Goal: Information Seeking & Learning: Learn about a topic

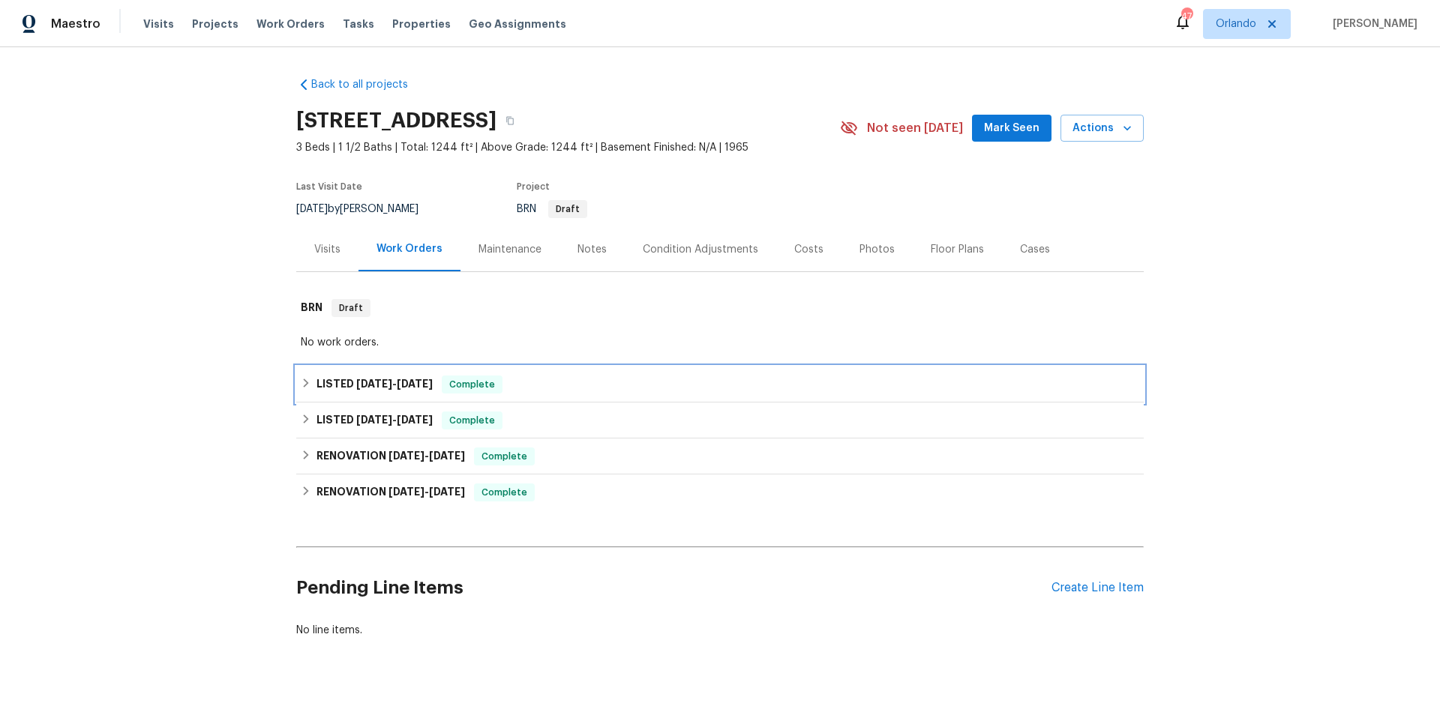
click at [587, 385] on div "LISTED [DATE] - [DATE] Complete" at bounding box center [720, 385] width 838 height 18
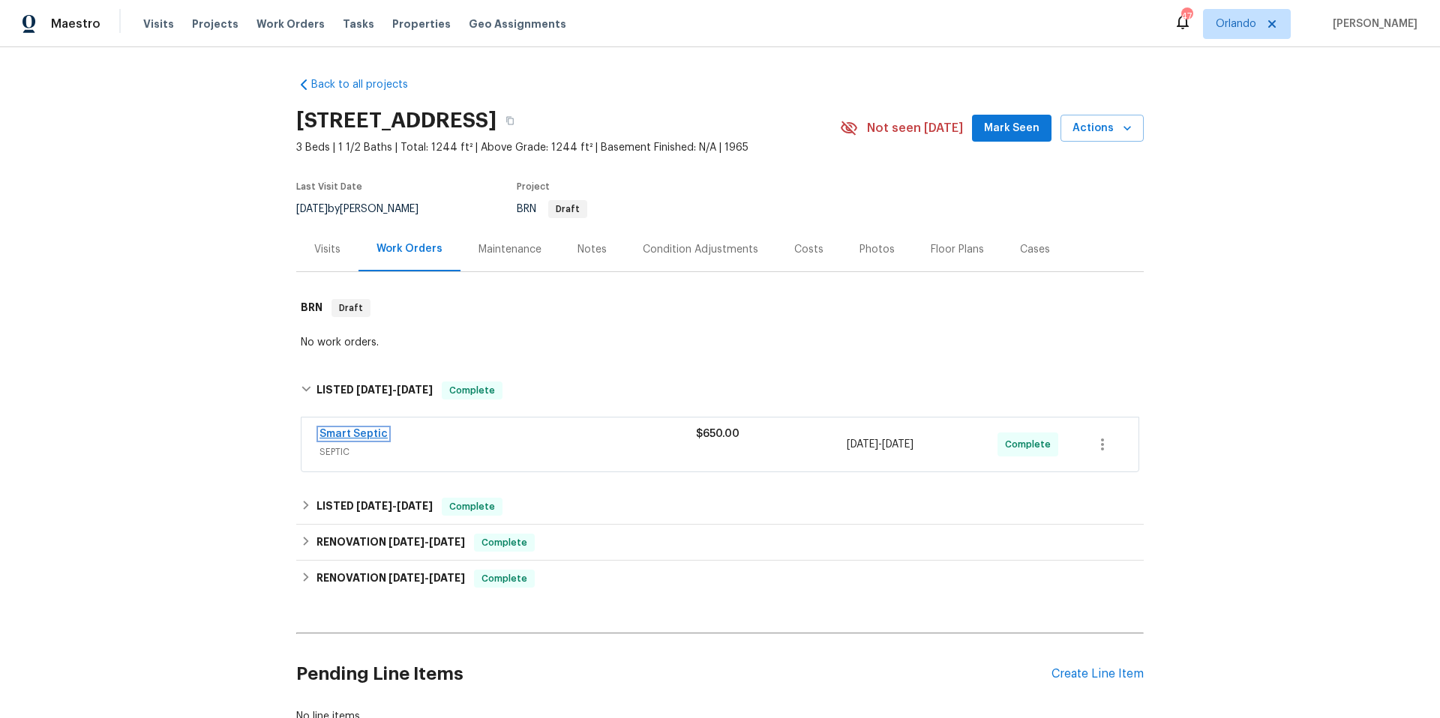
click at [337, 430] on link "Smart Septic" at bounding box center [353, 434] width 68 height 10
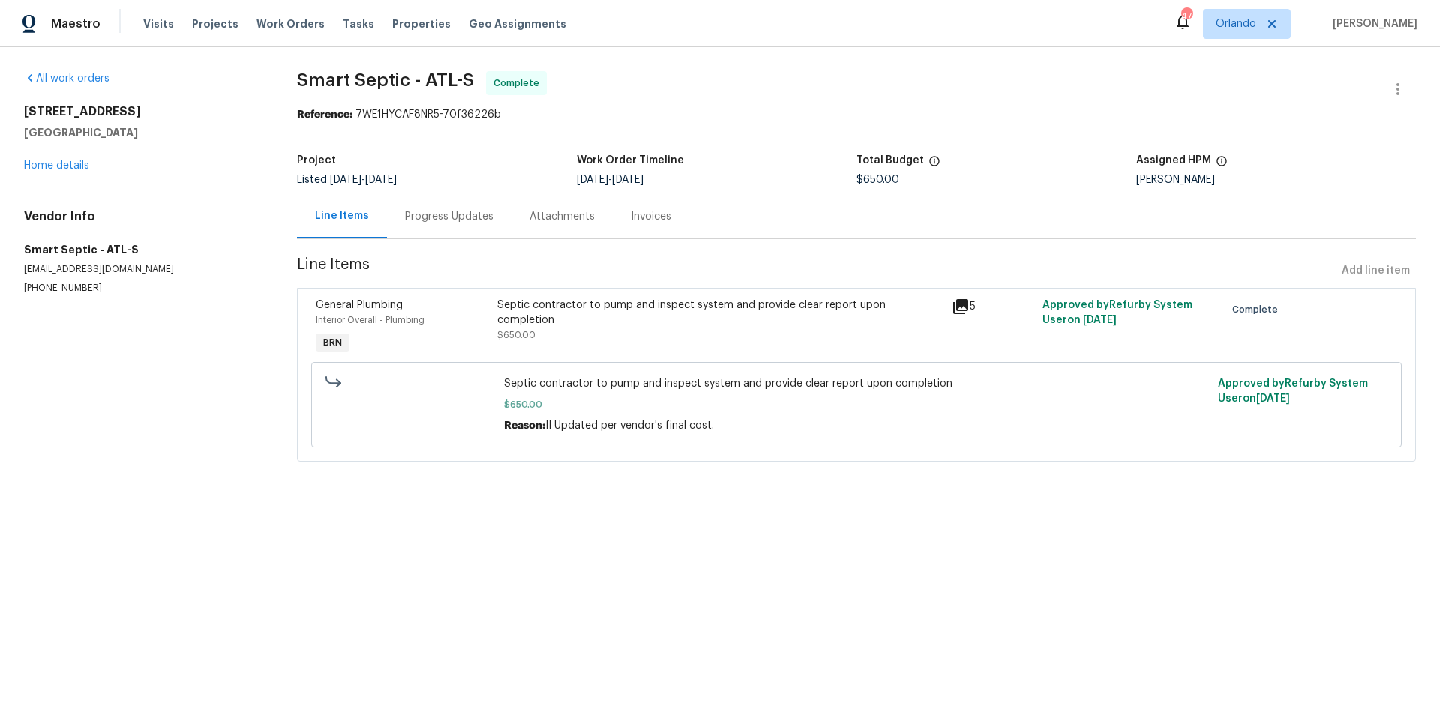
click at [462, 218] on div "Progress Updates" at bounding box center [449, 216] width 88 height 15
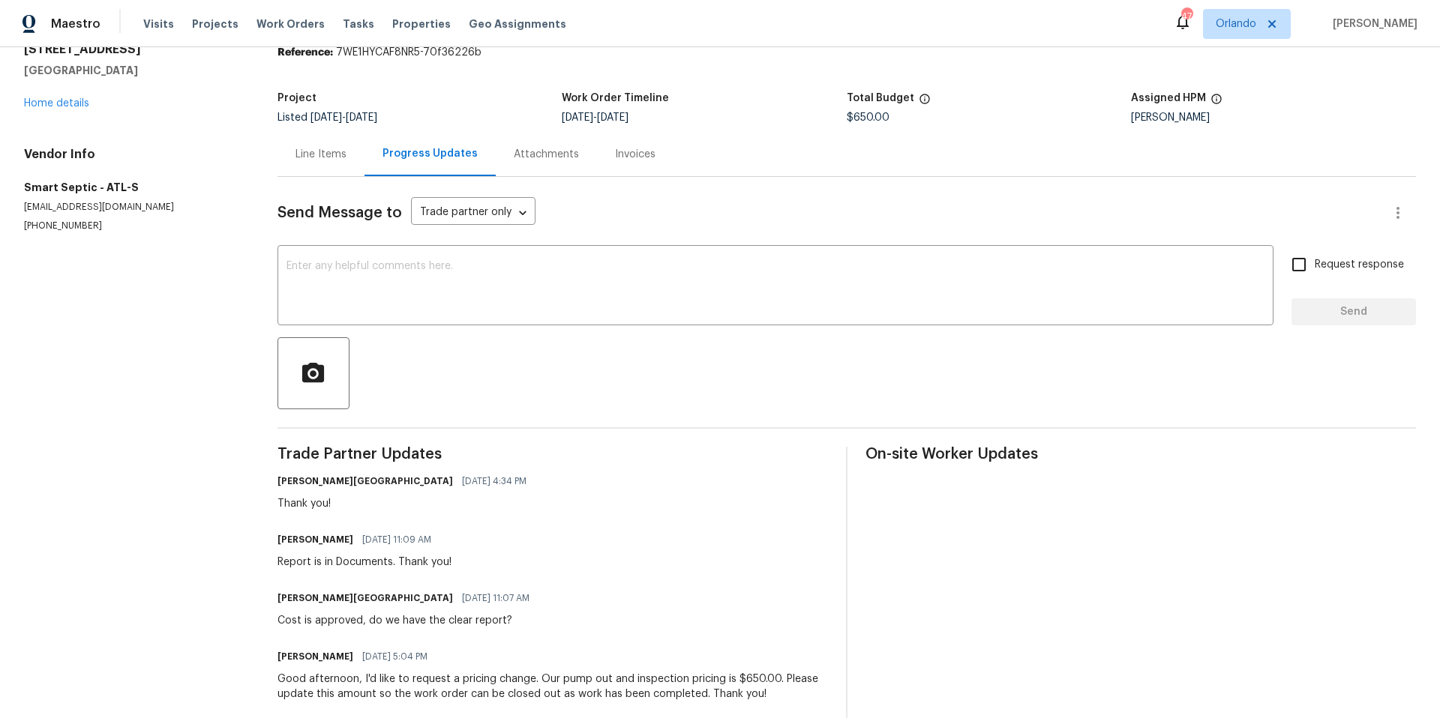
scroll to position [57, 0]
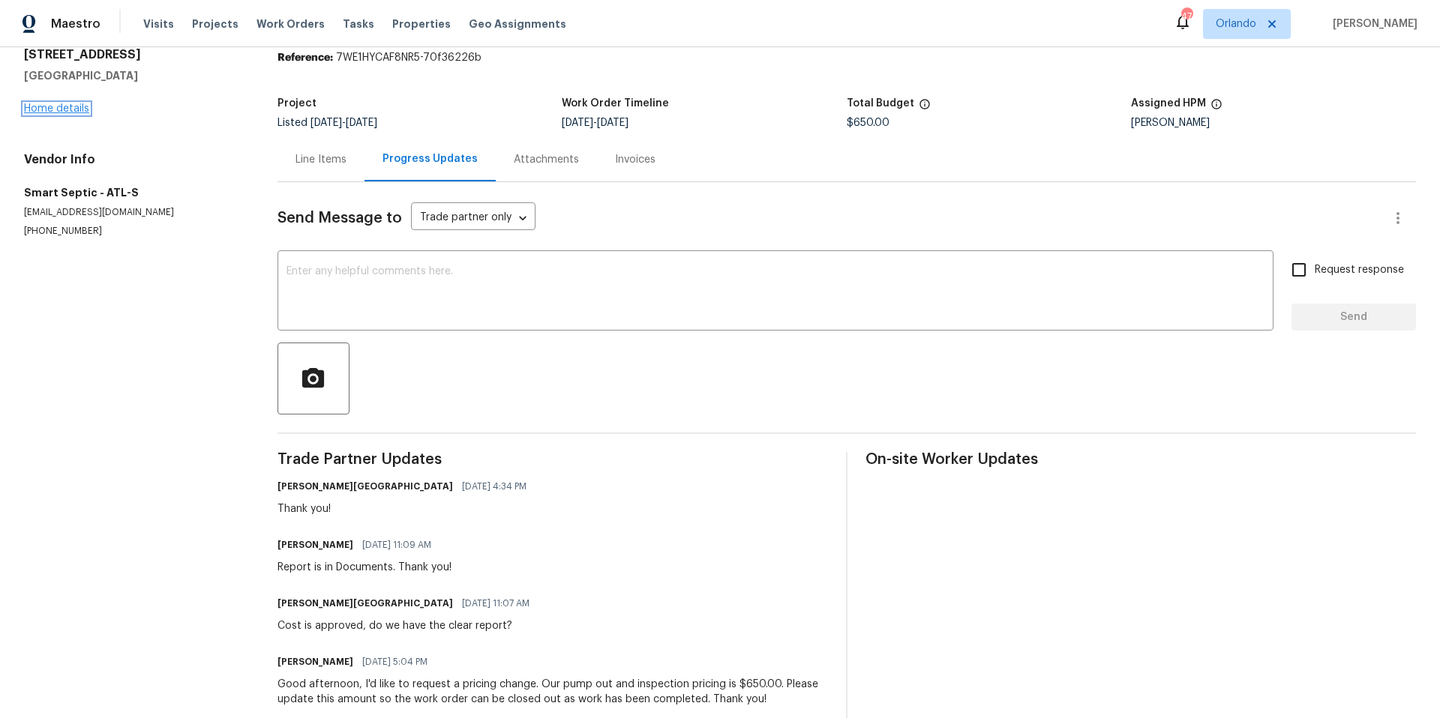
click at [56, 110] on link "Home details" at bounding box center [56, 108] width 65 height 10
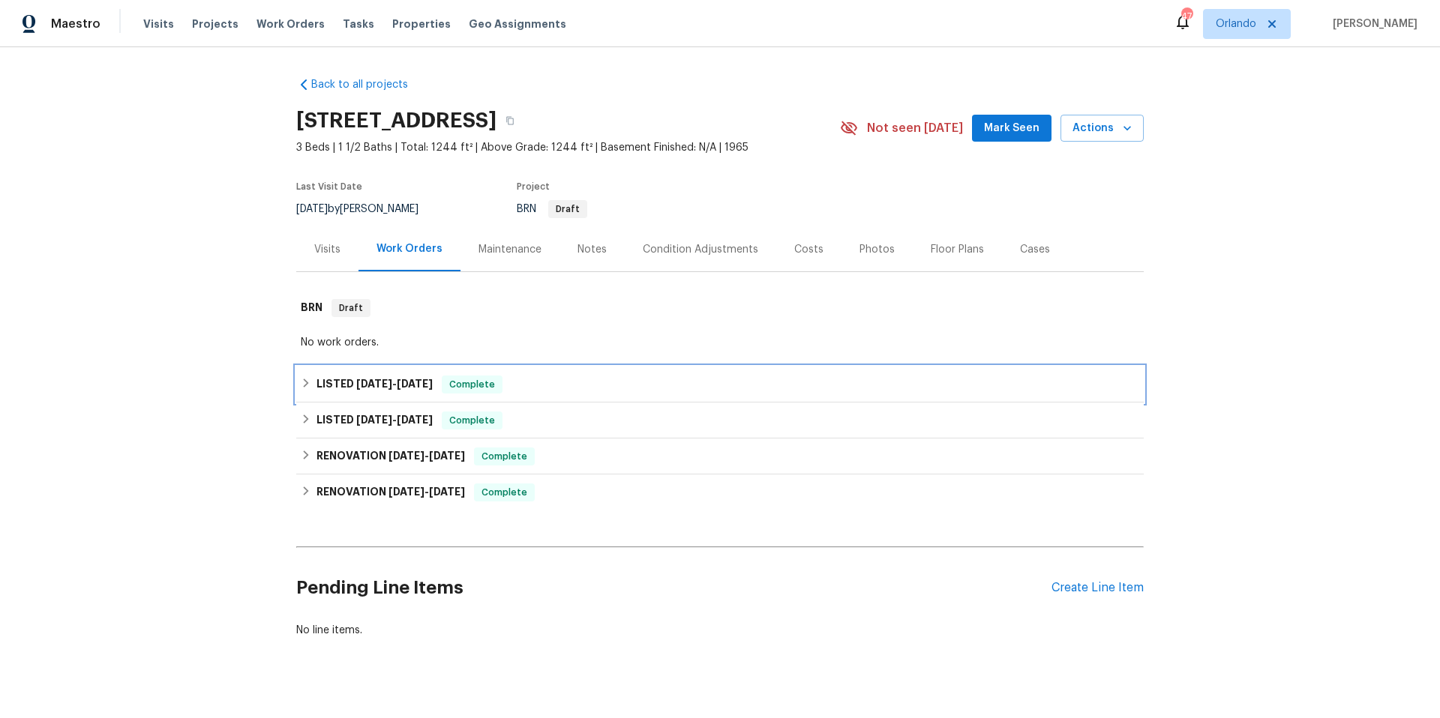
click at [574, 391] on div "LISTED 8/7/25 - 8/11/25 Complete" at bounding box center [720, 385] width 838 height 18
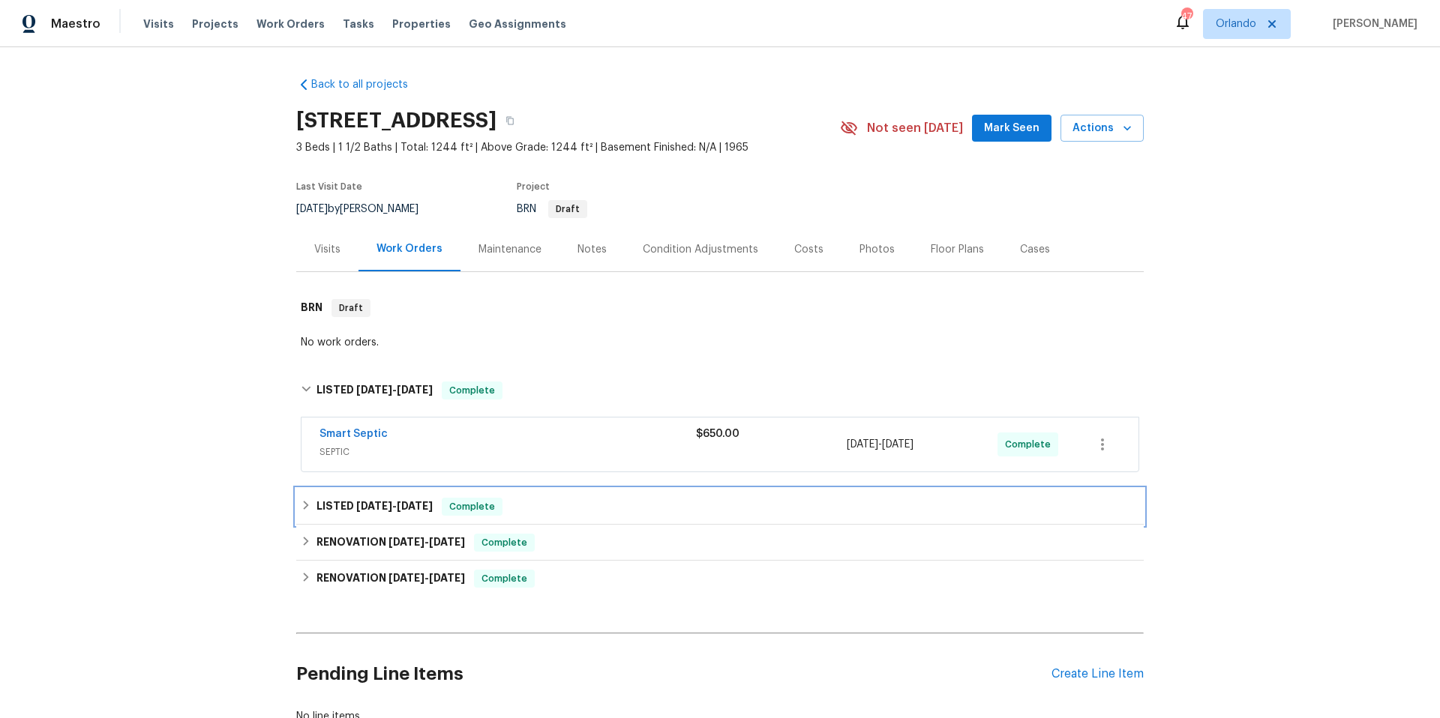
click at [556, 504] on div "LISTED 7/24/25 - 7/29/25 Complete" at bounding box center [720, 507] width 838 height 18
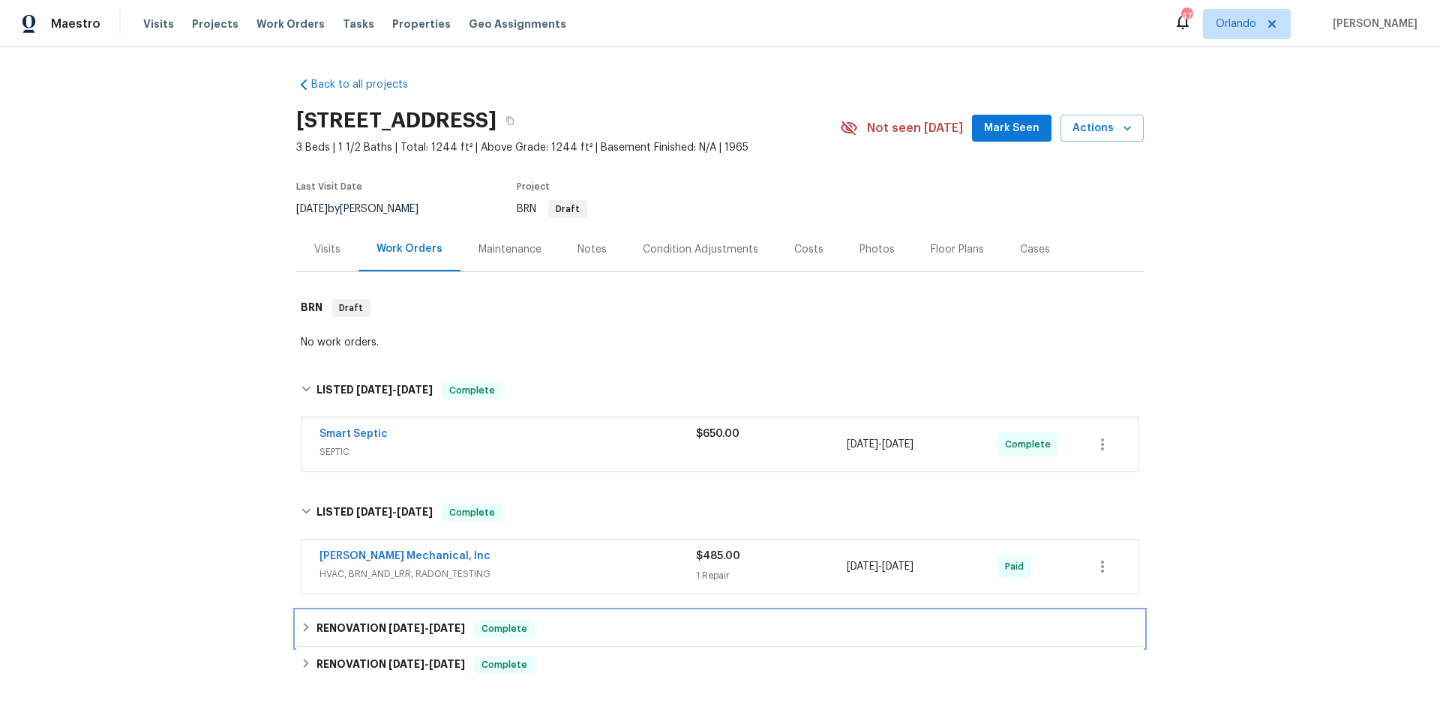
click at [607, 622] on div "RENOVATION 4/29/25 - 4/30/25 Complete" at bounding box center [720, 629] width 838 height 18
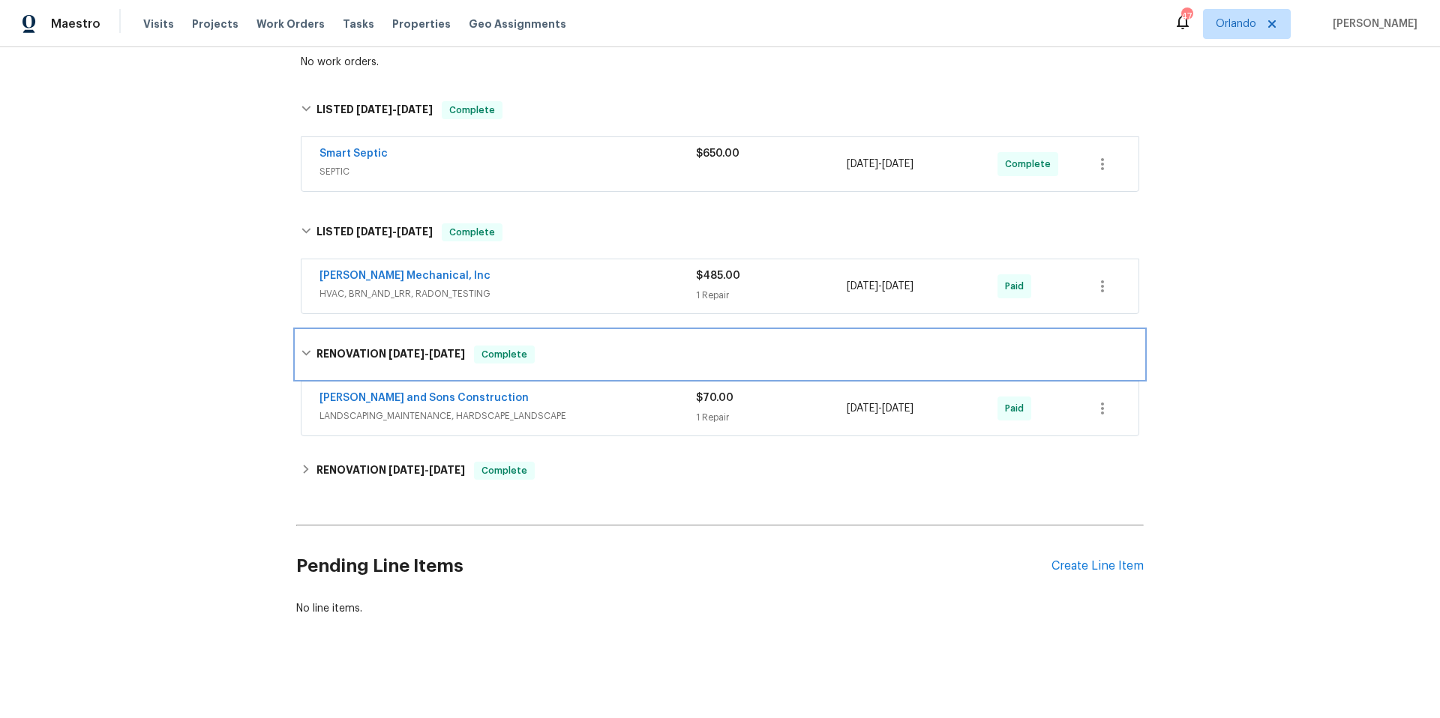
scroll to position [292, 0]
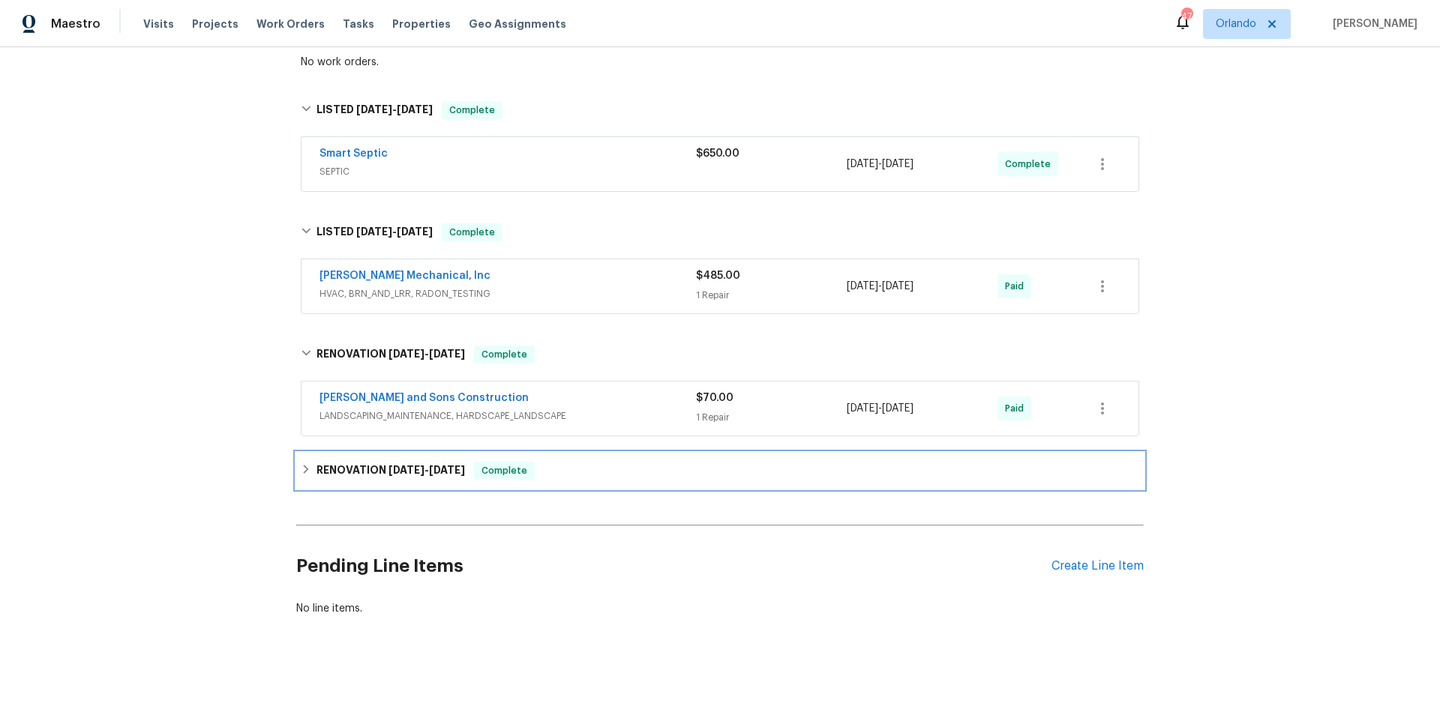
click at [611, 462] on div "RENOVATION 3/24/25 - 4/15/25 Complete" at bounding box center [720, 471] width 838 height 18
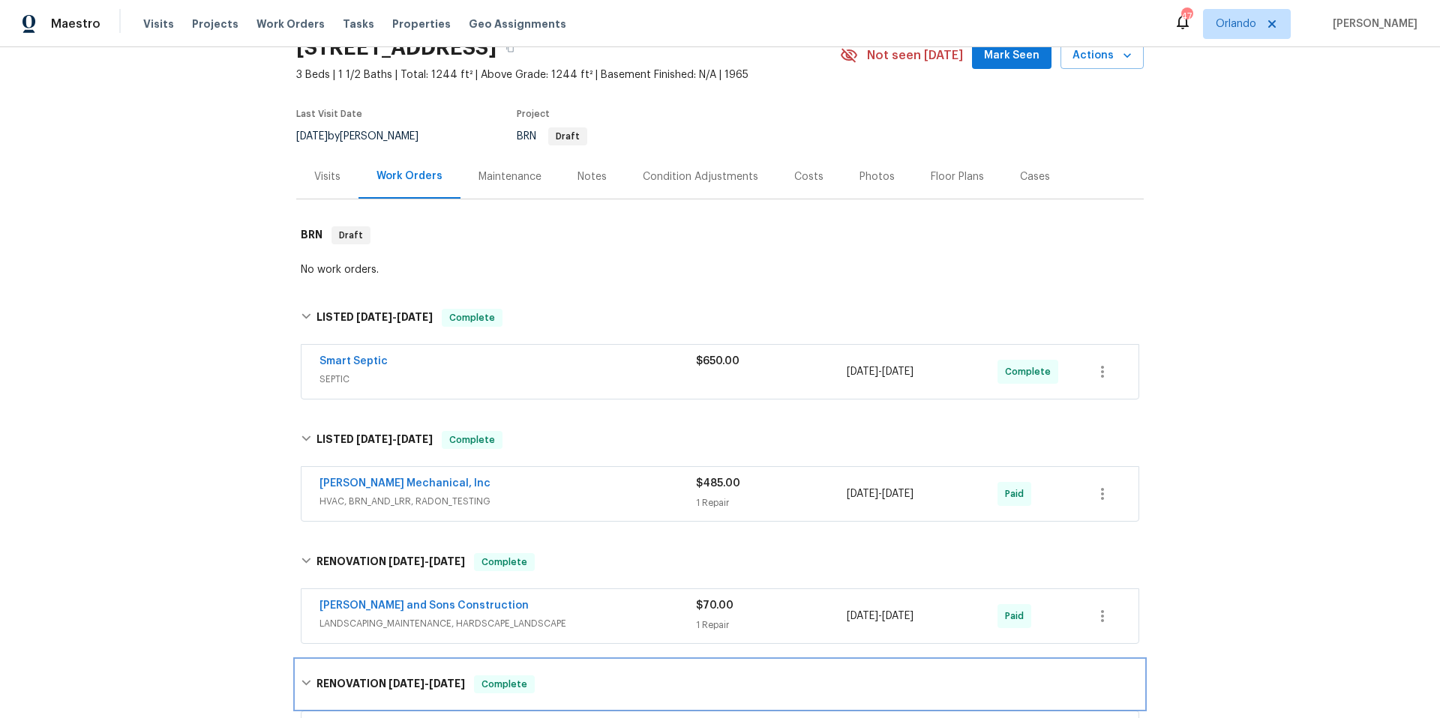
scroll to position [0, 0]
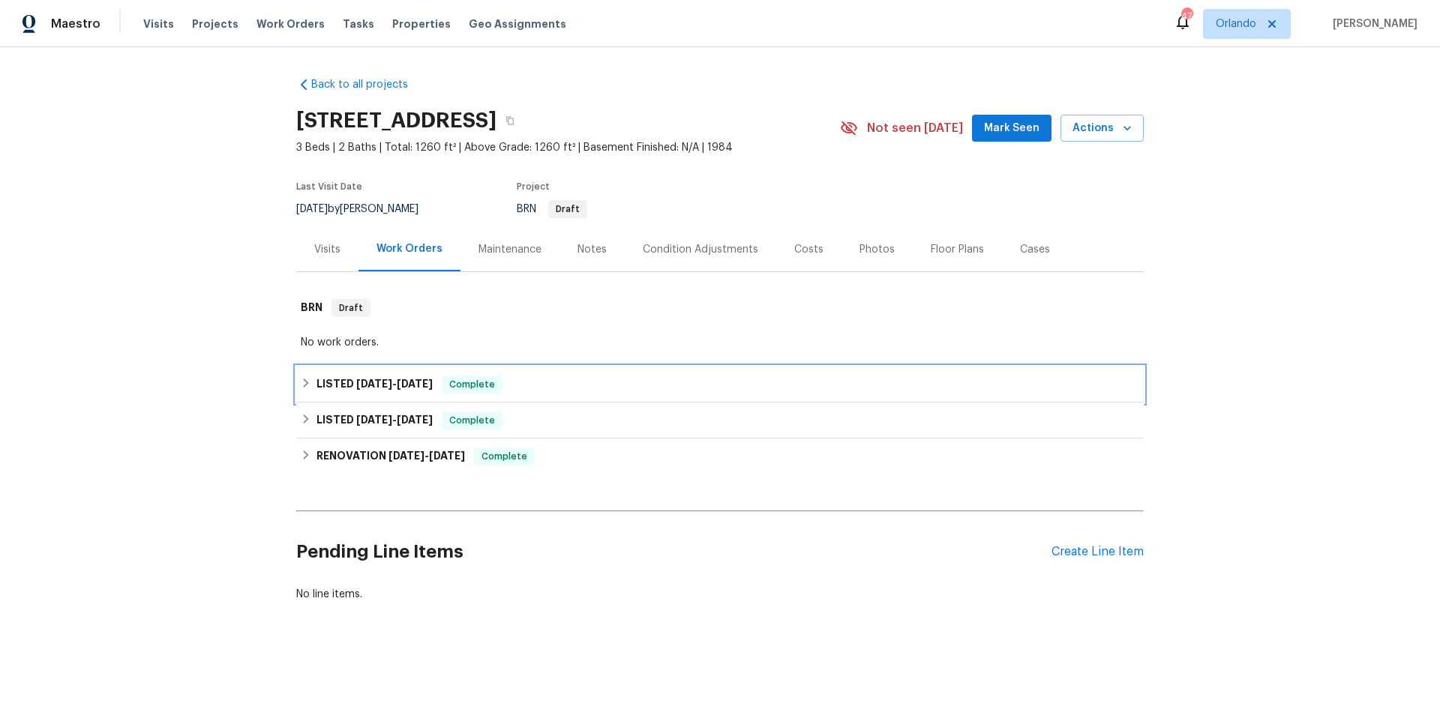
click at [670, 395] on div "LISTED 8/1/25 - 8/1/25 Complete" at bounding box center [719, 385] width 847 height 36
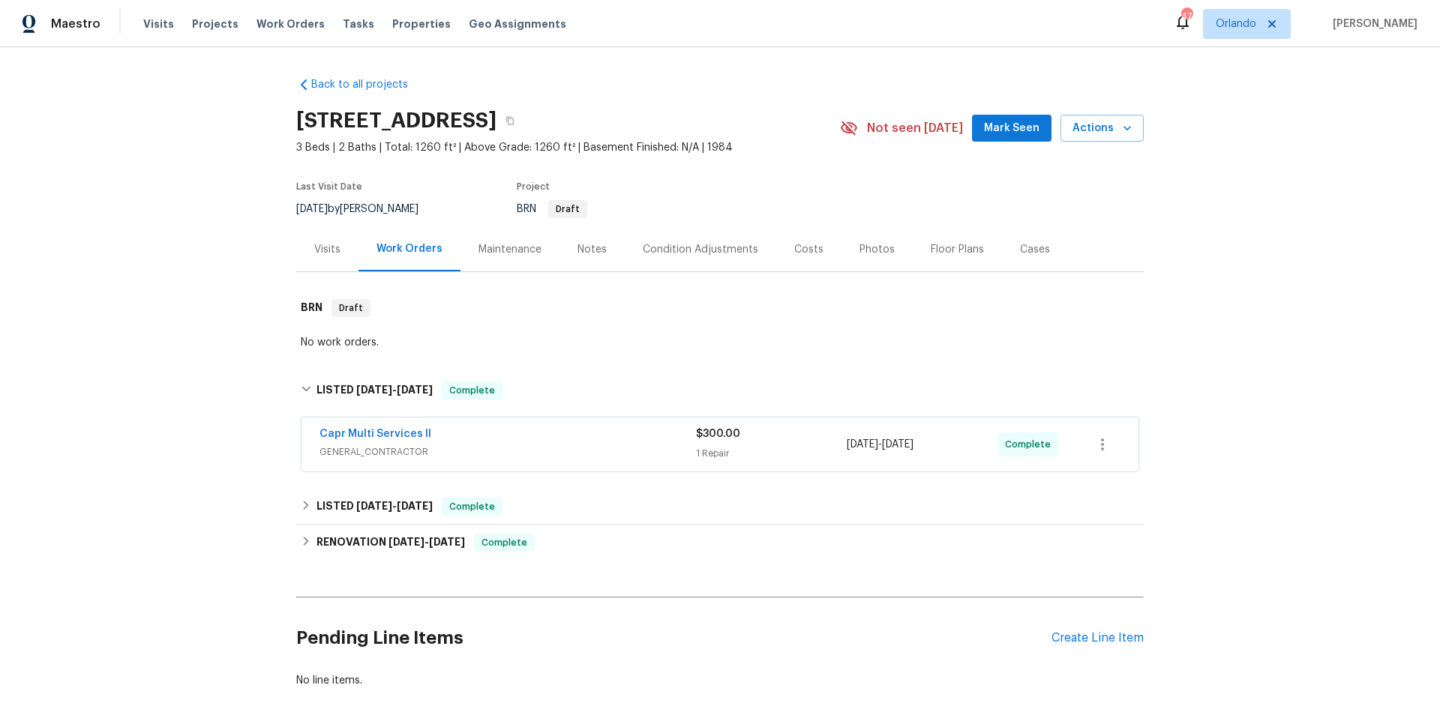
click at [626, 445] on span "GENERAL_CONTRACTOR" at bounding box center [507, 452] width 376 height 15
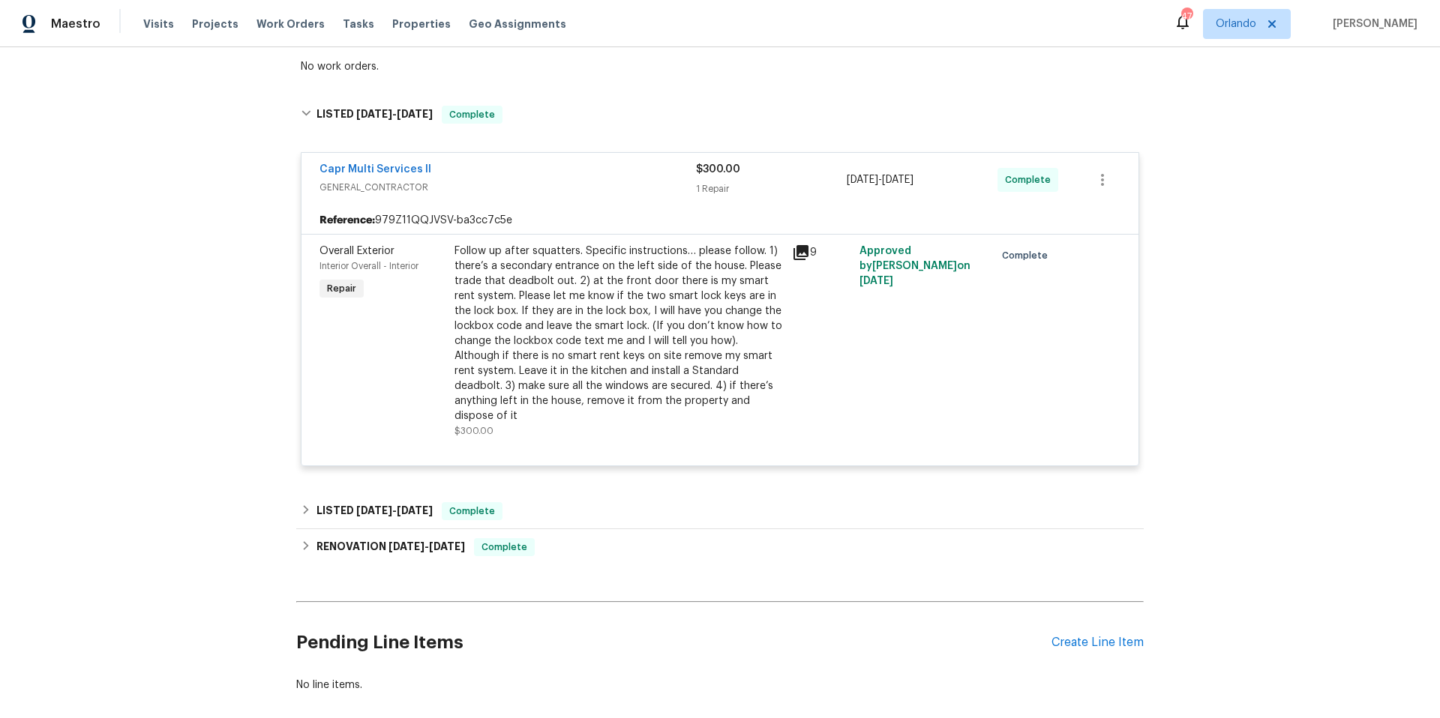
scroll to position [349, 0]
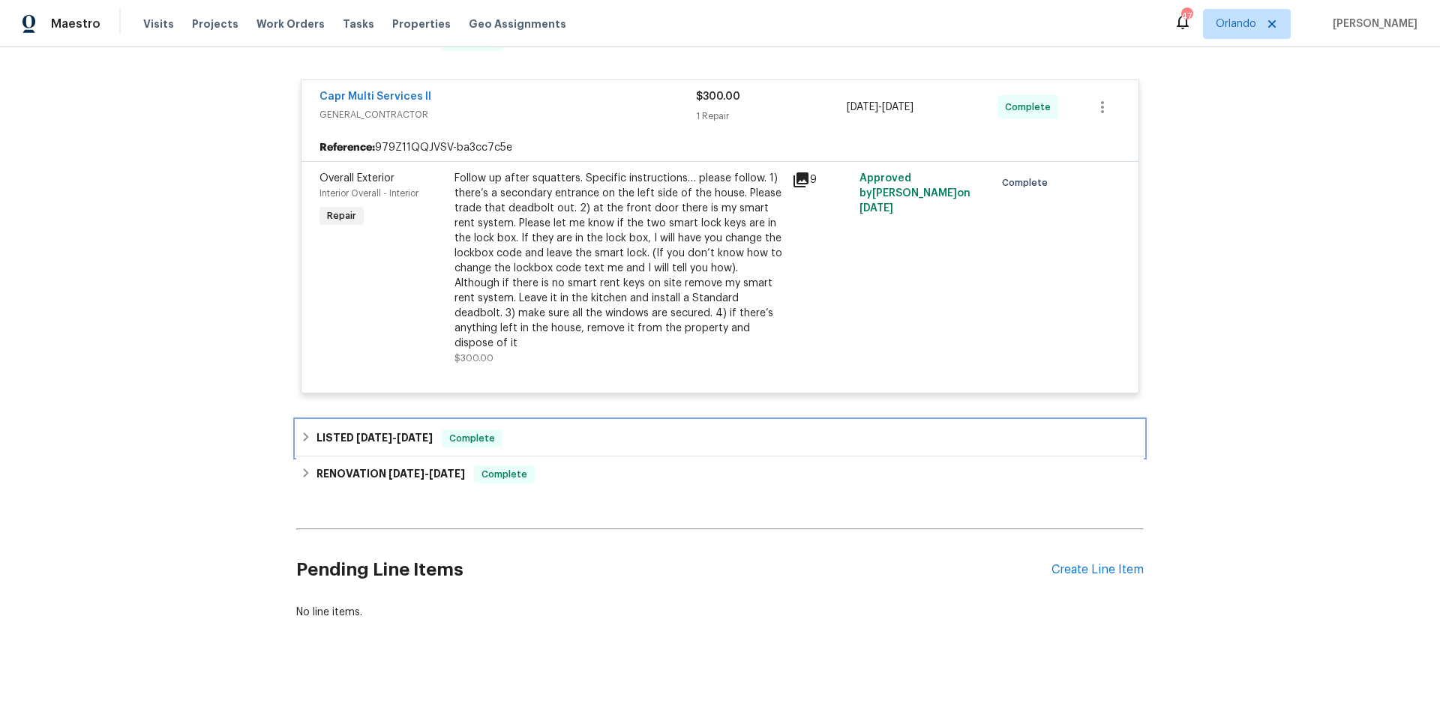
click at [711, 431] on div "LISTED 7/23/25 - 7/26/25 Complete" at bounding box center [720, 439] width 838 height 18
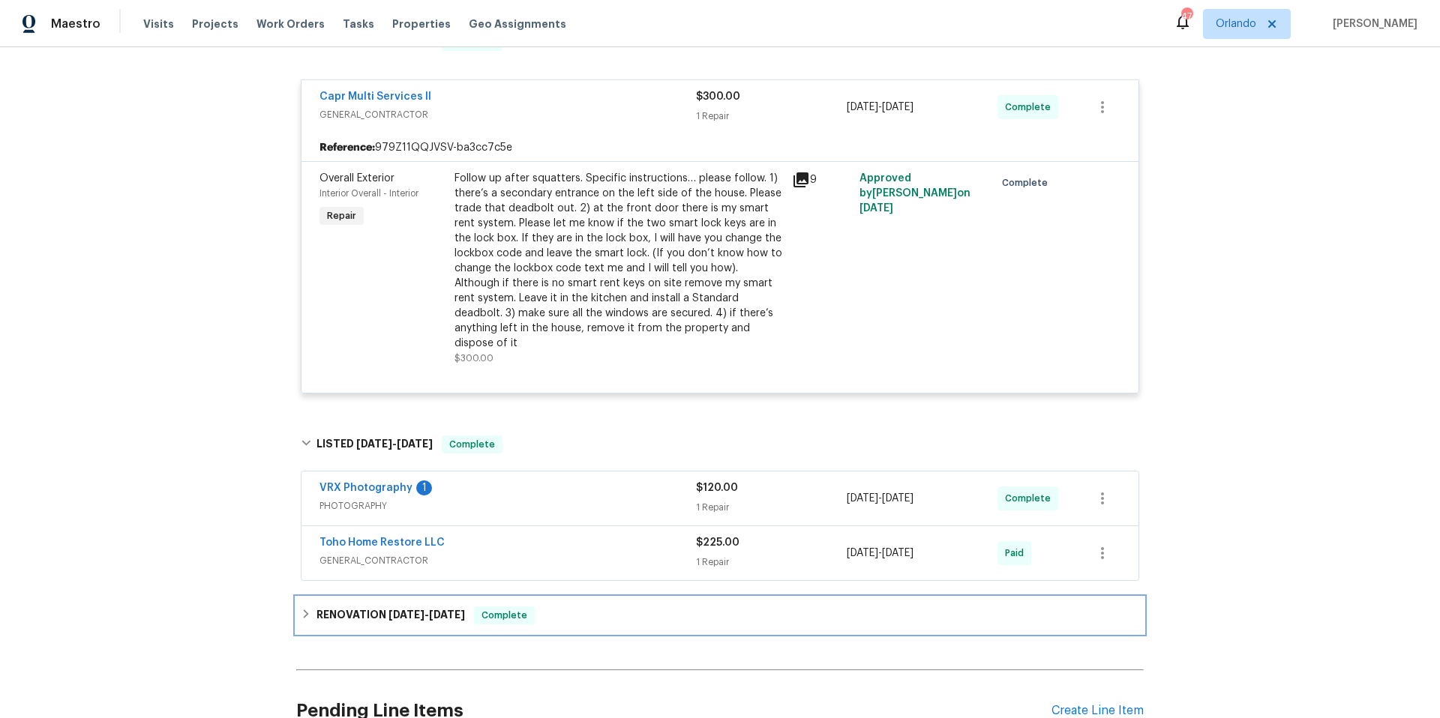
click at [704, 607] on div "RENOVATION 7/16/25 - 8/16/25 Complete" at bounding box center [720, 616] width 838 height 18
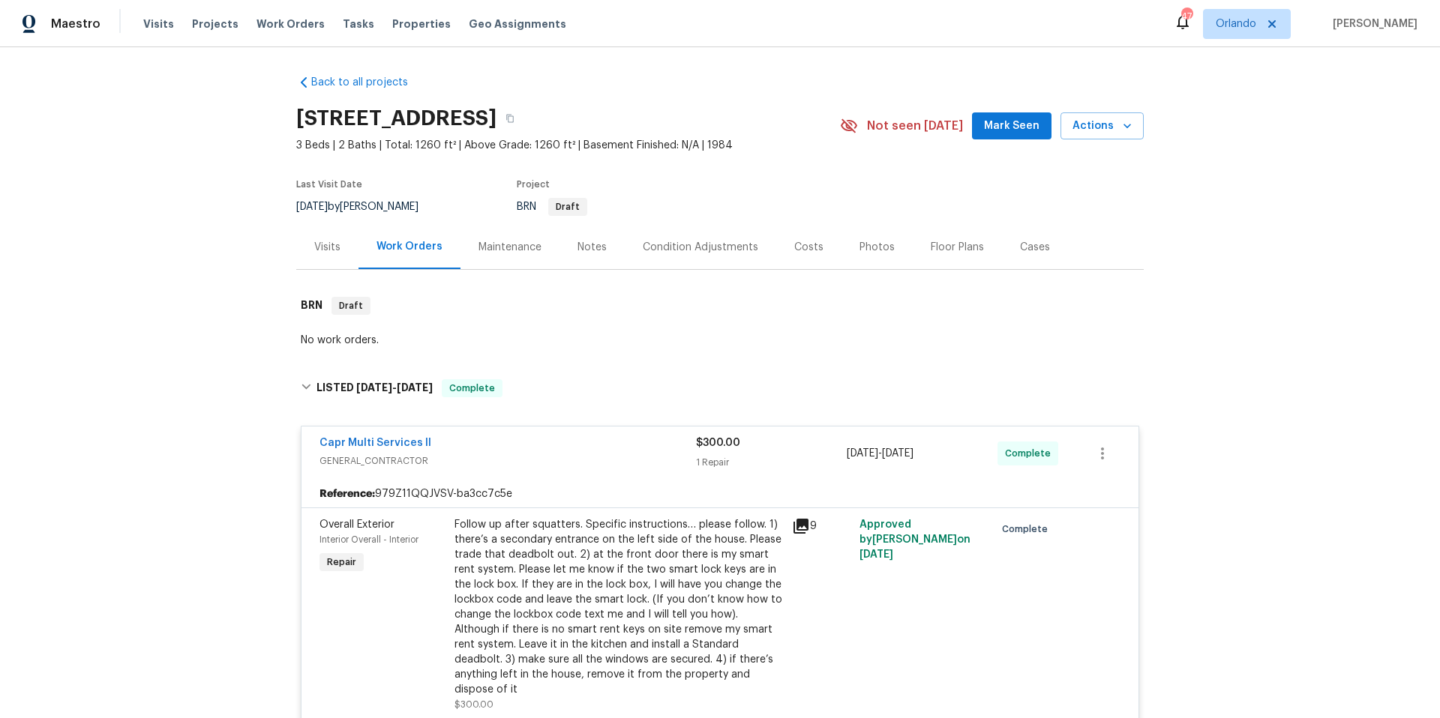
scroll to position [0, 0]
click at [859, 249] on div "Photos" at bounding box center [876, 249] width 35 height 15
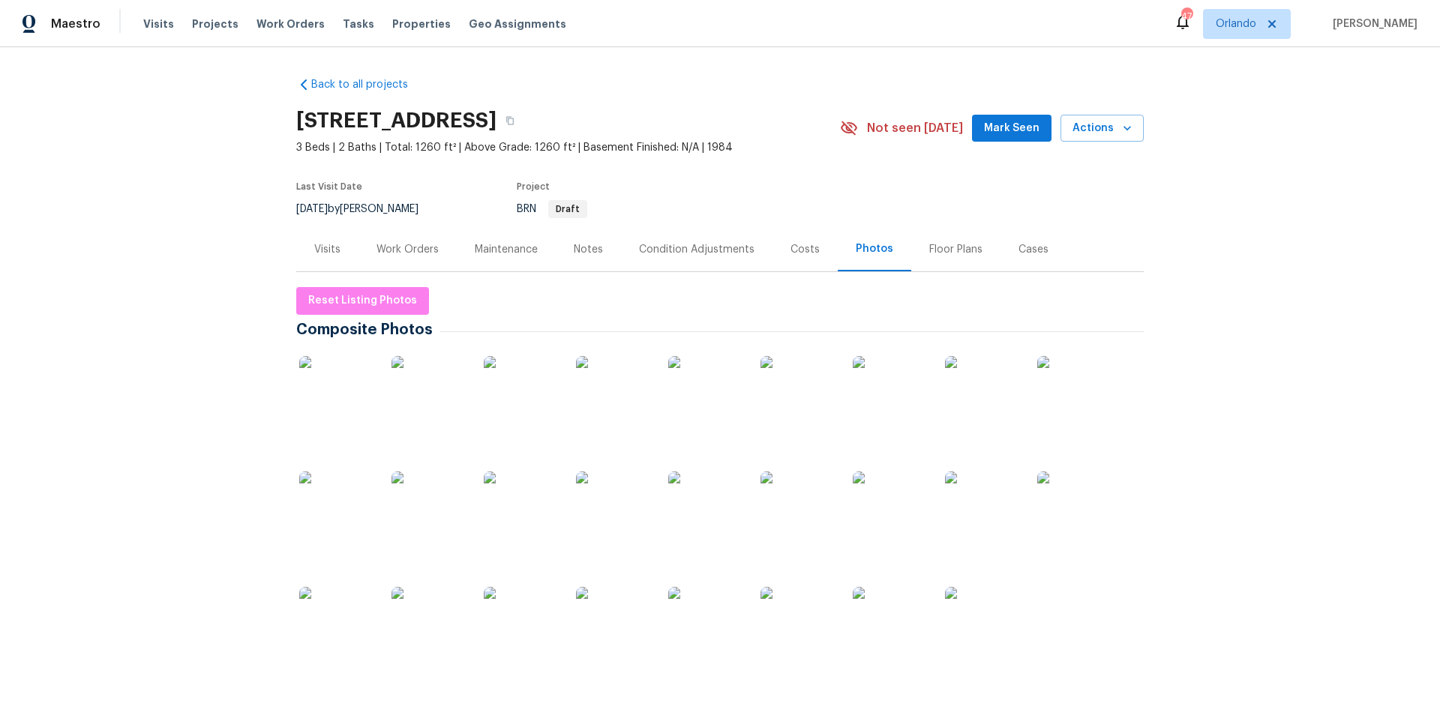
click at [346, 397] on img at bounding box center [336, 393] width 75 height 75
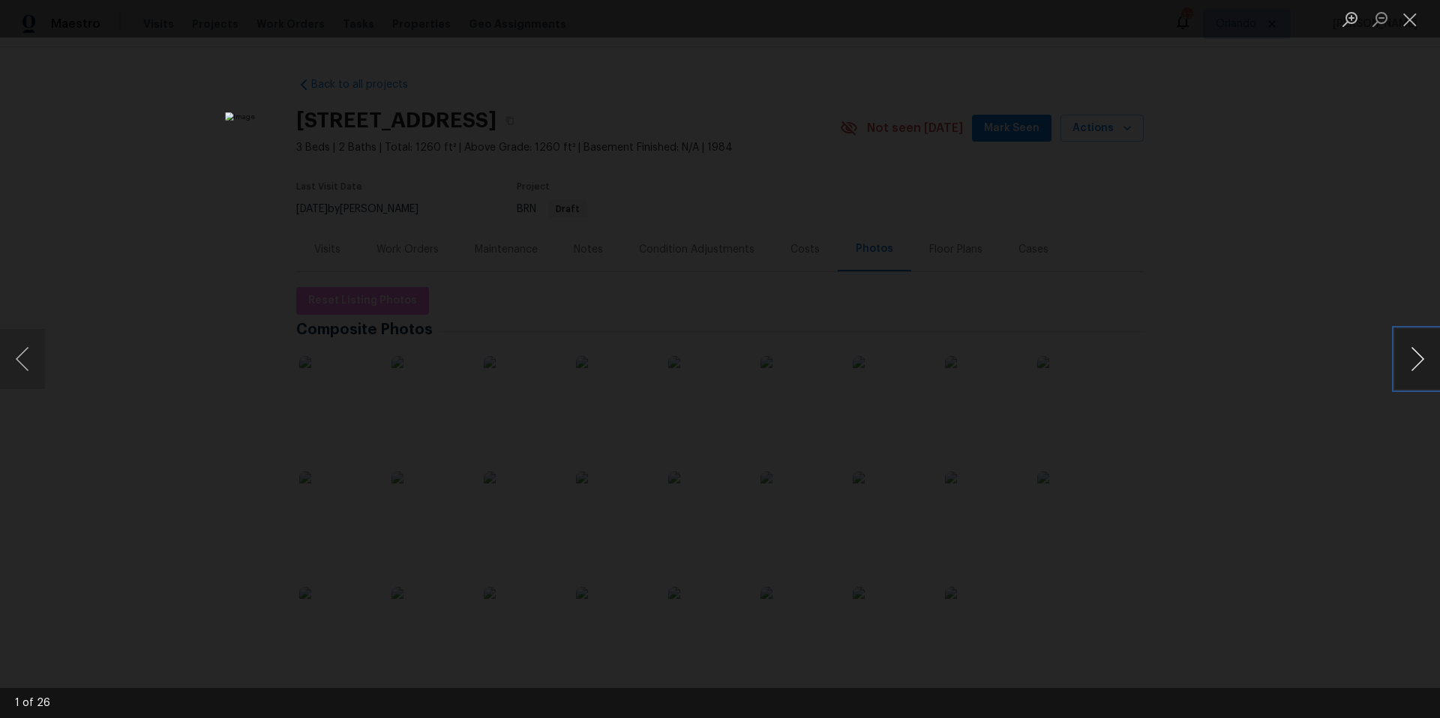
click at [1411, 370] on button "Next image" at bounding box center [1417, 359] width 45 height 60
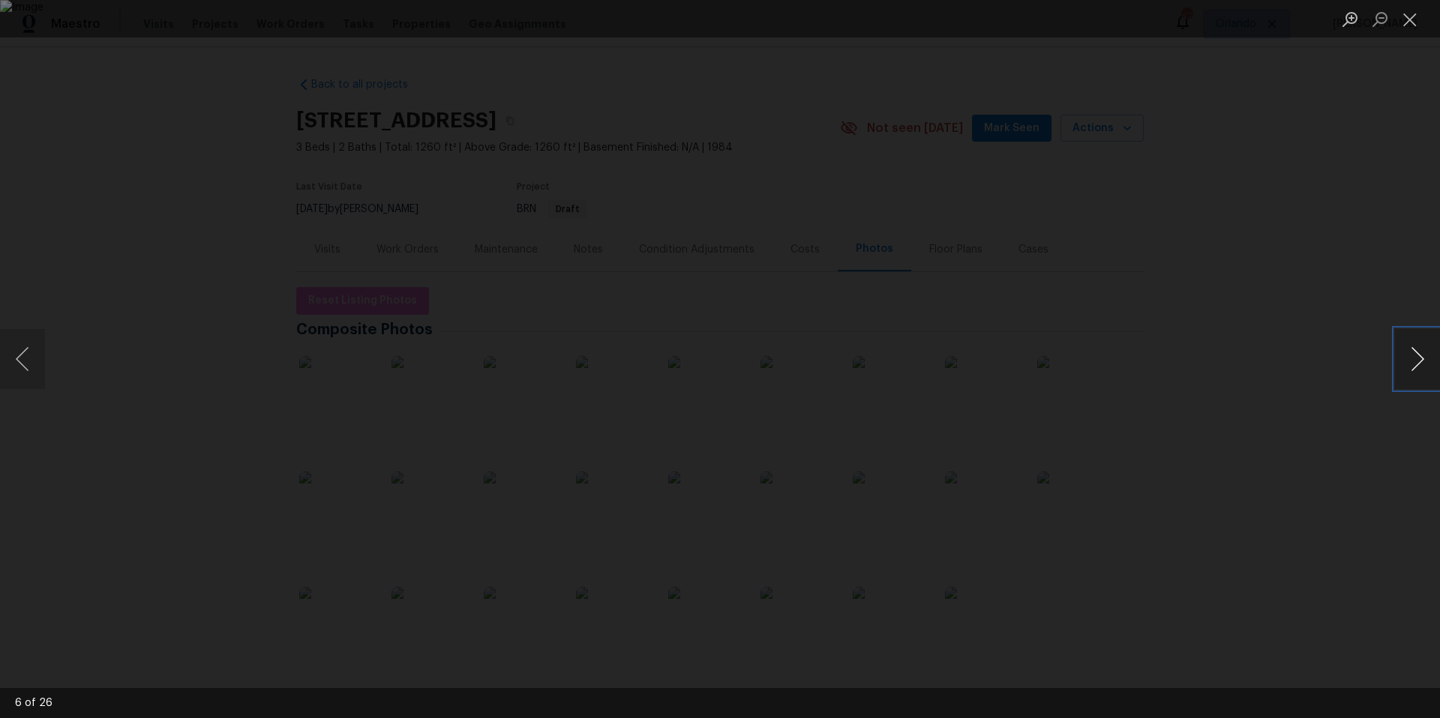
click at [1411, 370] on button "Next image" at bounding box center [1417, 359] width 45 height 60
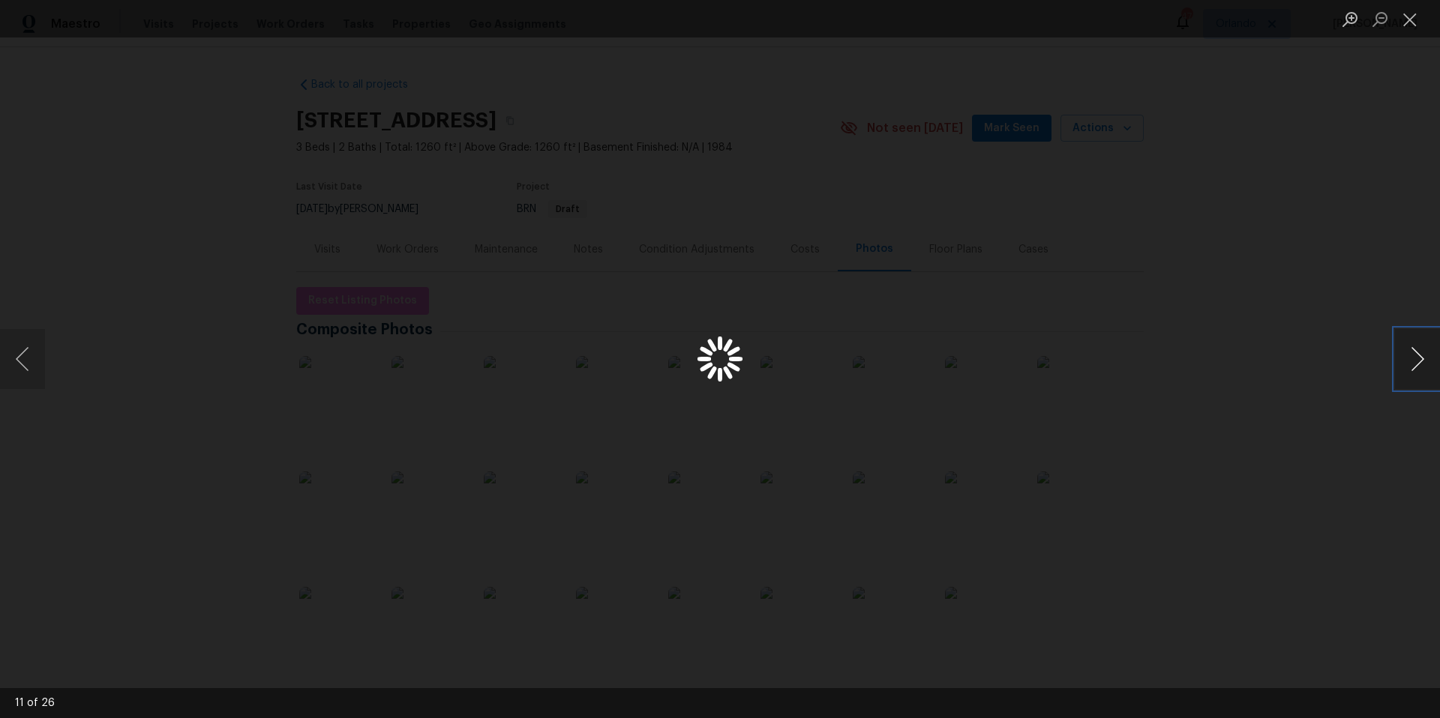
click at [1411, 370] on button "Next image" at bounding box center [1417, 359] width 45 height 60
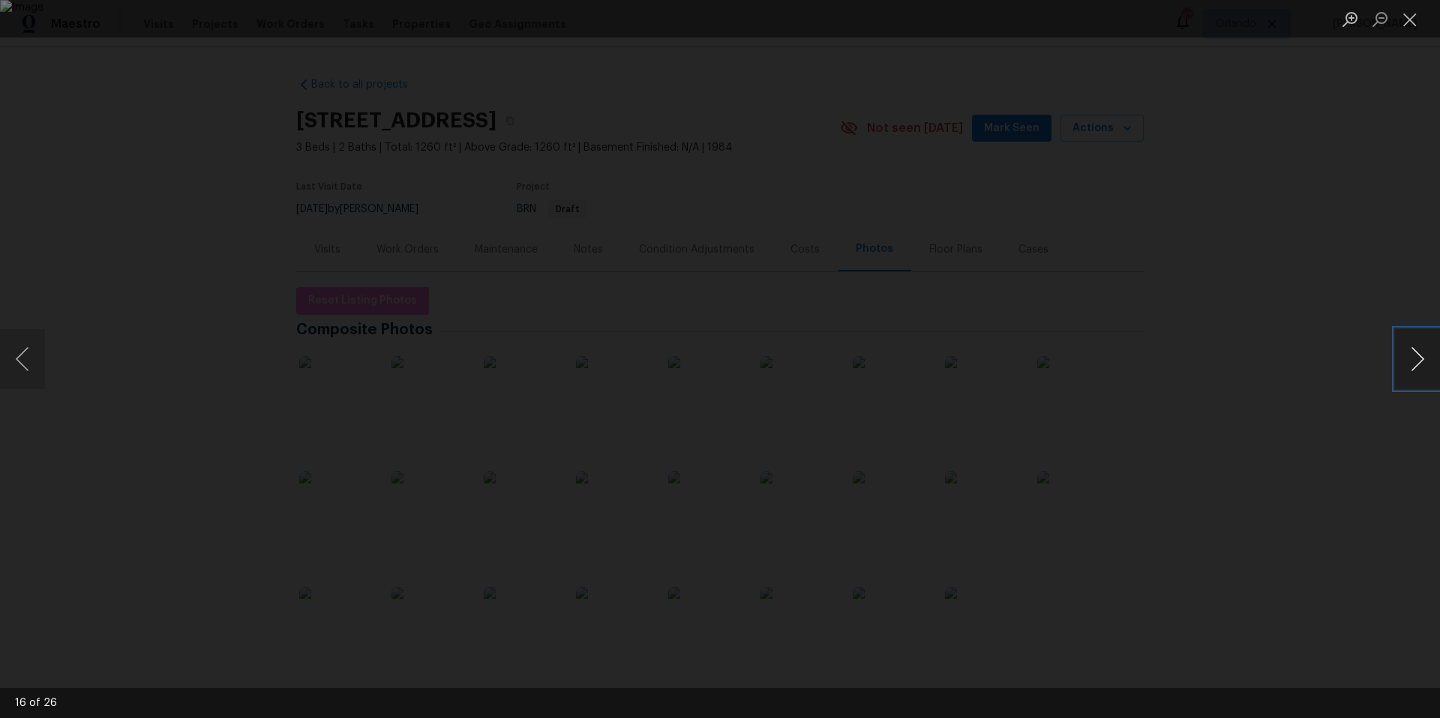
click at [1411, 370] on button "Next image" at bounding box center [1417, 359] width 45 height 60
click at [1408, 22] on button "Close lightbox" at bounding box center [1410, 19] width 30 height 26
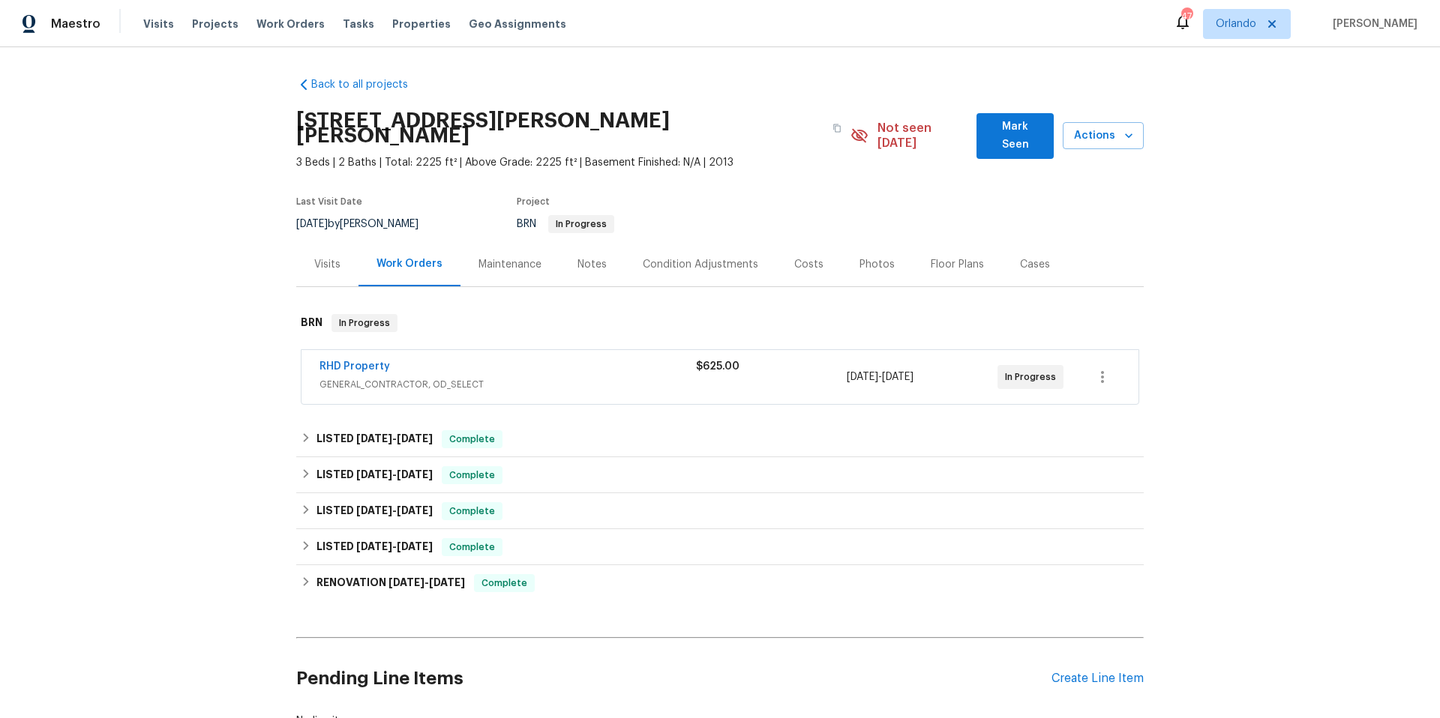
click at [576, 377] on span "GENERAL_CONTRACTOR, OD_SELECT" at bounding box center [507, 384] width 376 height 15
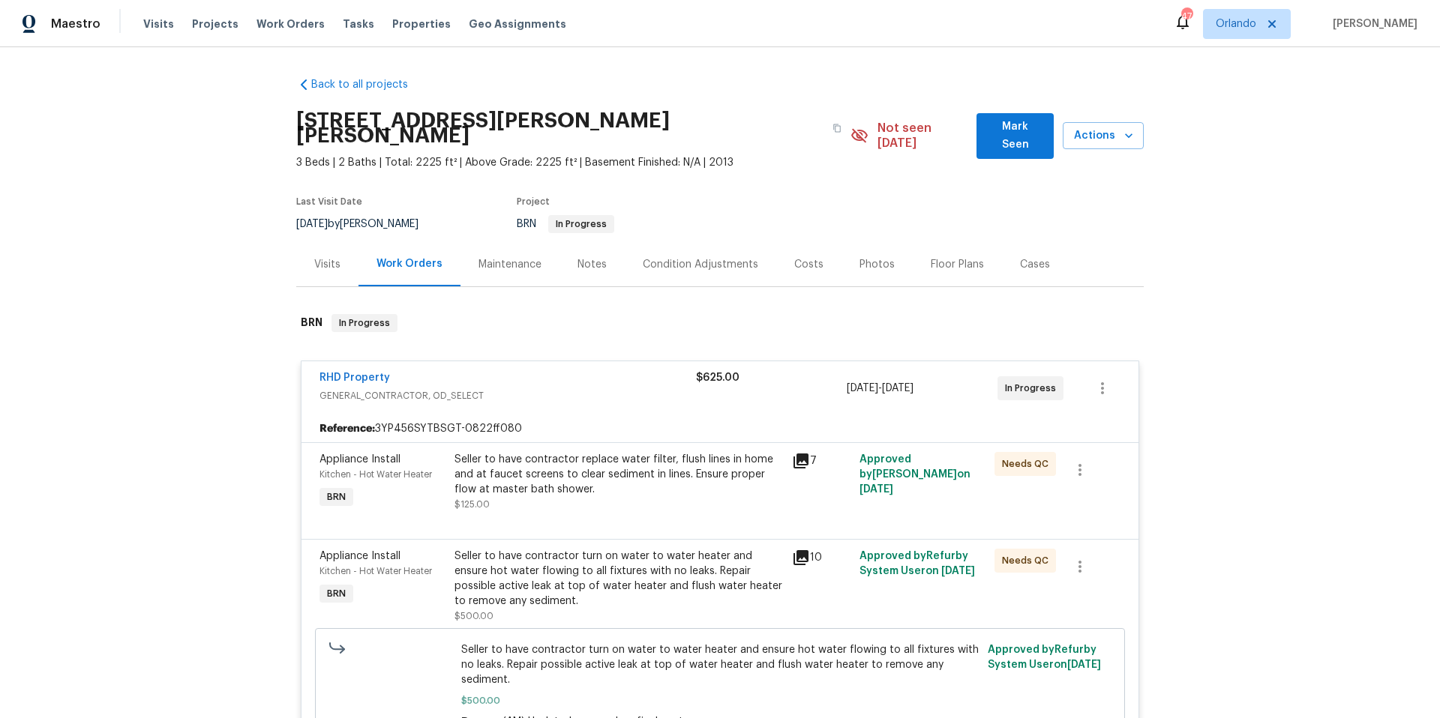
click at [795, 454] on icon at bounding box center [800, 461] width 15 height 15
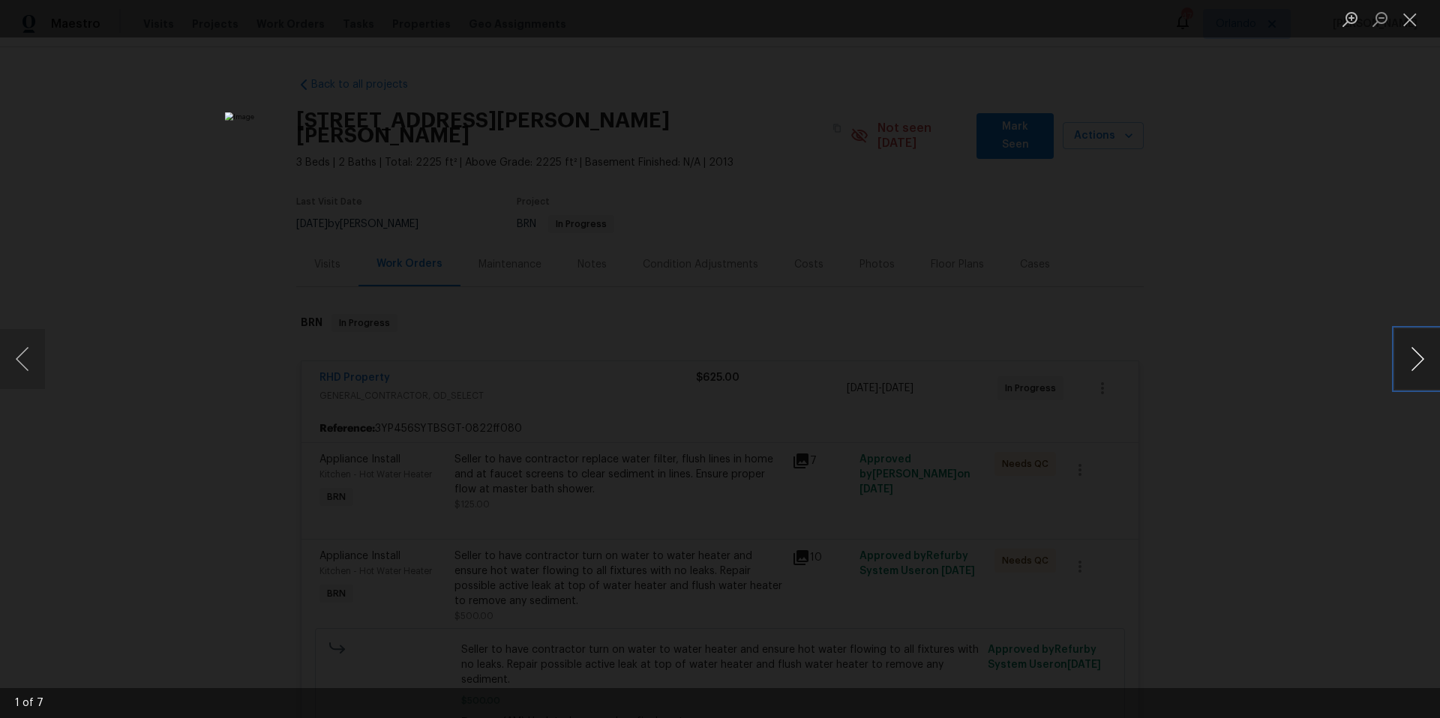
click at [1420, 360] on button "Next image" at bounding box center [1417, 359] width 45 height 60
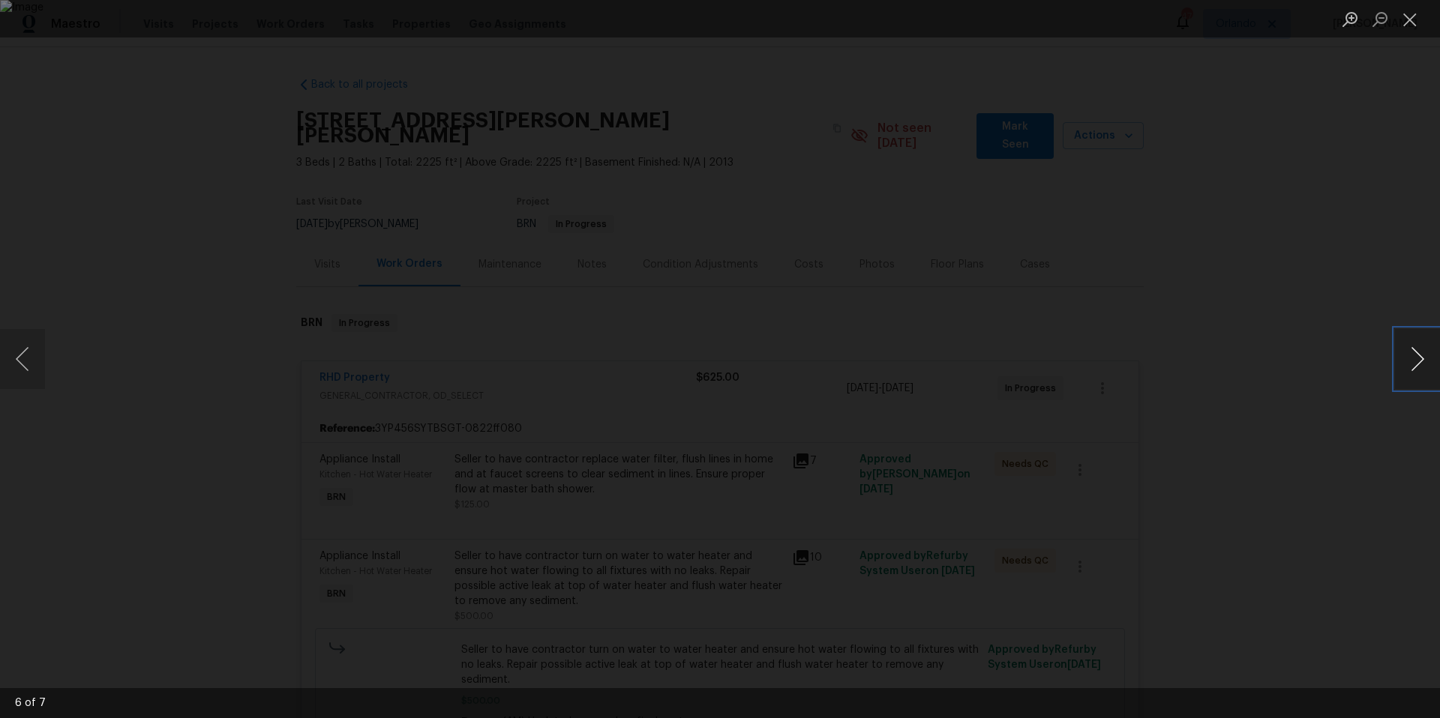
click at [1420, 360] on button "Next image" at bounding box center [1417, 359] width 45 height 60
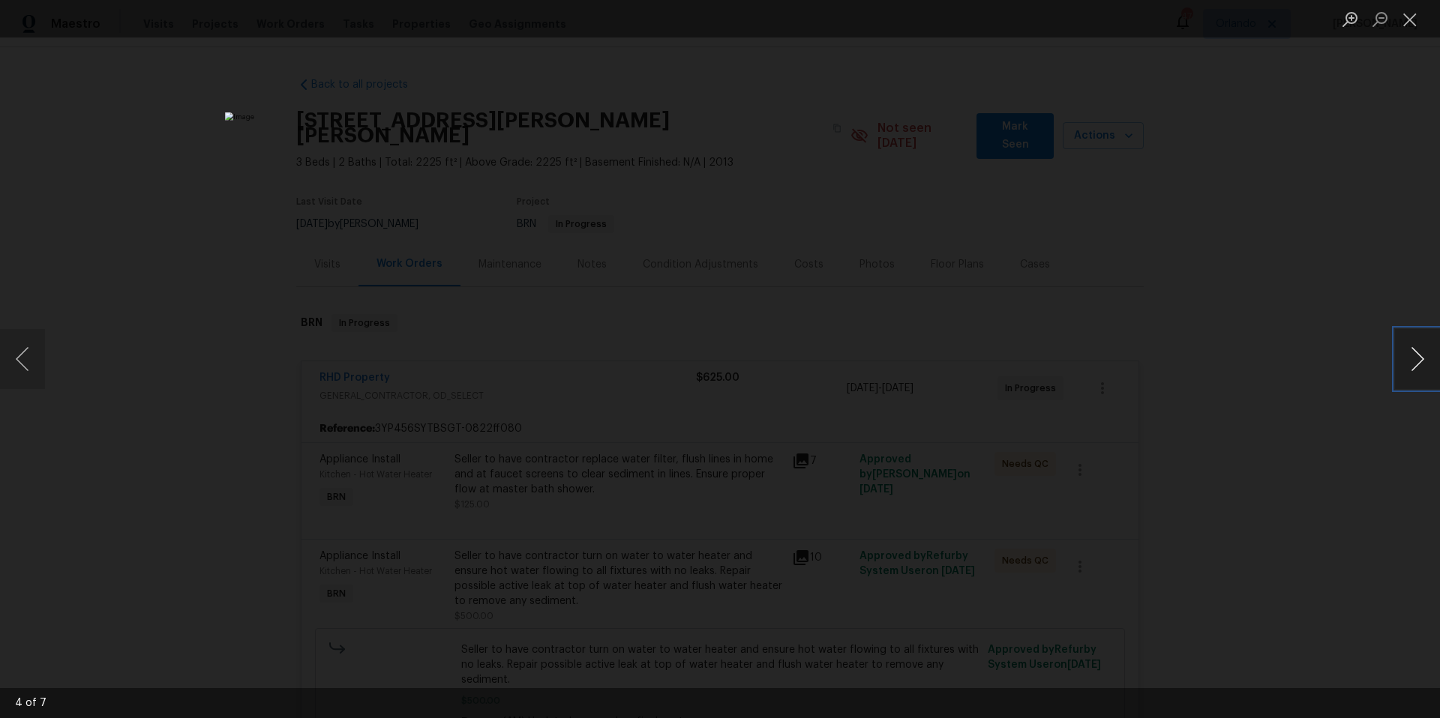
click at [1420, 360] on button "Next image" at bounding box center [1417, 359] width 45 height 60
click at [1411, 18] on button "Close lightbox" at bounding box center [1410, 19] width 30 height 26
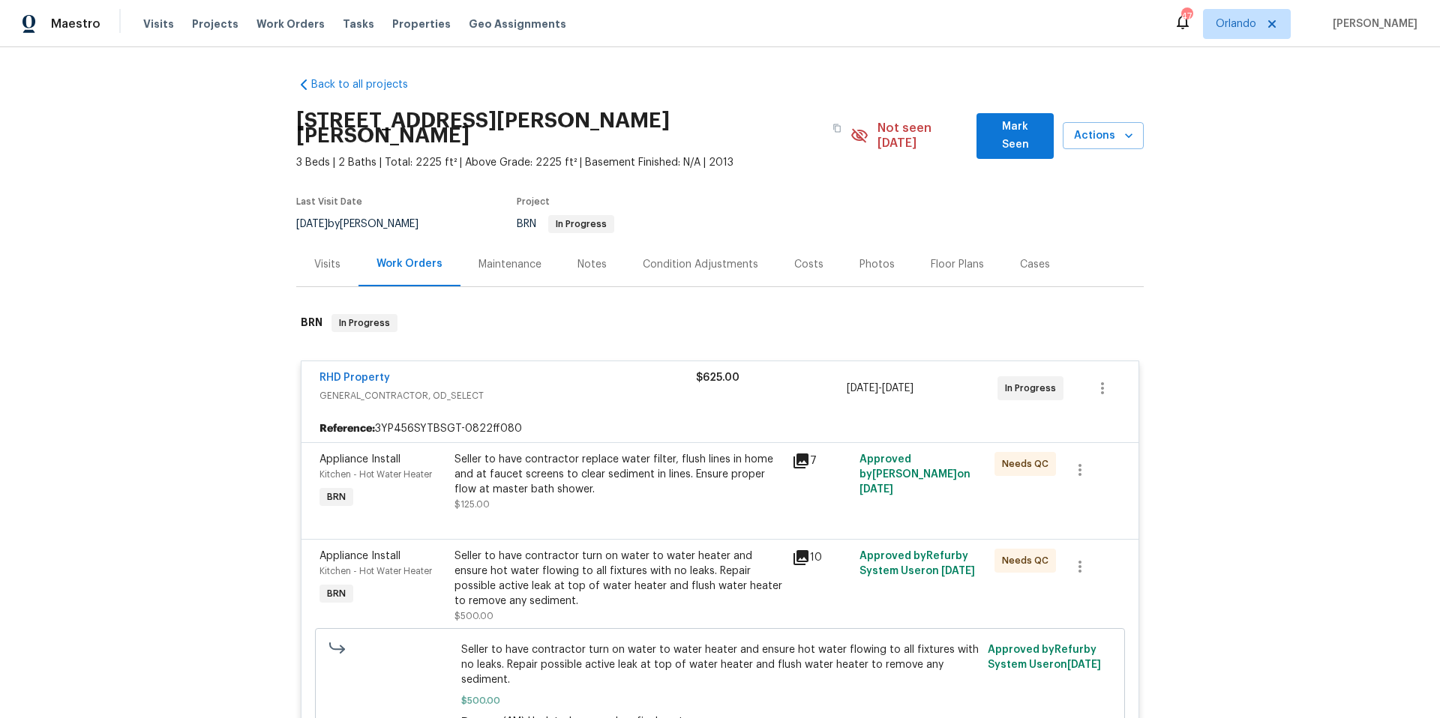
click at [799, 549] on icon at bounding box center [801, 558] width 18 height 18
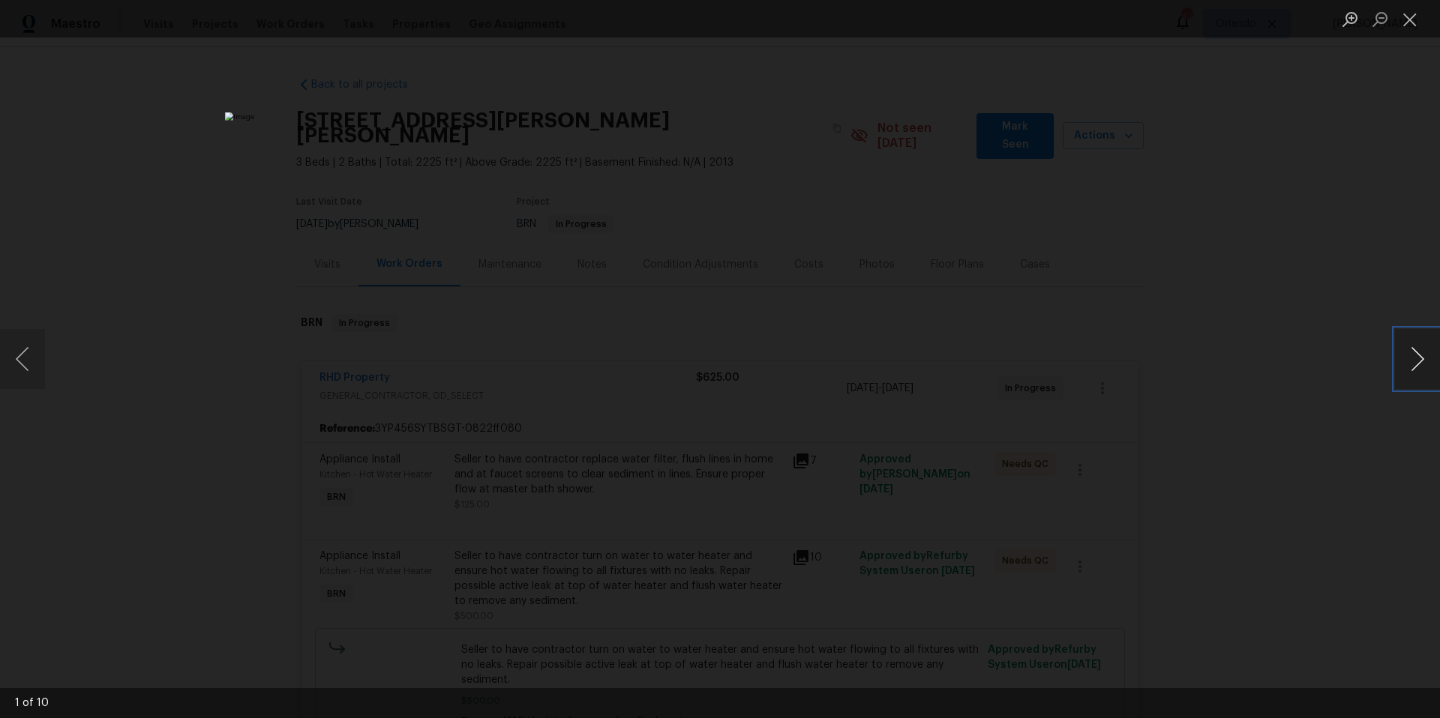
click at [1417, 363] on button "Next image" at bounding box center [1417, 359] width 45 height 60
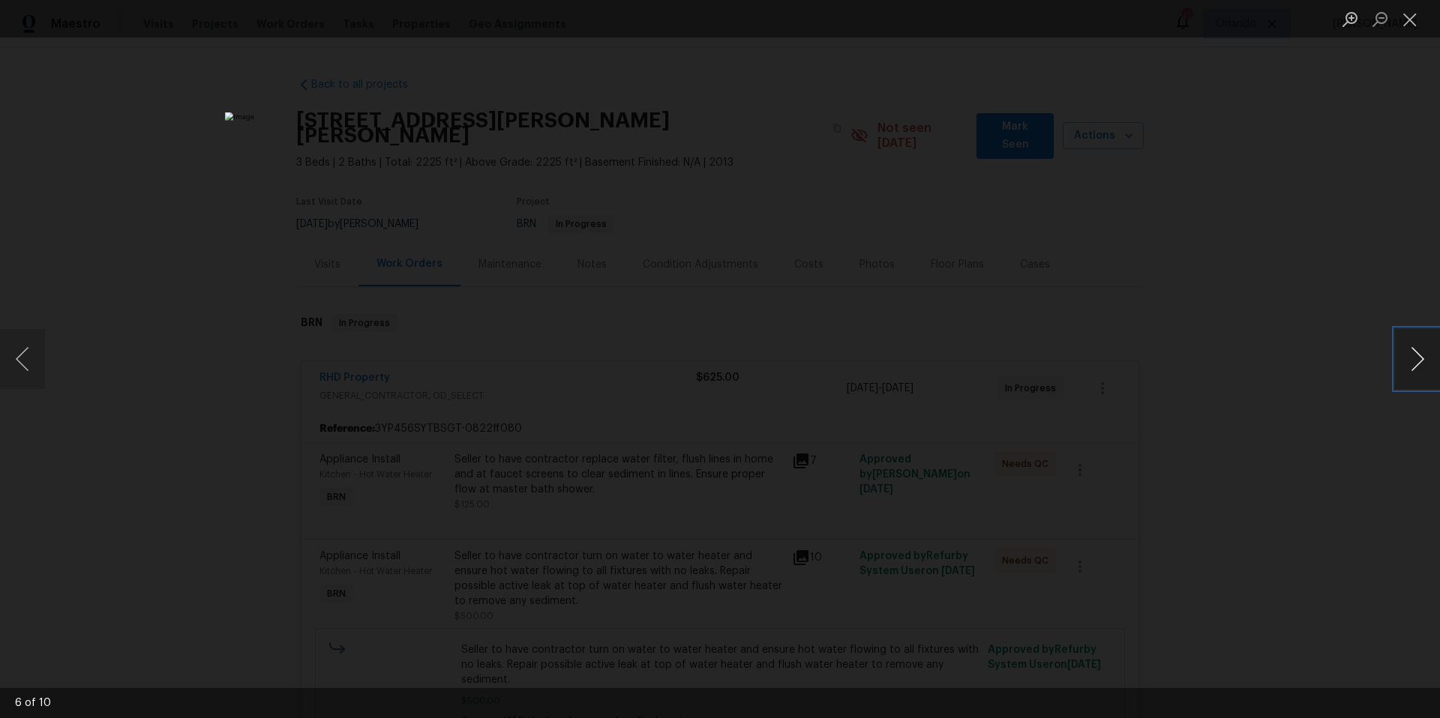
click at [1417, 363] on button "Next image" at bounding box center [1417, 359] width 45 height 60
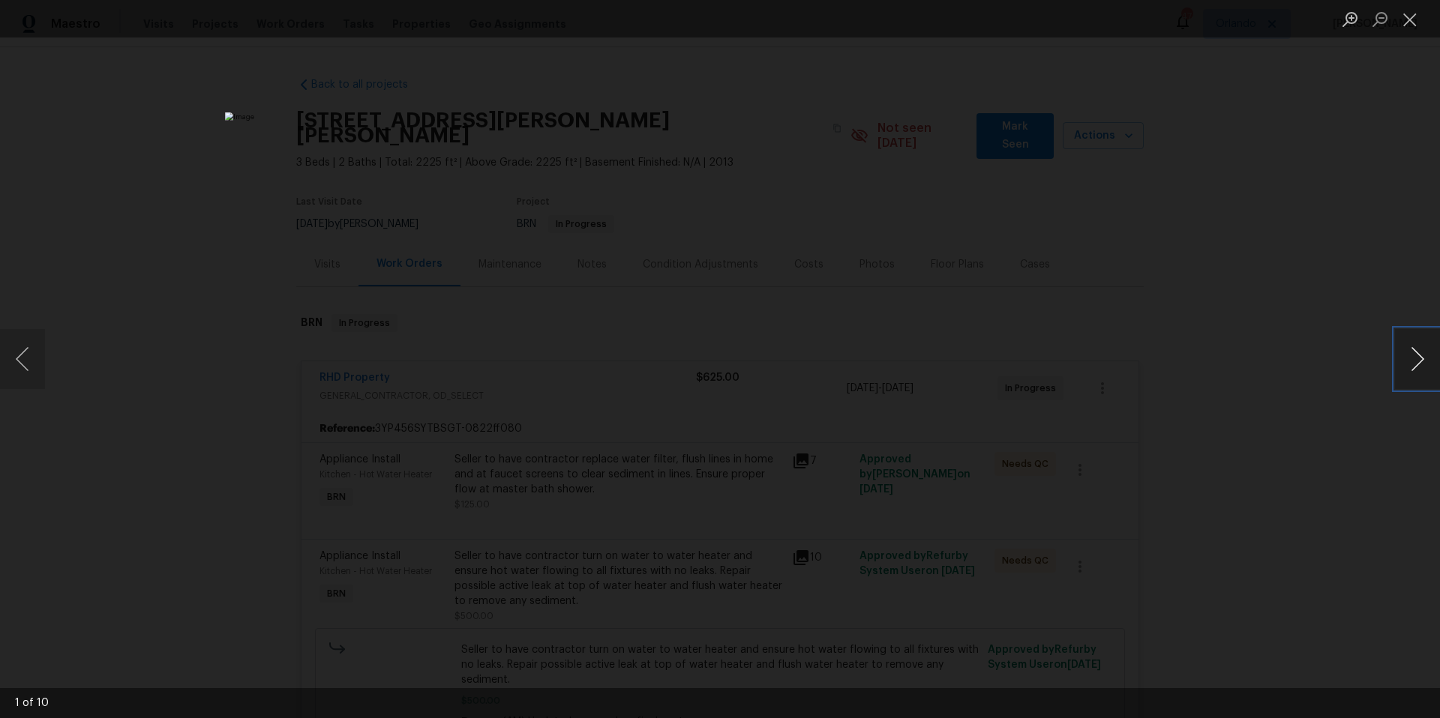
click at [1417, 363] on button "Next image" at bounding box center [1417, 359] width 45 height 60
click at [1417, 23] on button "Close lightbox" at bounding box center [1410, 19] width 30 height 26
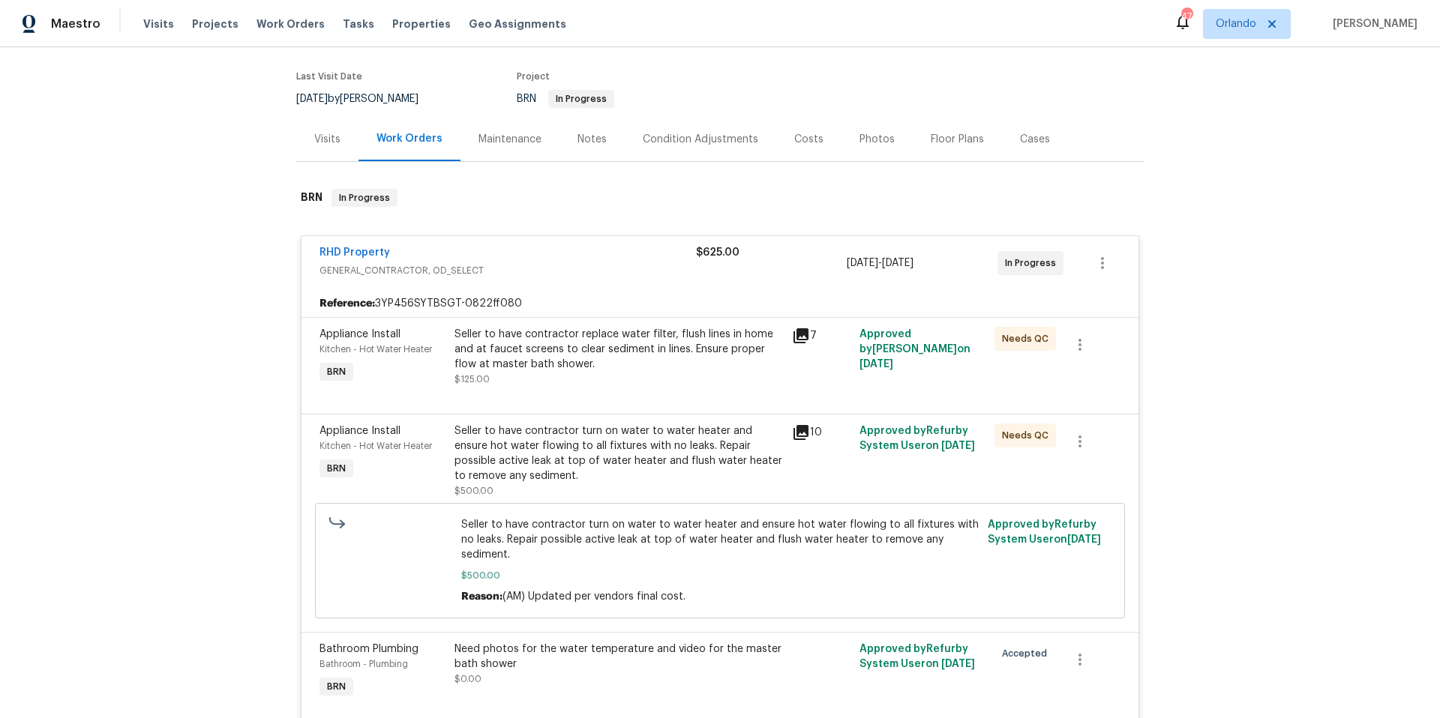
scroll to position [88, 0]
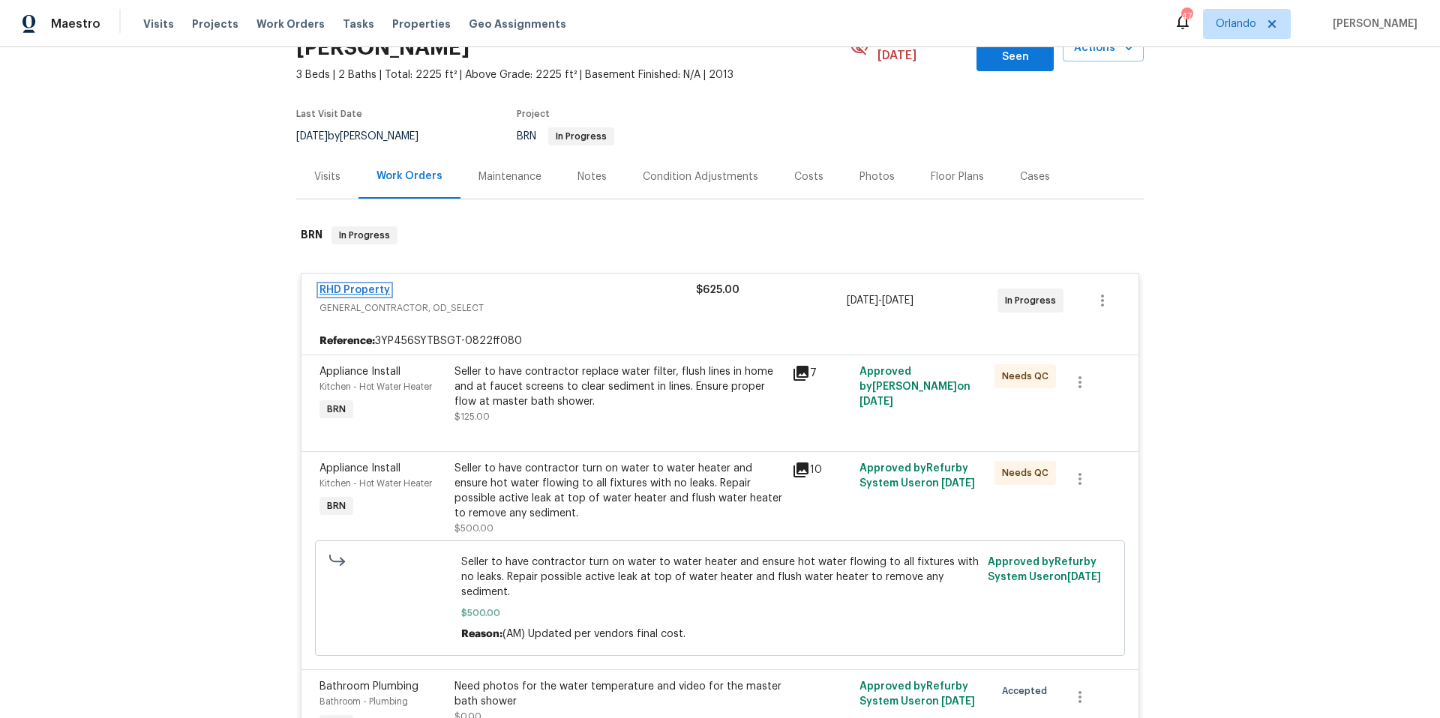
click at [363, 285] on link "RHD Property" at bounding box center [354, 290] width 70 height 10
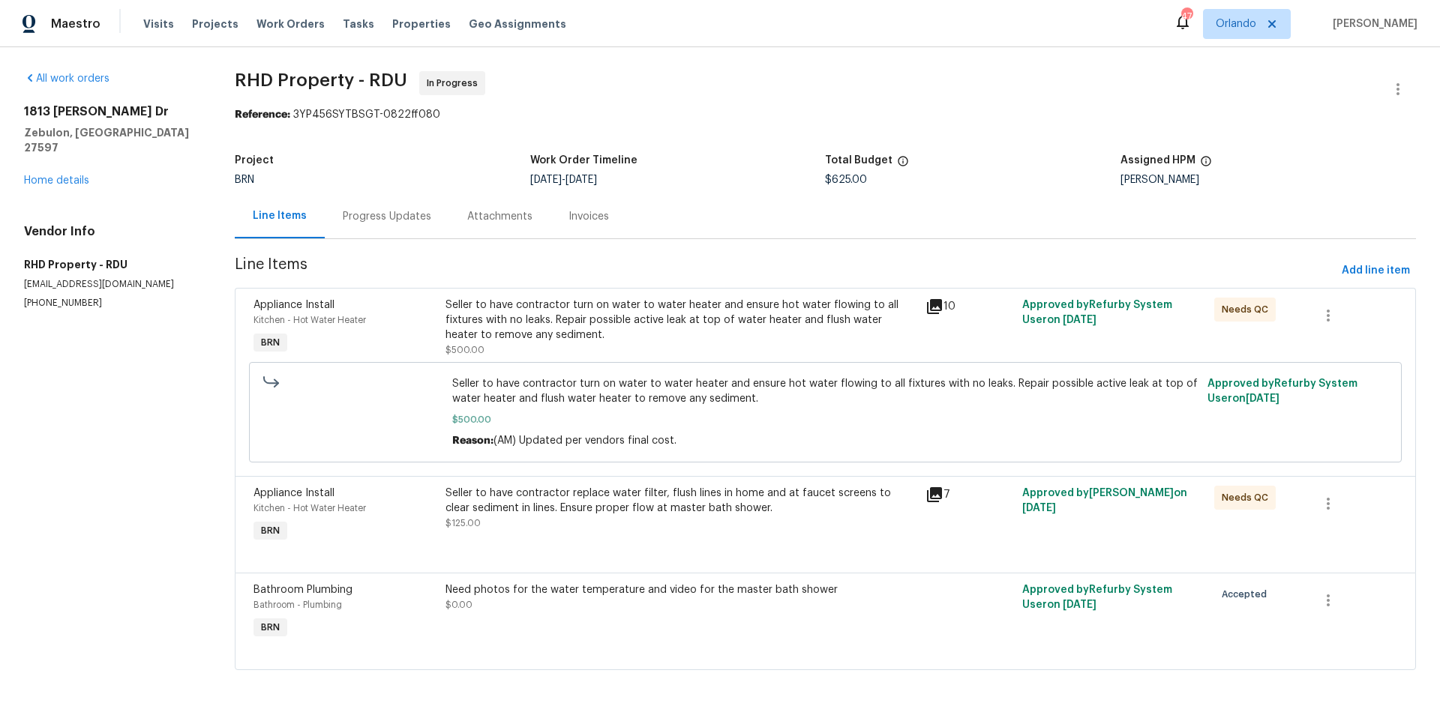
click at [394, 219] on div "Progress Updates" at bounding box center [387, 216] width 88 height 15
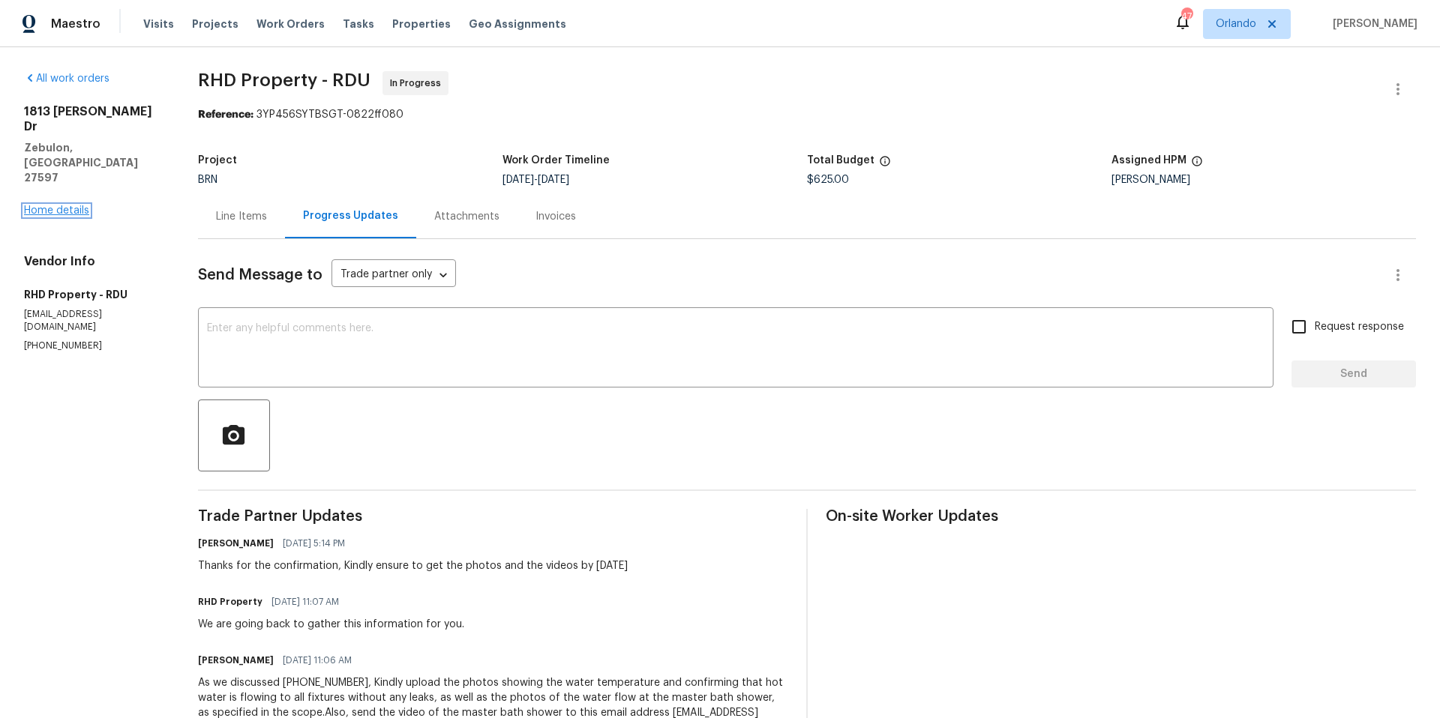
click at [67, 205] on link "Home details" at bounding box center [56, 210] width 65 height 10
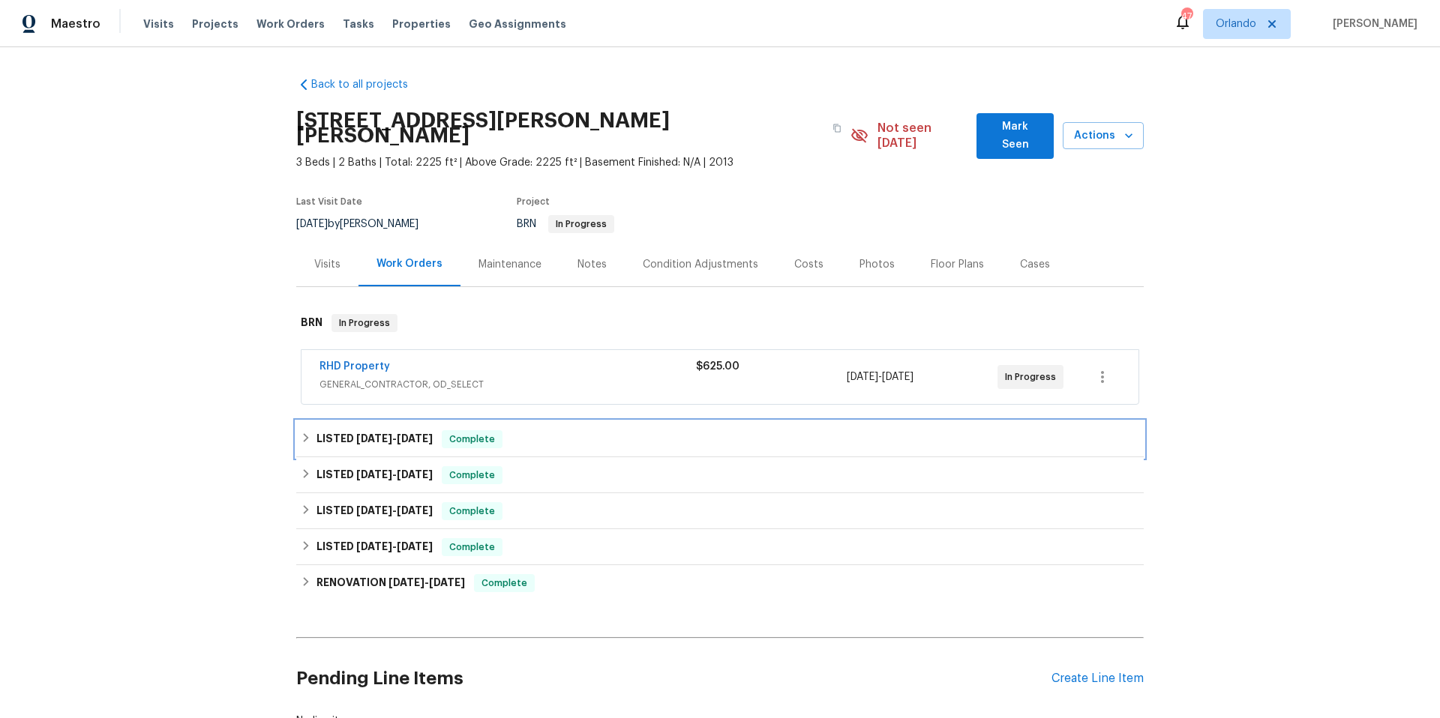
click at [535, 430] on div "LISTED 6/23/25 - 6/25/25 Complete" at bounding box center [720, 439] width 838 height 18
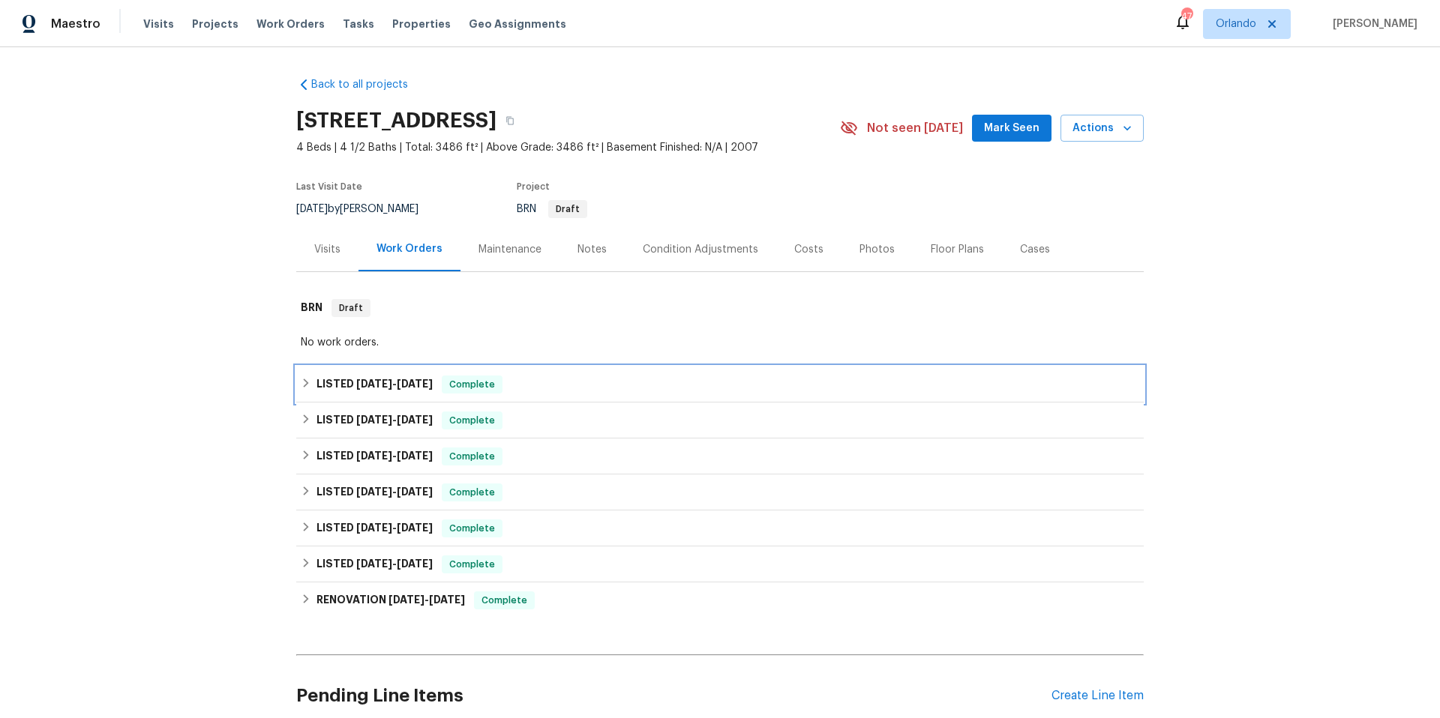
click at [583, 392] on div "LISTED 5/12/25 - 5/14/25 Complete" at bounding box center [720, 385] width 838 height 18
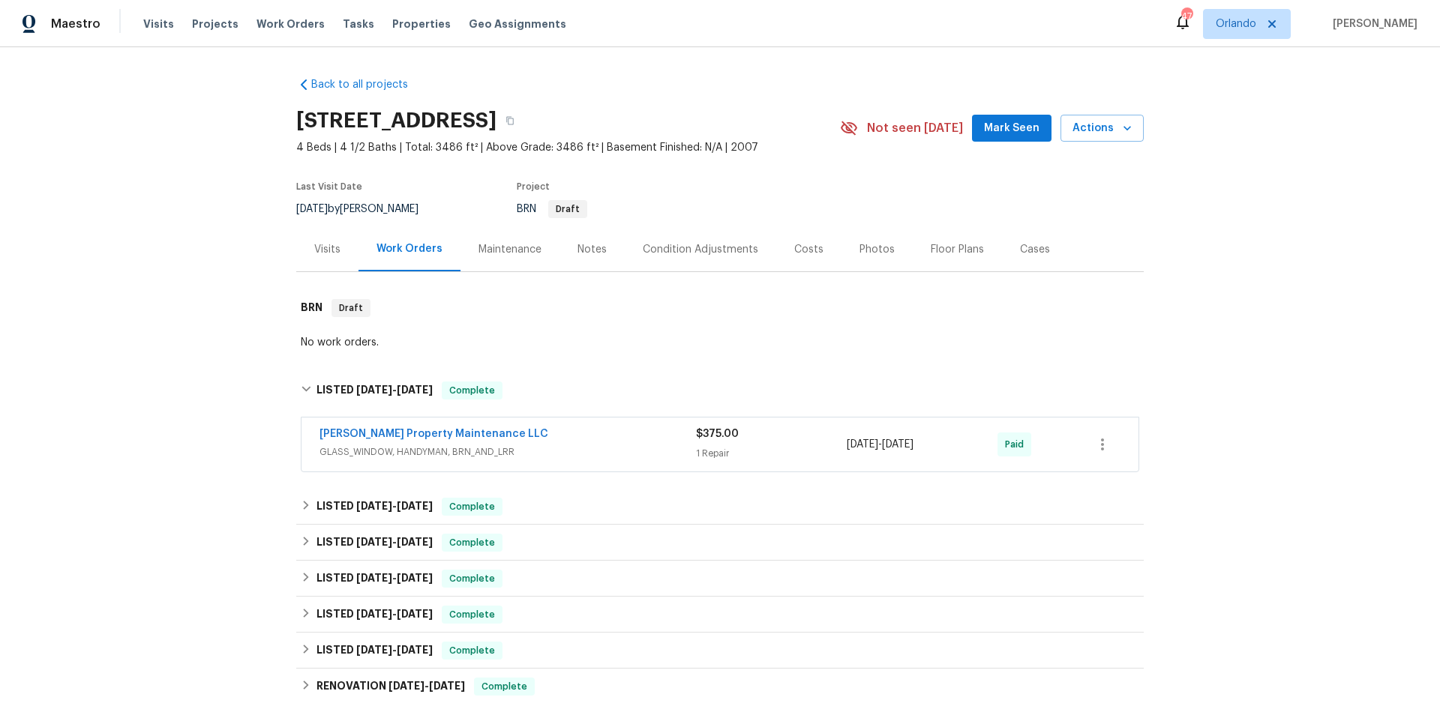
click at [594, 448] on span "GLASS_WINDOW, HANDYMAN, BRN_AND_LRR" at bounding box center [507, 452] width 376 height 15
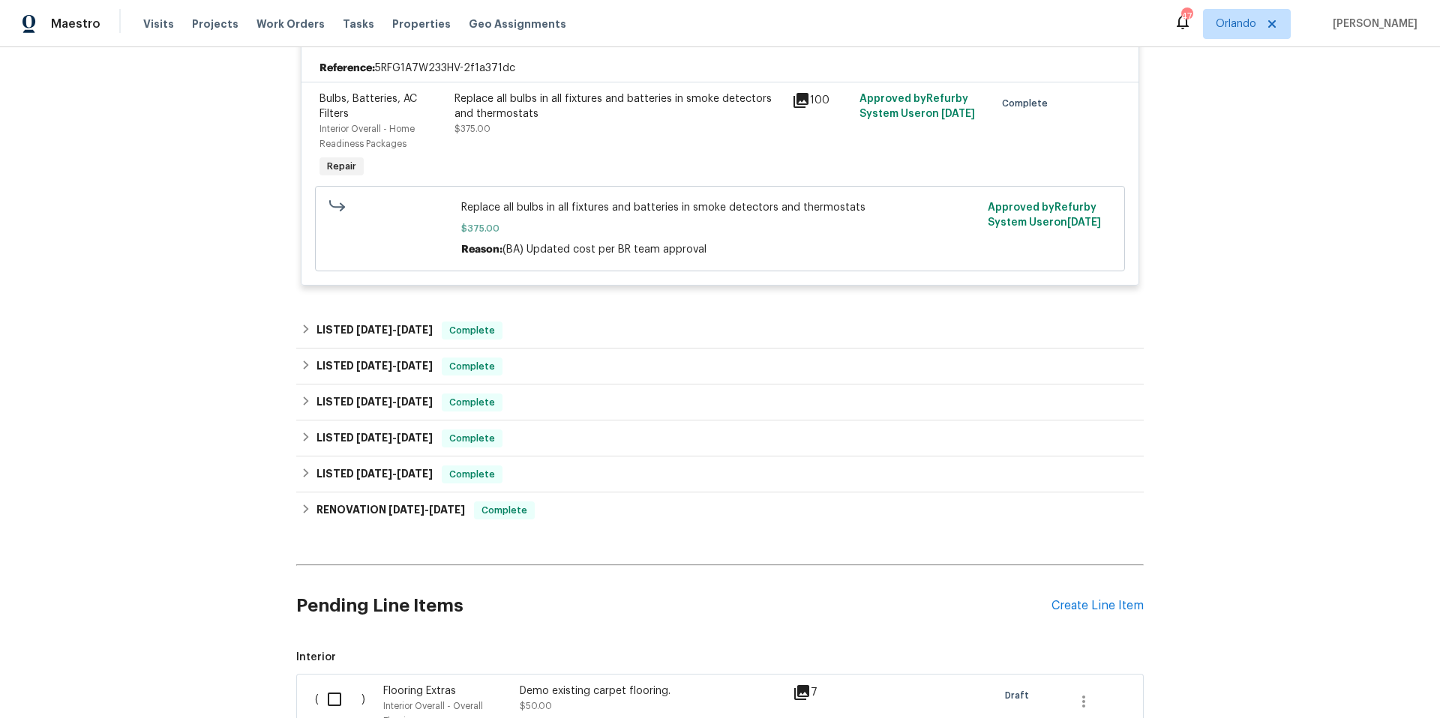
scroll to position [430, 0]
click at [665, 331] on div "LISTED 4/1/25 - 4/8/25 Complete" at bounding box center [720, 329] width 838 height 18
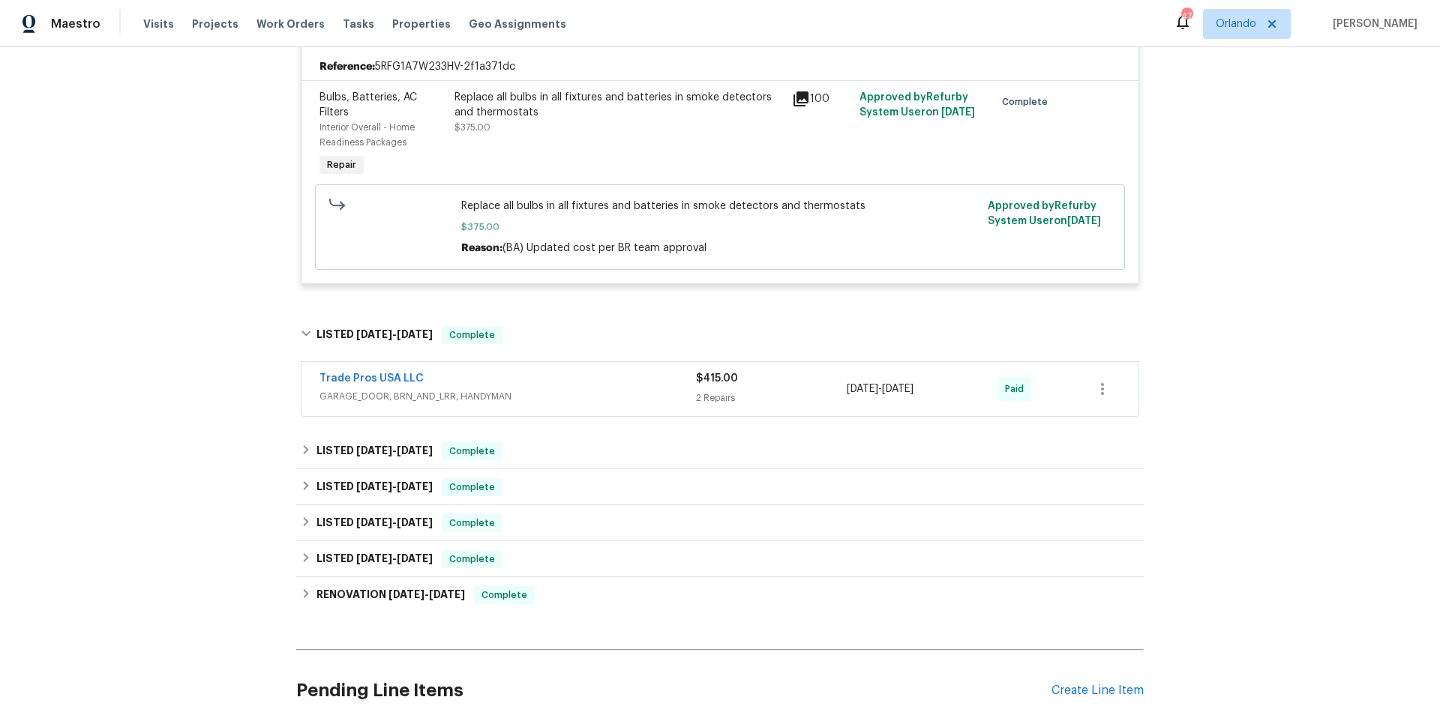
click at [649, 399] on span "GARAGE_DOOR, BRN_AND_LRR, HANDYMAN" at bounding box center [507, 396] width 376 height 15
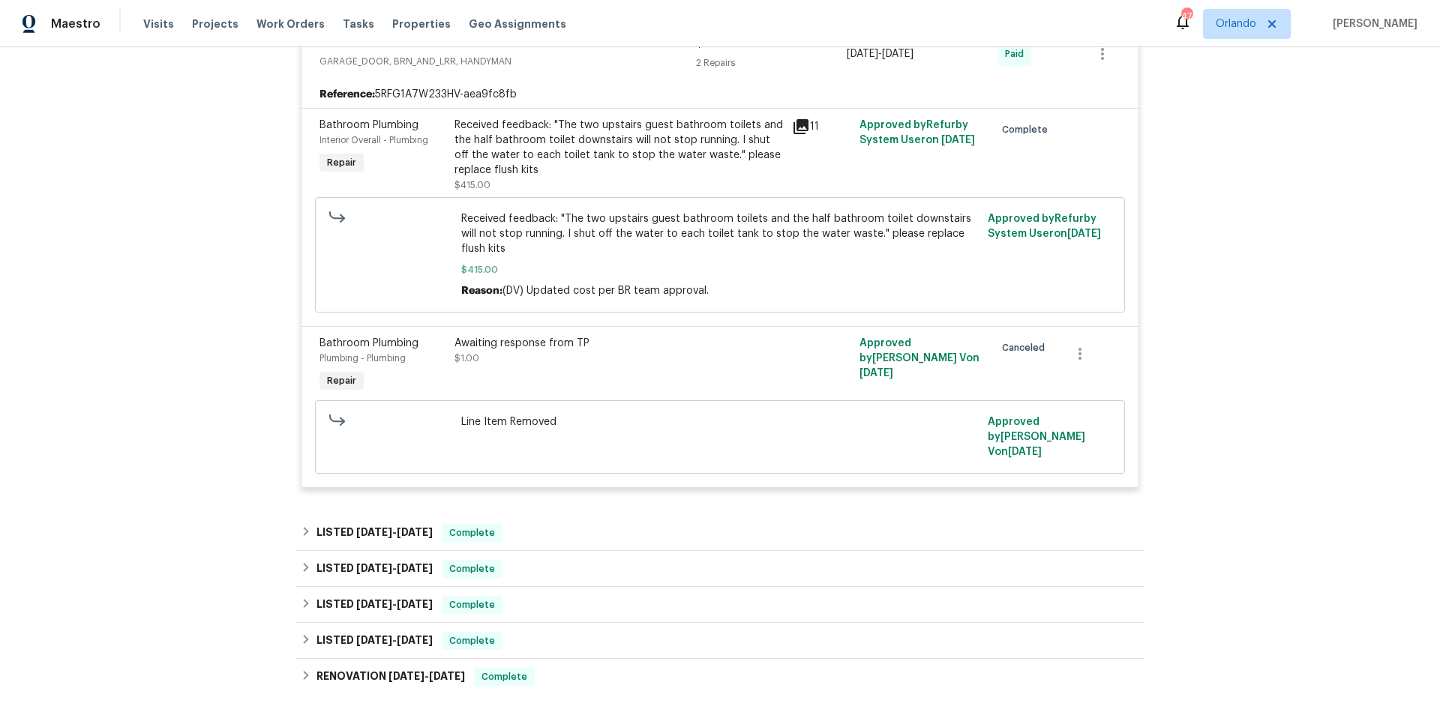
scroll to position [835, 0]
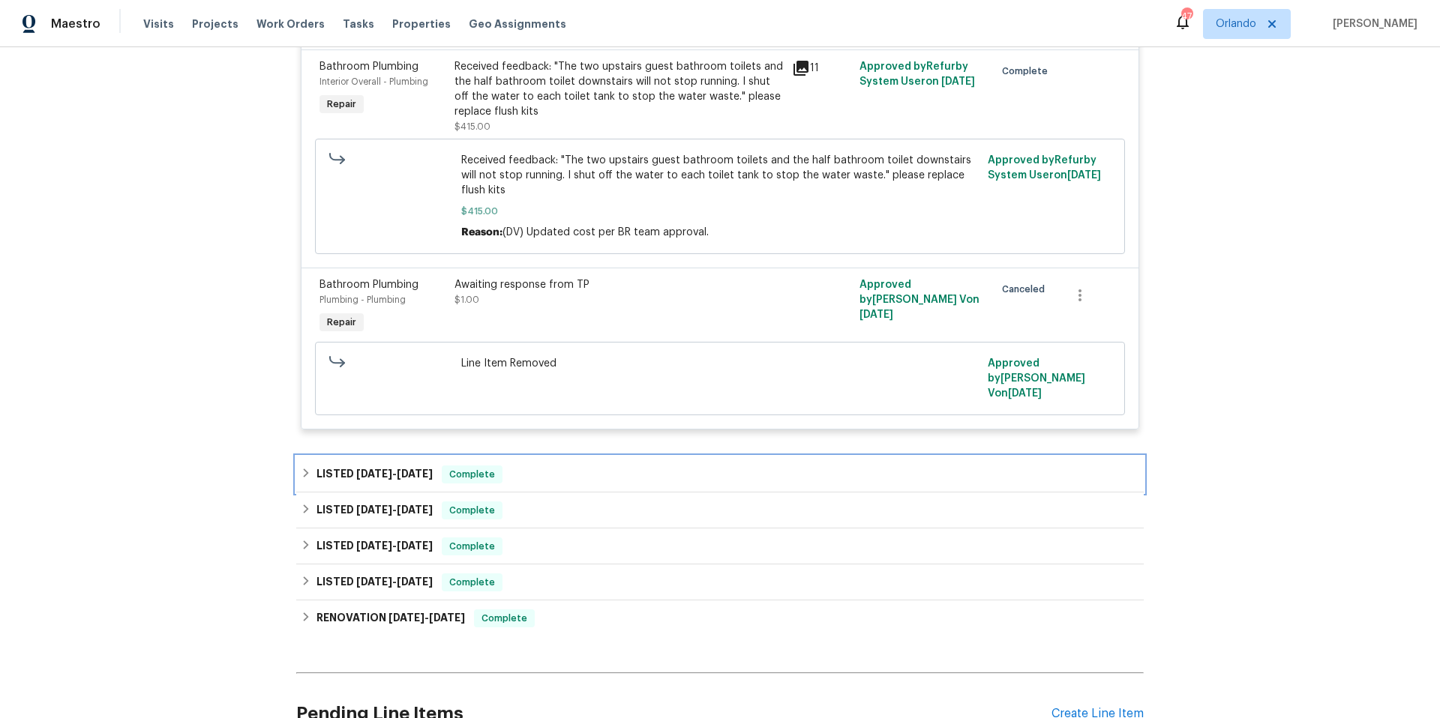
click at [665, 466] on div "LISTED 3/9/25 - 3/12/25 Complete" at bounding box center [720, 475] width 838 height 18
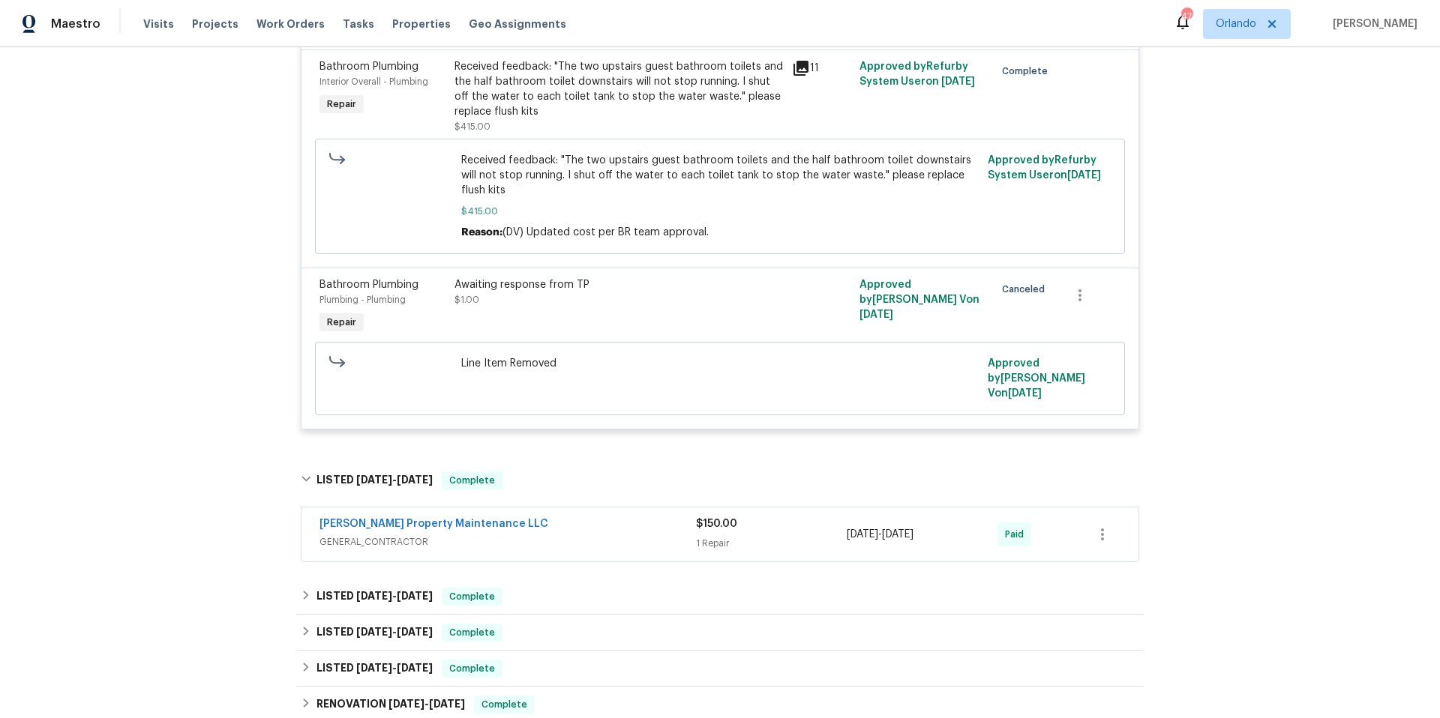
click at [636, 535] on span "GENERAL_CONTRACTOR" at bounding box center [507, 542] width 376 height 15
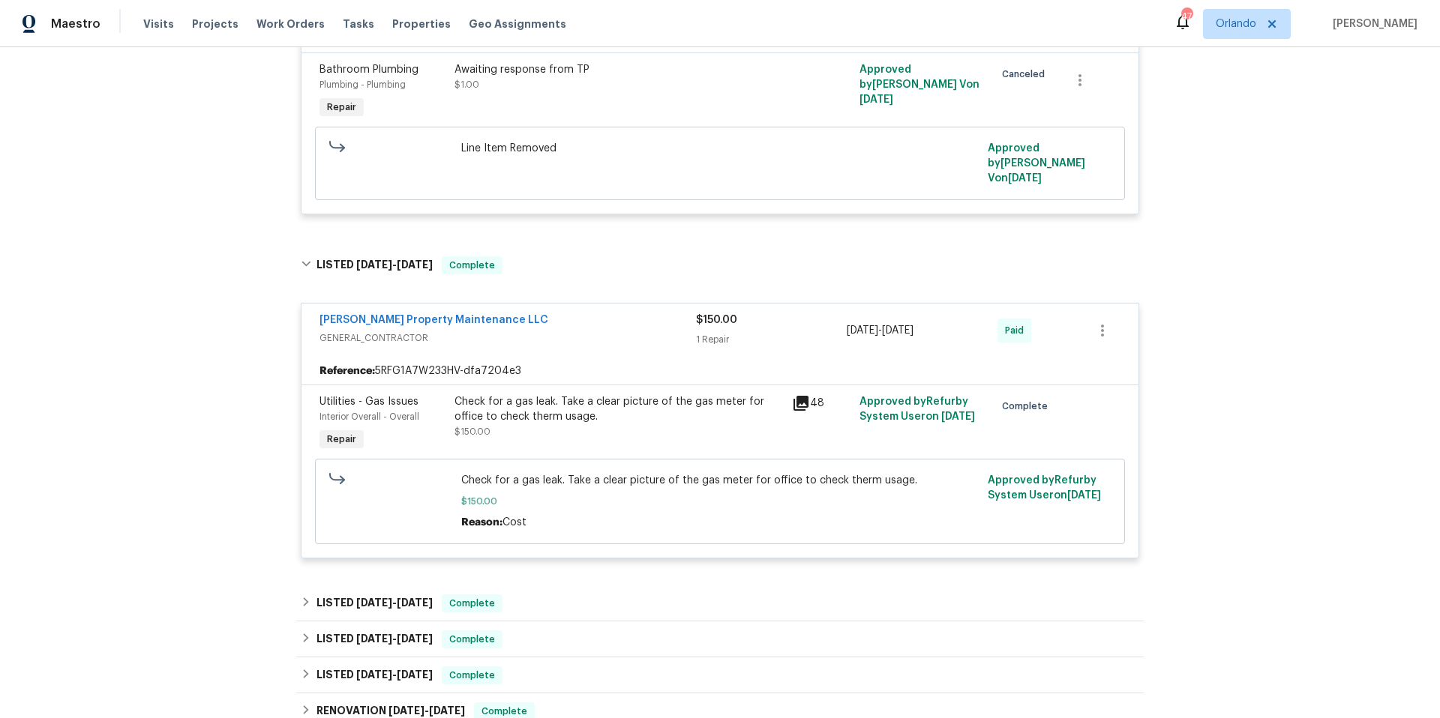
scroll to position [1321, 0]
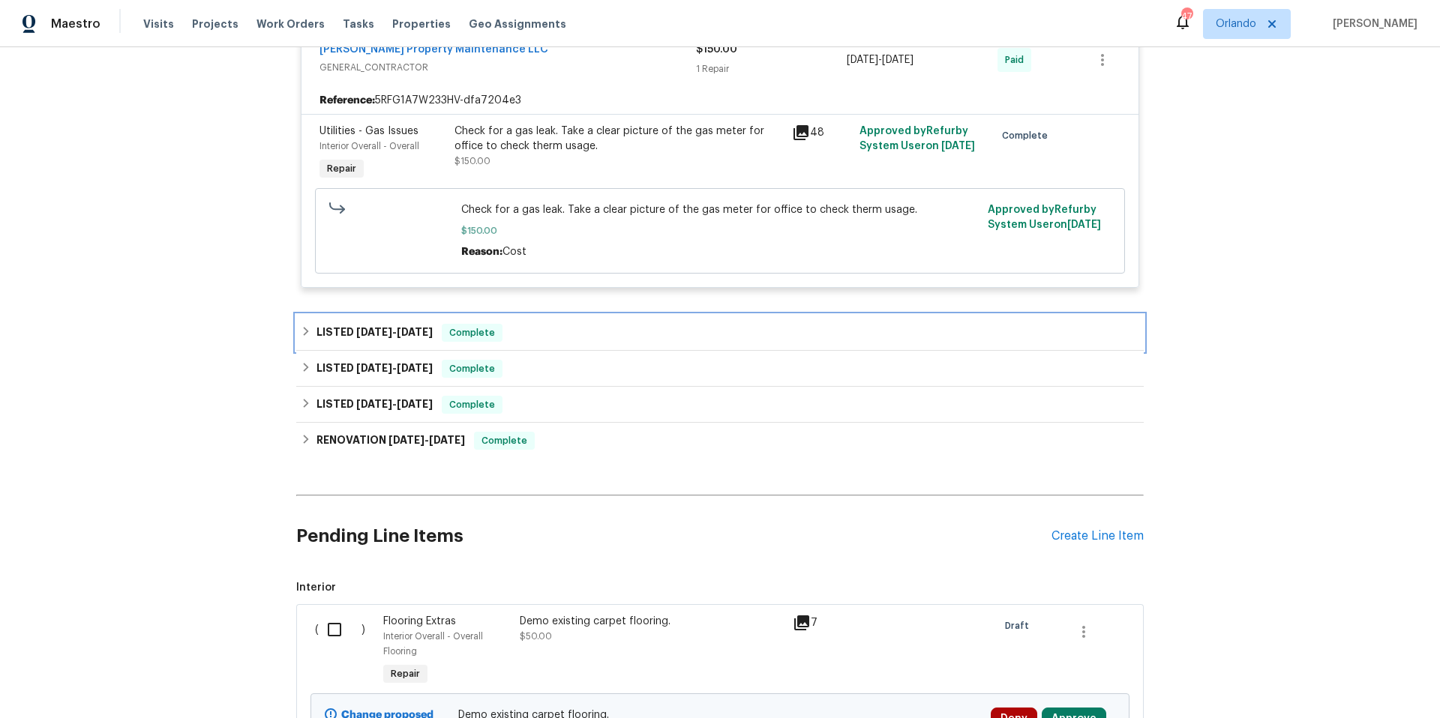
click at [643, 320] on div "LISTED 2/26/25 - 3/3/25 Complete" at bounding box center [719, 333] width 847 height 36
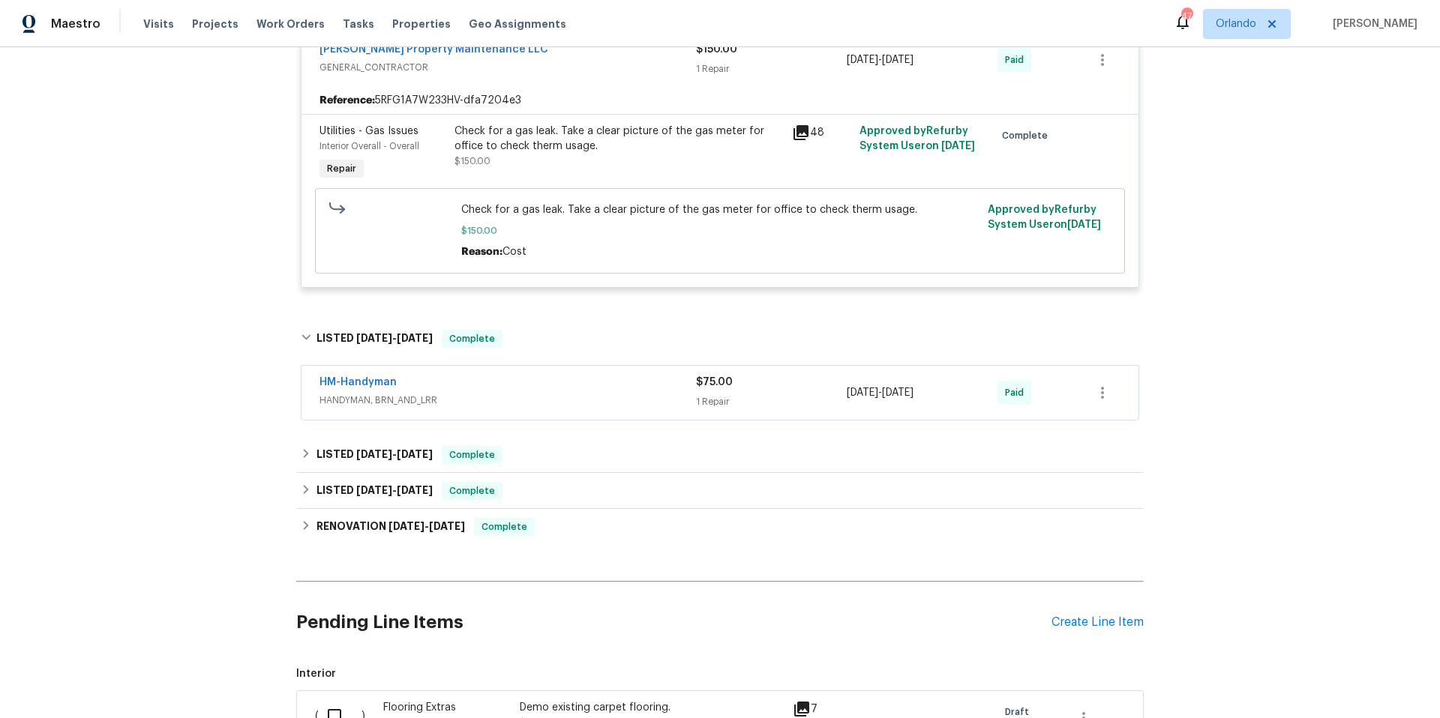
click at [623, 375] on div "HM-Handyman" at bounding box center [507, 384] width 376 height 18
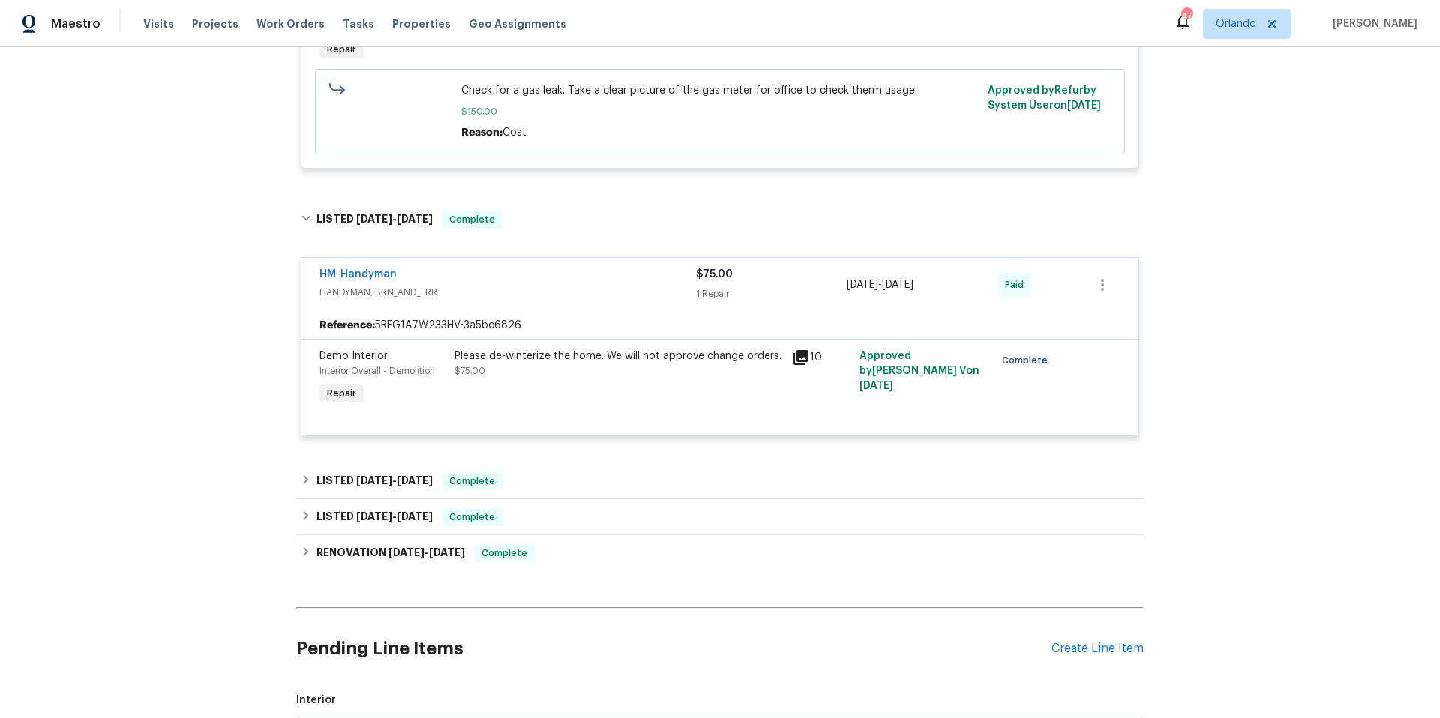
scroll to position [1442, 0]
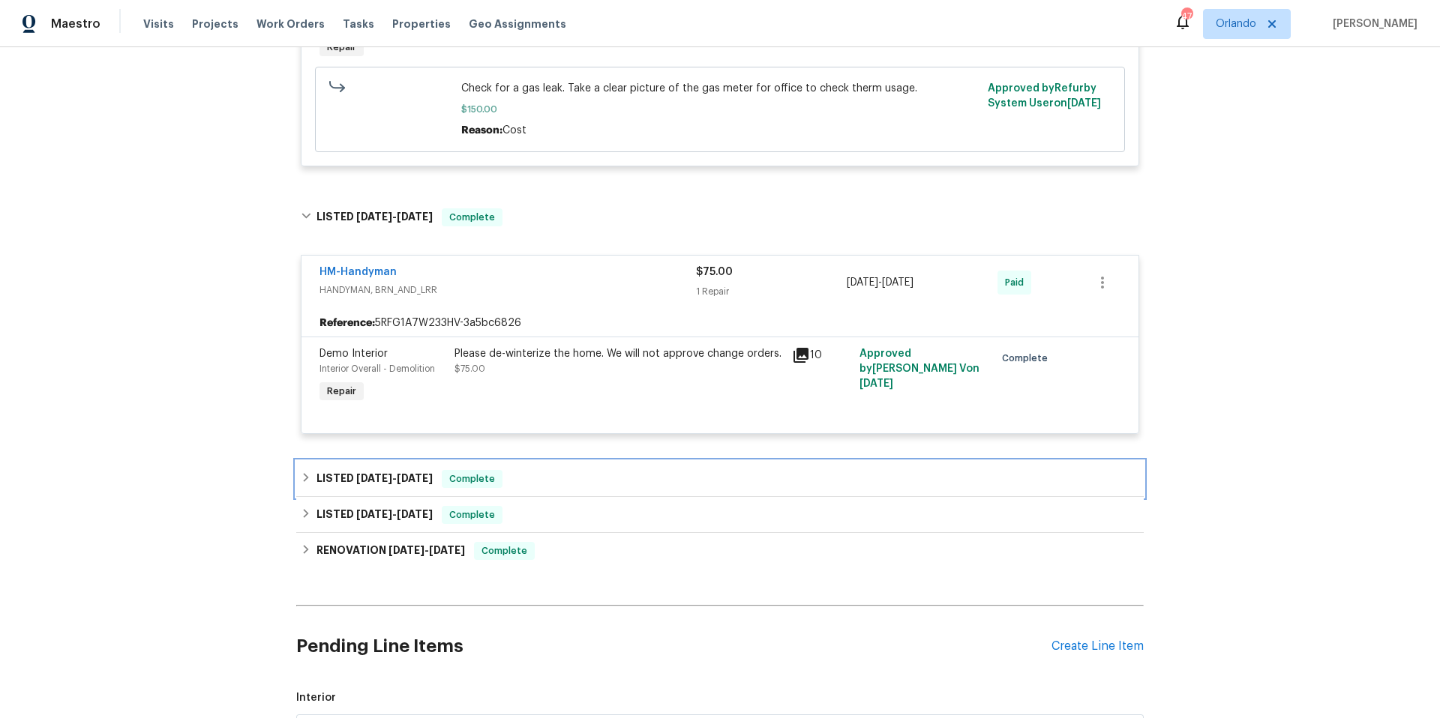
click at [646, 470] on div "LISTED 12/31/24 - 1/4/25 Complete" at bounding box center [720, 479] width 838 height 18
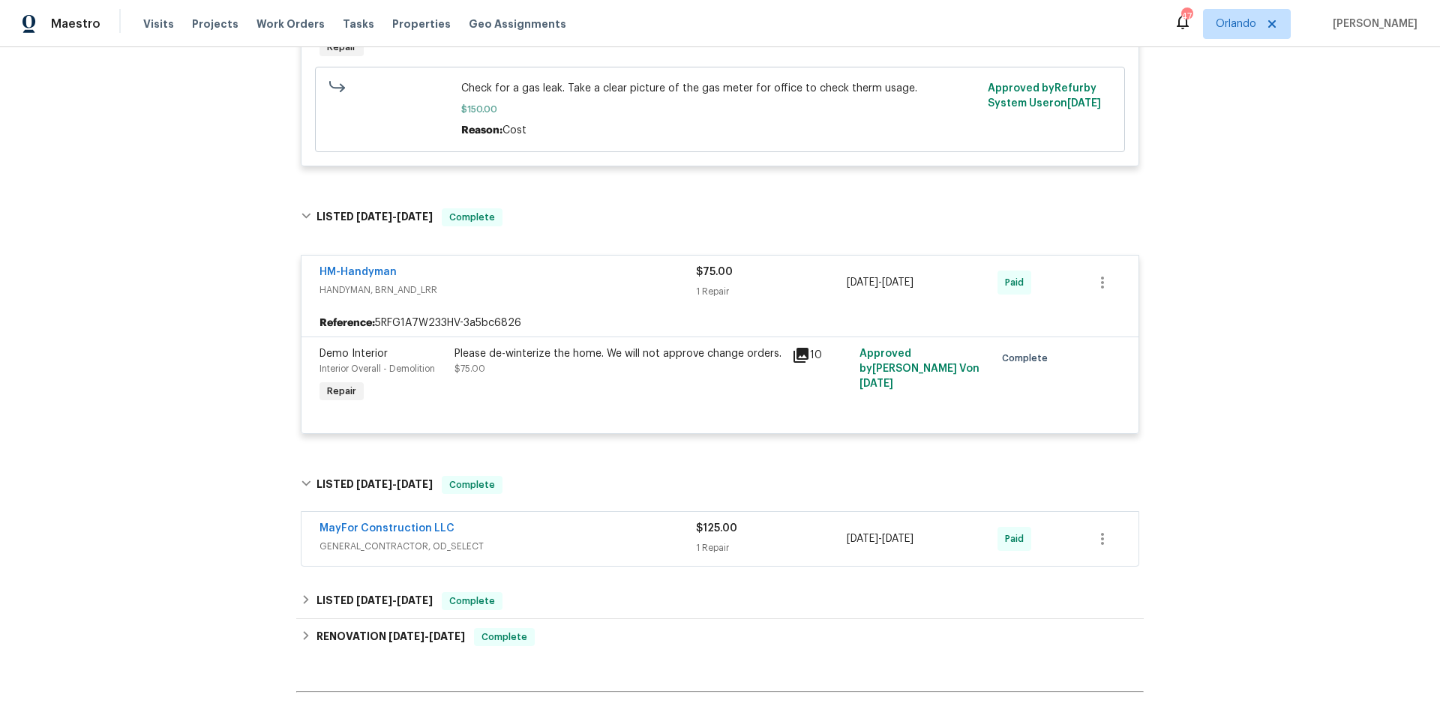
click at [655, 539] on span "GENERAL_CONTRACTOR, OD_SELECT" at bounding box center [507, 546] width 376 height 15
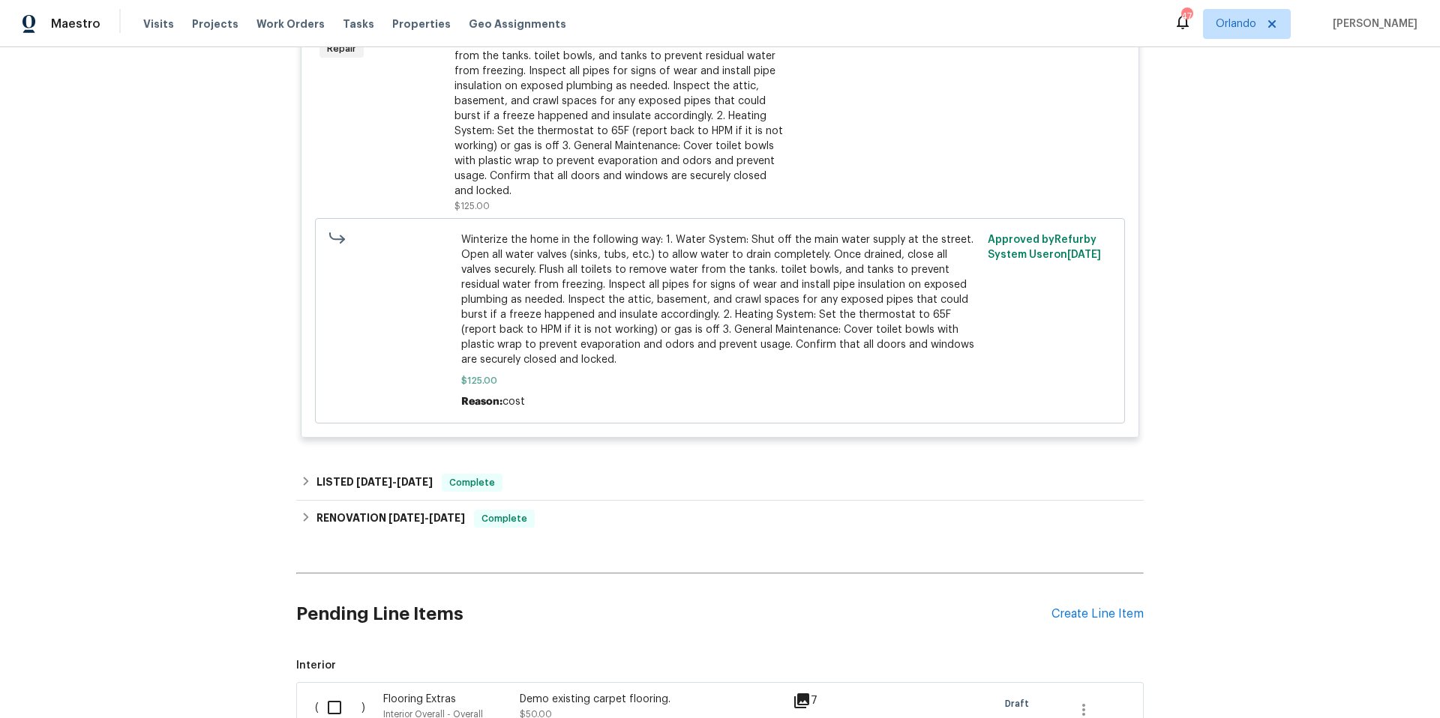
scroll to position [2203, 0]
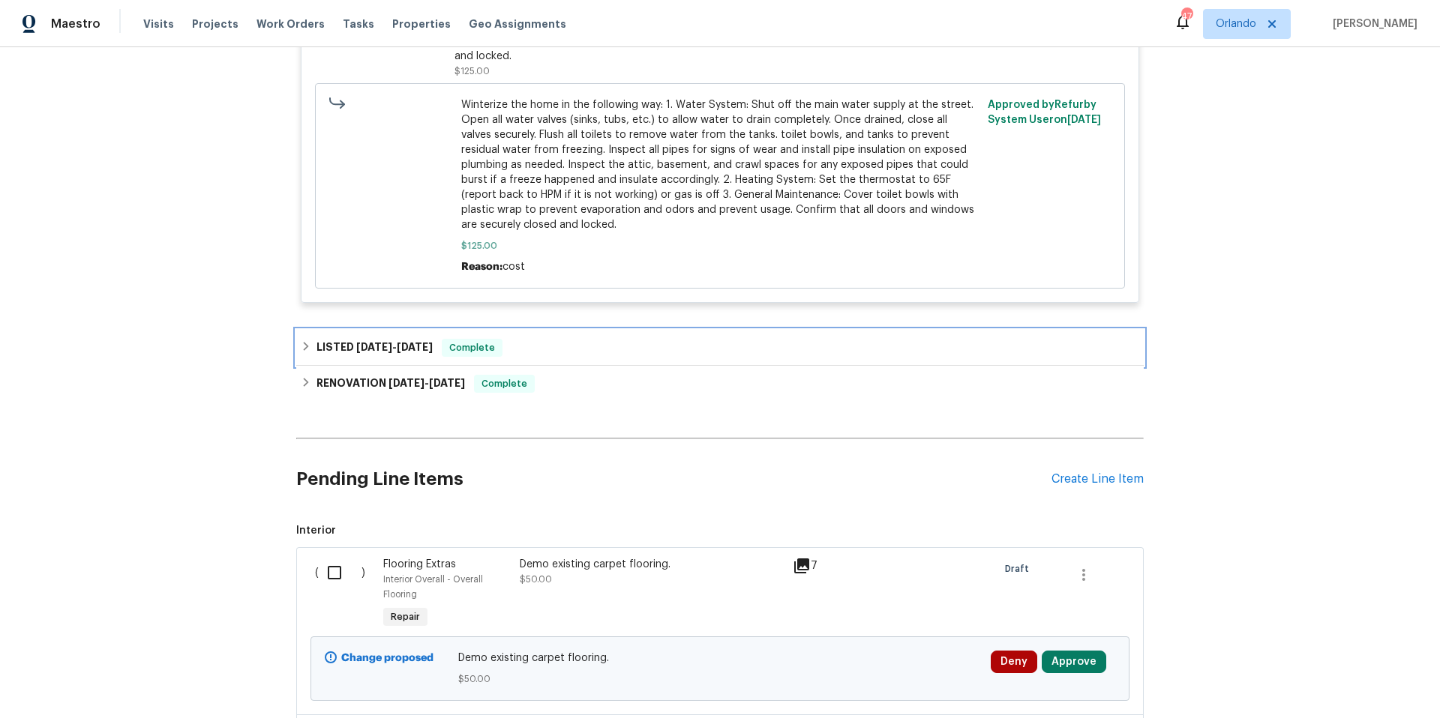
click at [658, 339] on div "LISTED 12/8/24 - 12/11/24 Complete" at bounding box center [720, 348] width 838 height 18
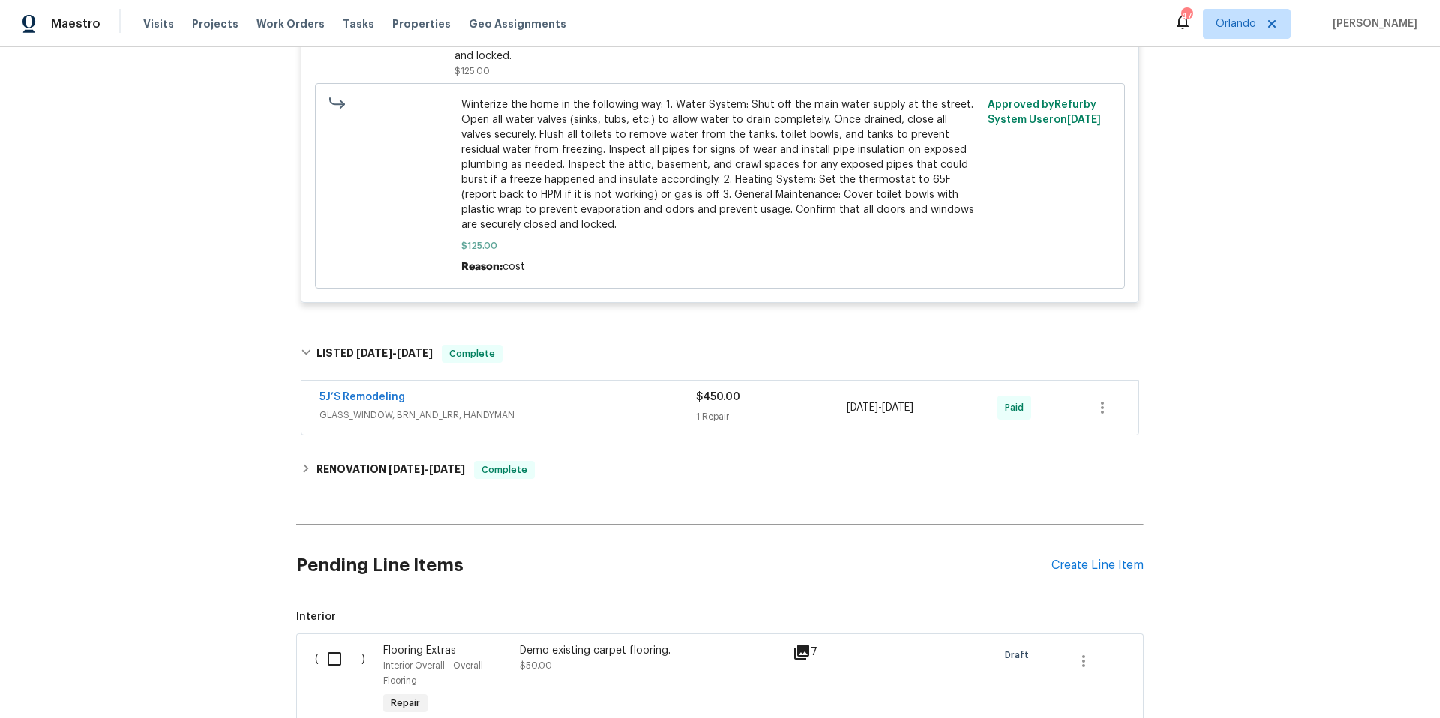
click at [646, 408] on span "GLASS_WINDOW, BRN_AND_LRR, HANDYMAN" at bounding box center [507, 415] width 376 height 15
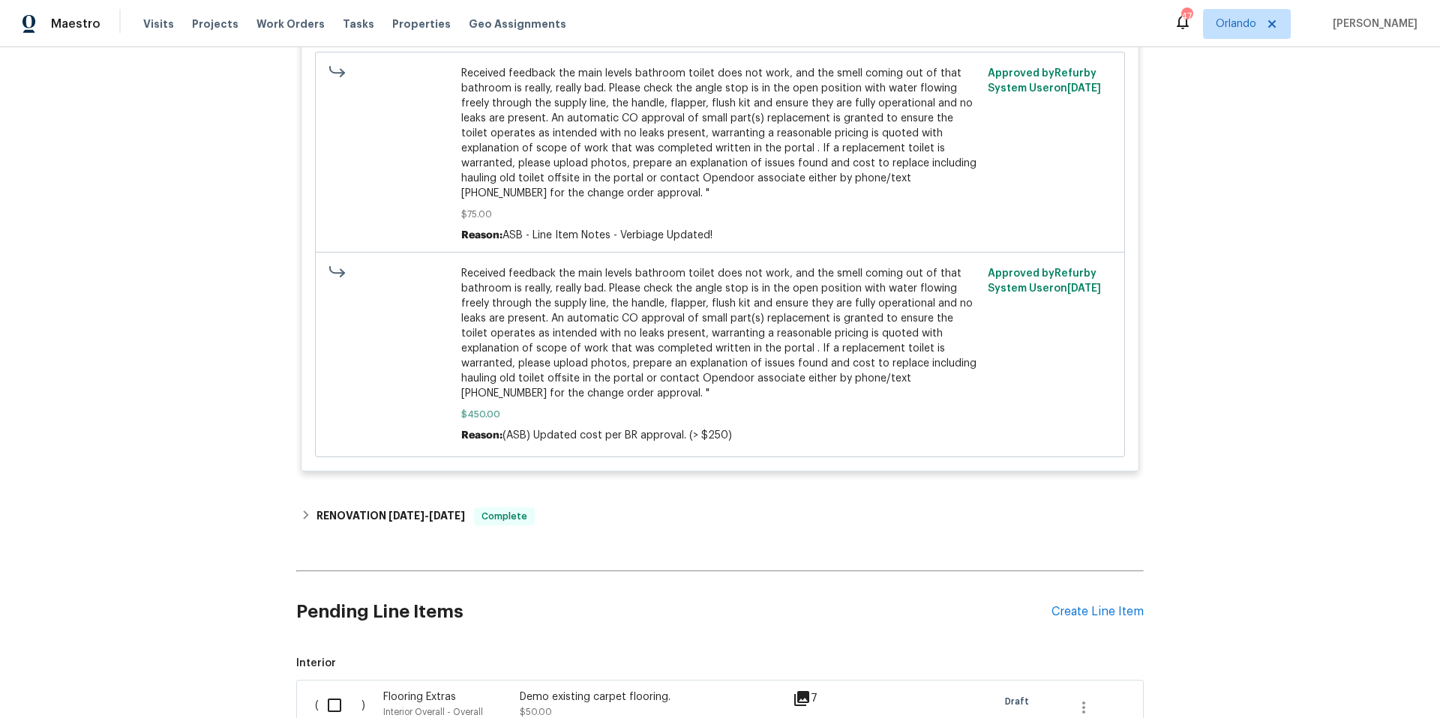
scroll to position [2864, 0]
click at [573, 507] on div "RENOVATION 11/18/24 - 11/21/24 Complete" at bounding box center [720, 516] width 838 height 18
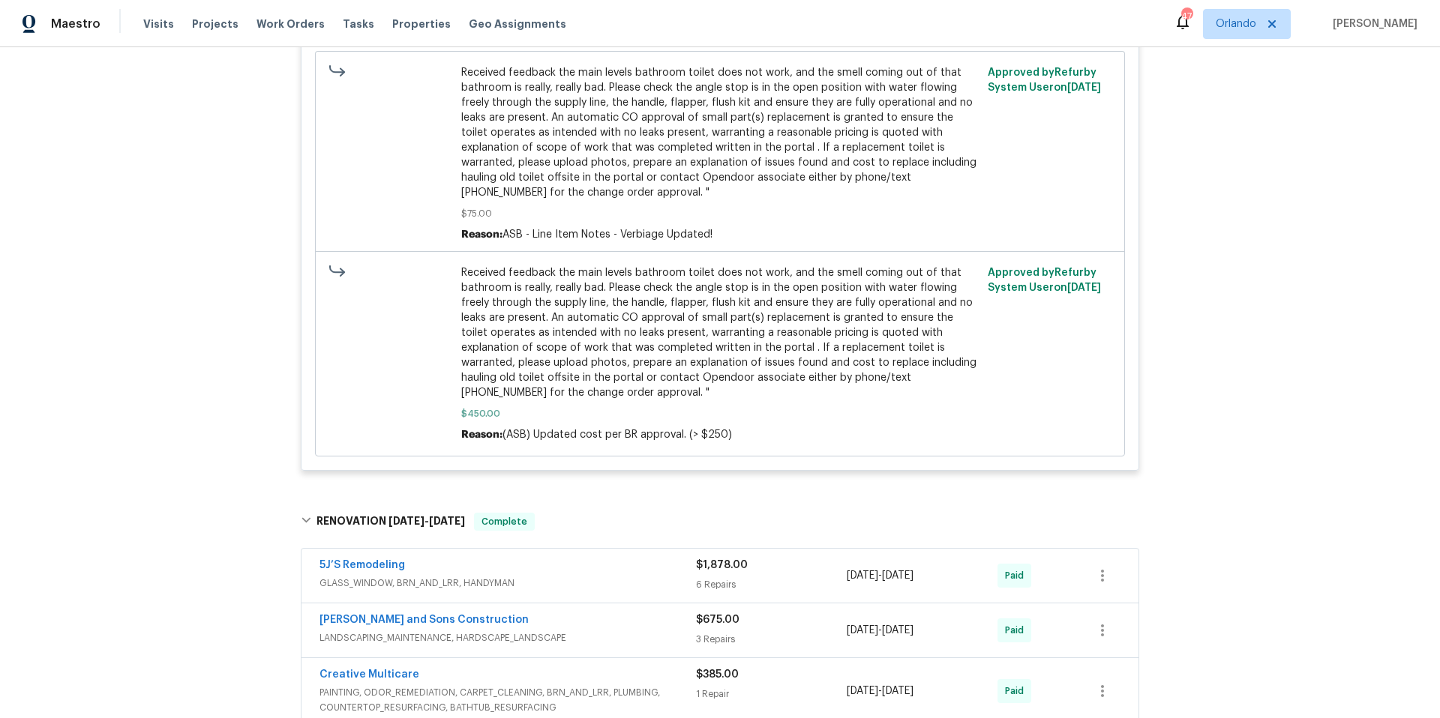
click at [623, 558] on div "5J’S Remodeling" at bounding box center [507, 567] width 376 height 18
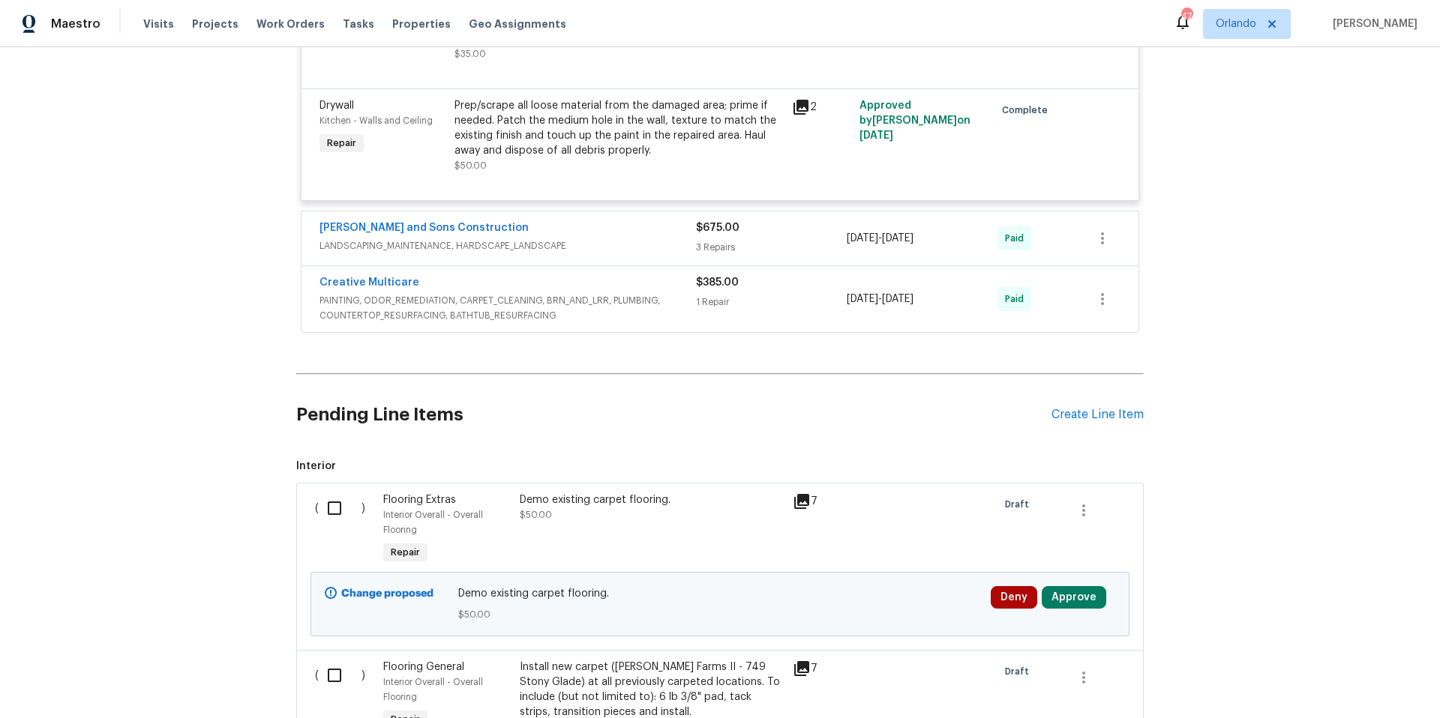
scroll to position [4577, 0]
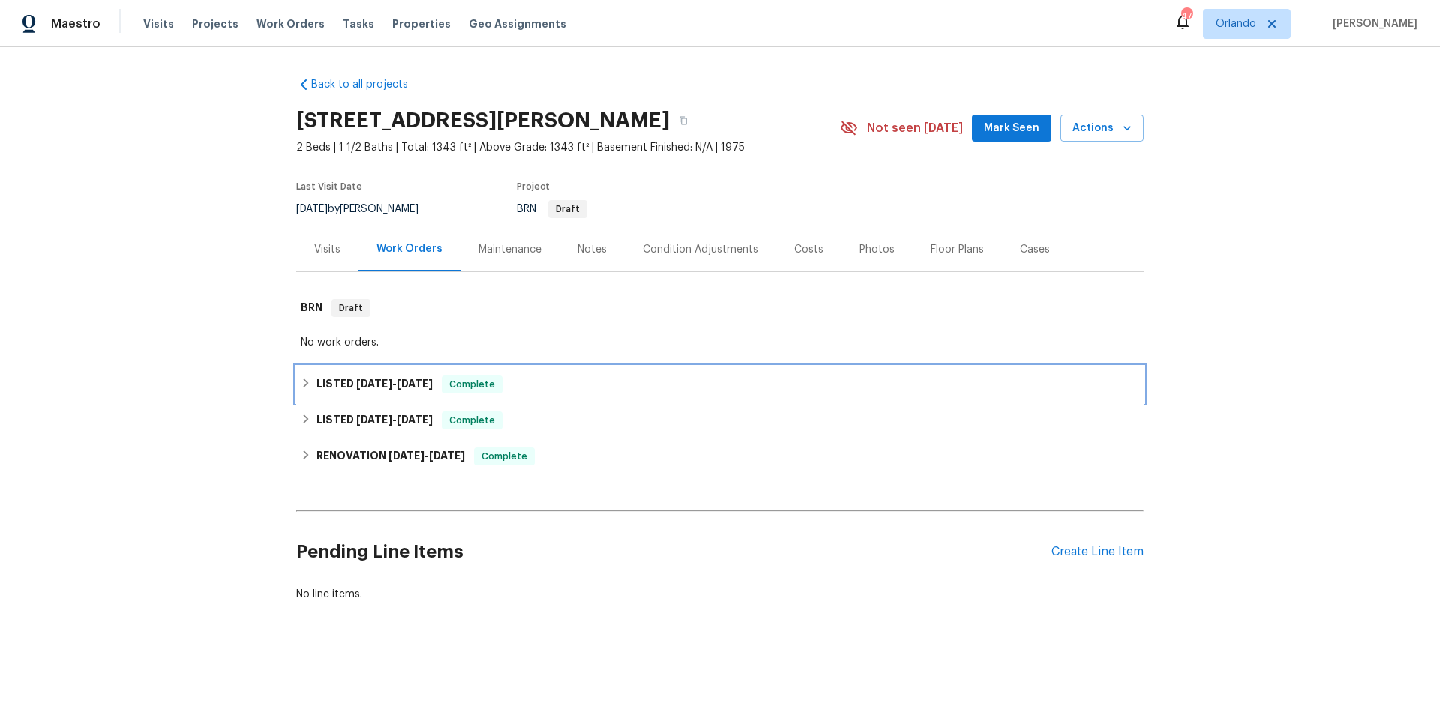
click at [555, 397] on div "LISTED [DATE] - [DATE] Complete" at bounding box center [719, 385] width 847 height 36
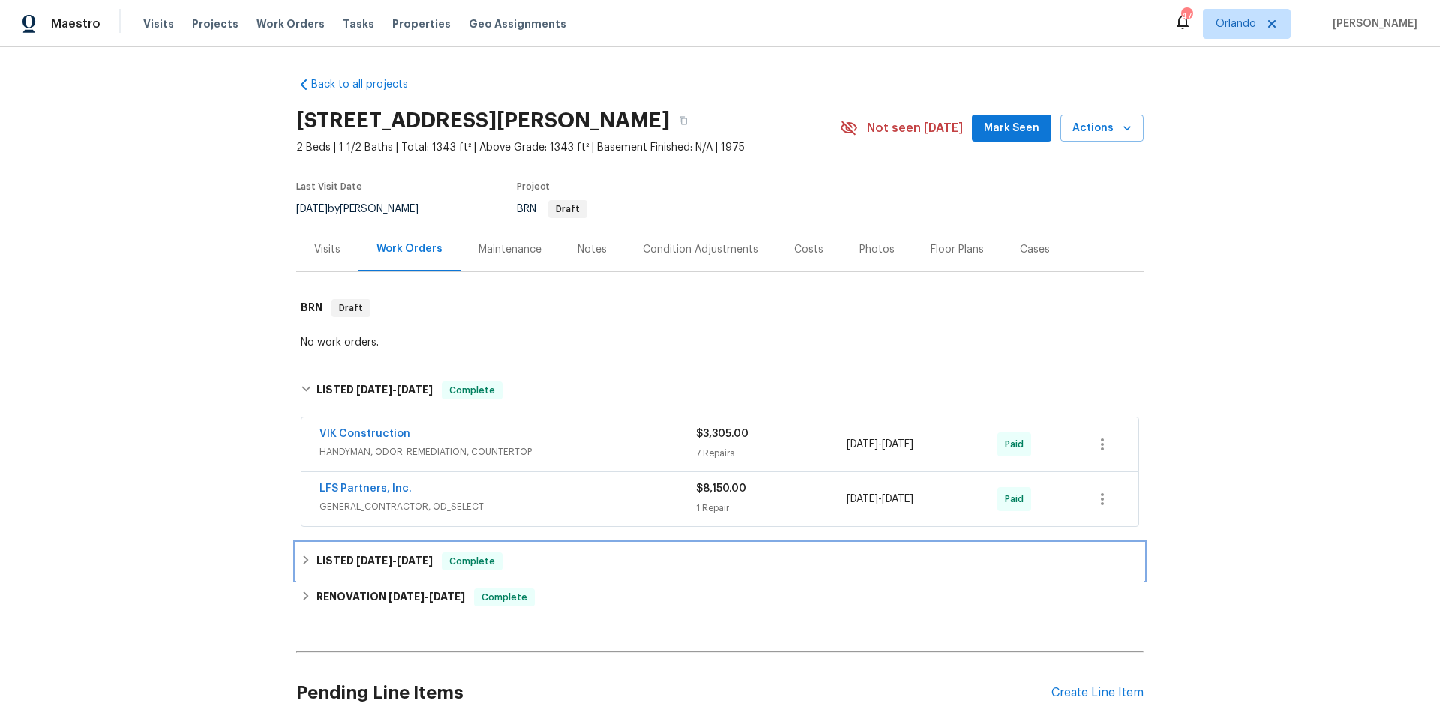
click at [578, 553] on div "LISTED [DATE] - [DATE] Complete" at bounding box center [720, 562] width 838 height 18
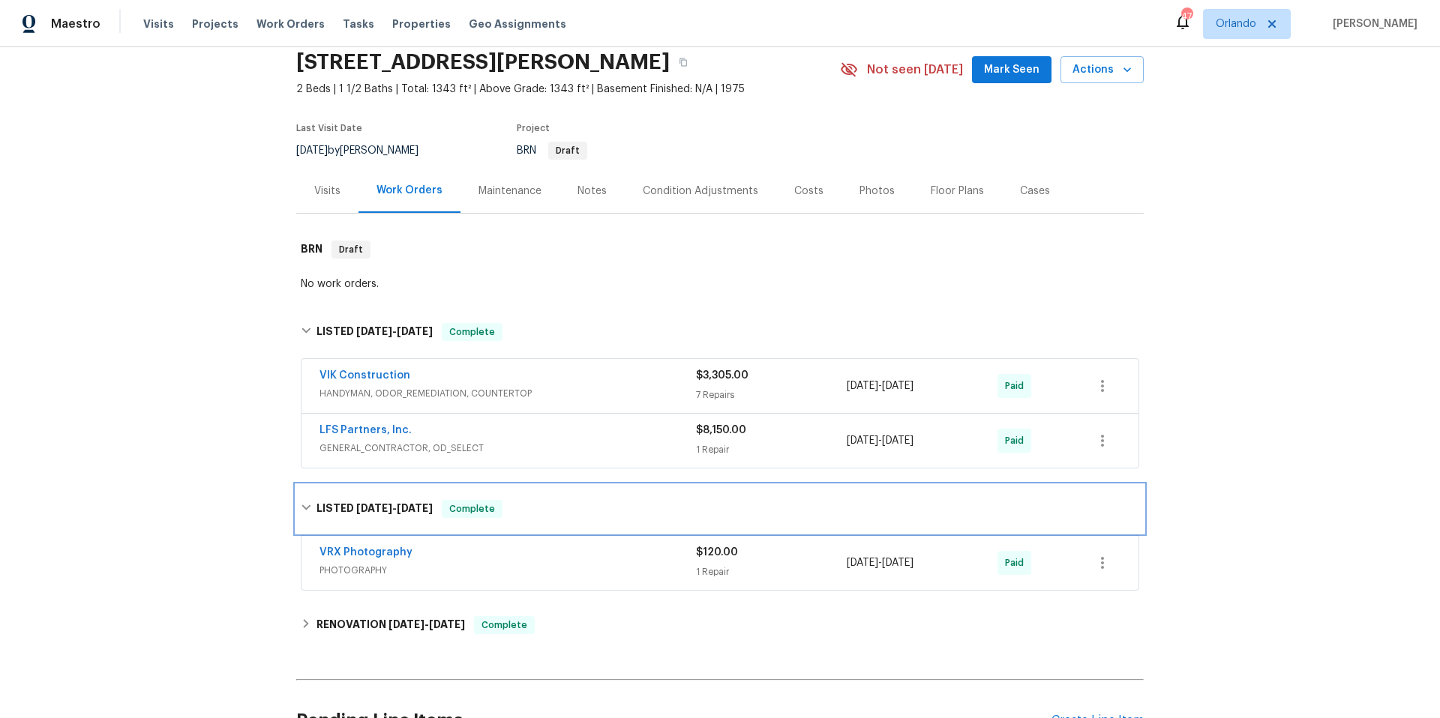
scroll to position [224, 0]
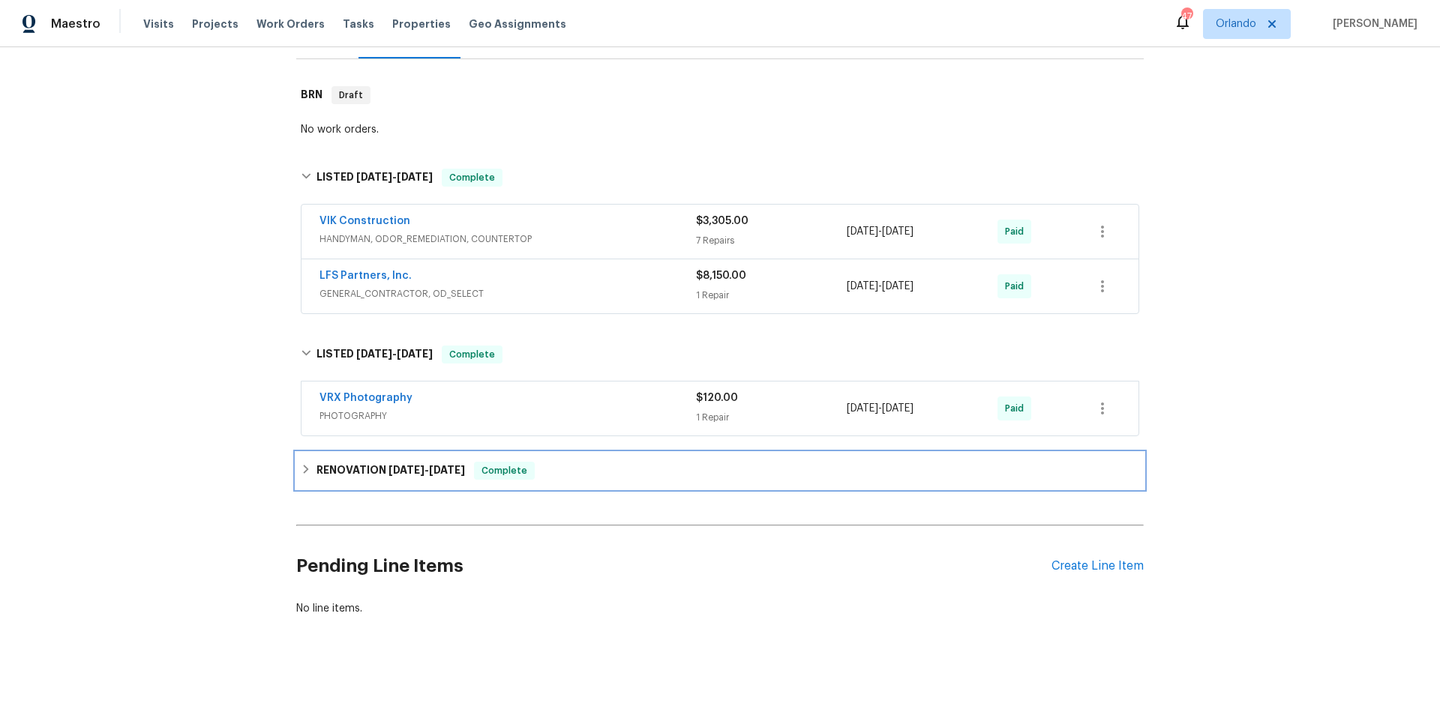
click at [602, 465] on div "RENOVATION [DATE] - [DATE] Complete" at bounding box center [720, 471] width 838 height 18
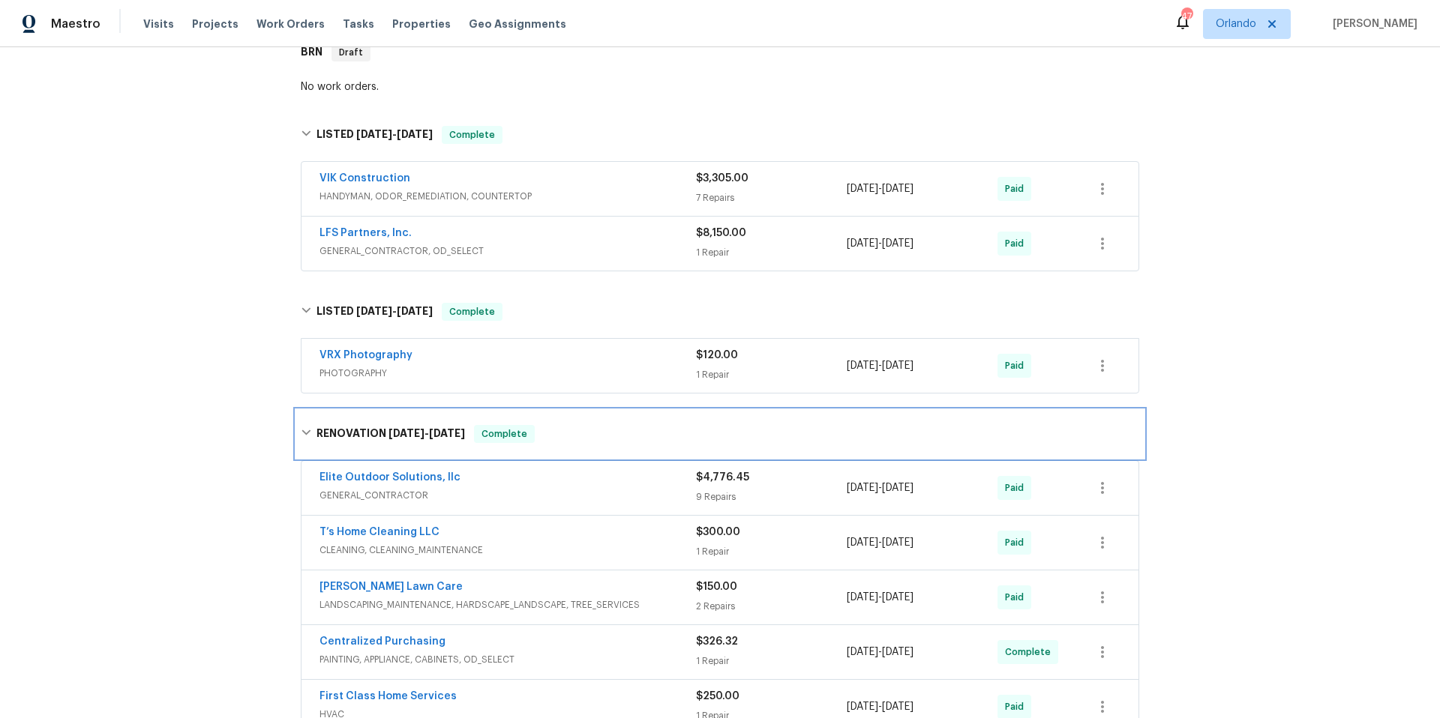
scroll to position [440, 0]
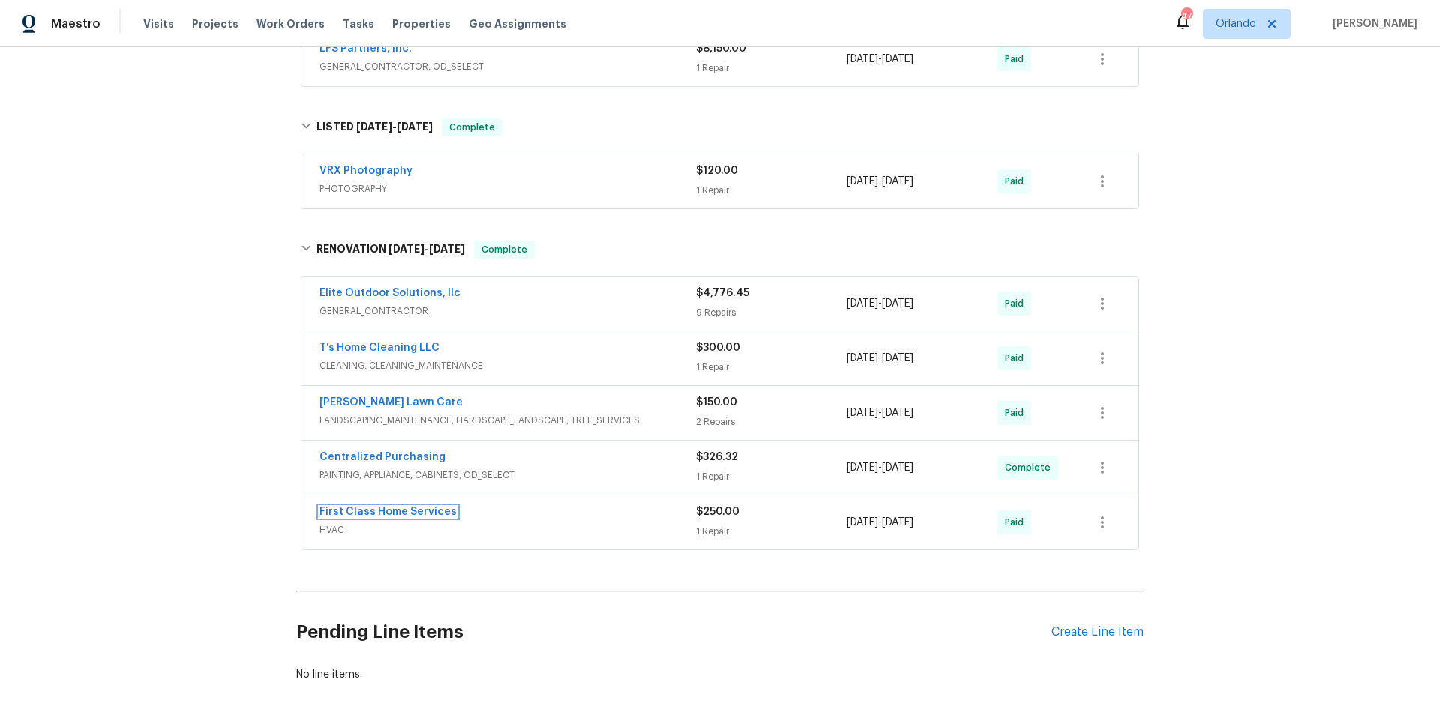
click at [439, 509] on link "First Class Home Services" at bounding box center [387, 512] width 137 height 10
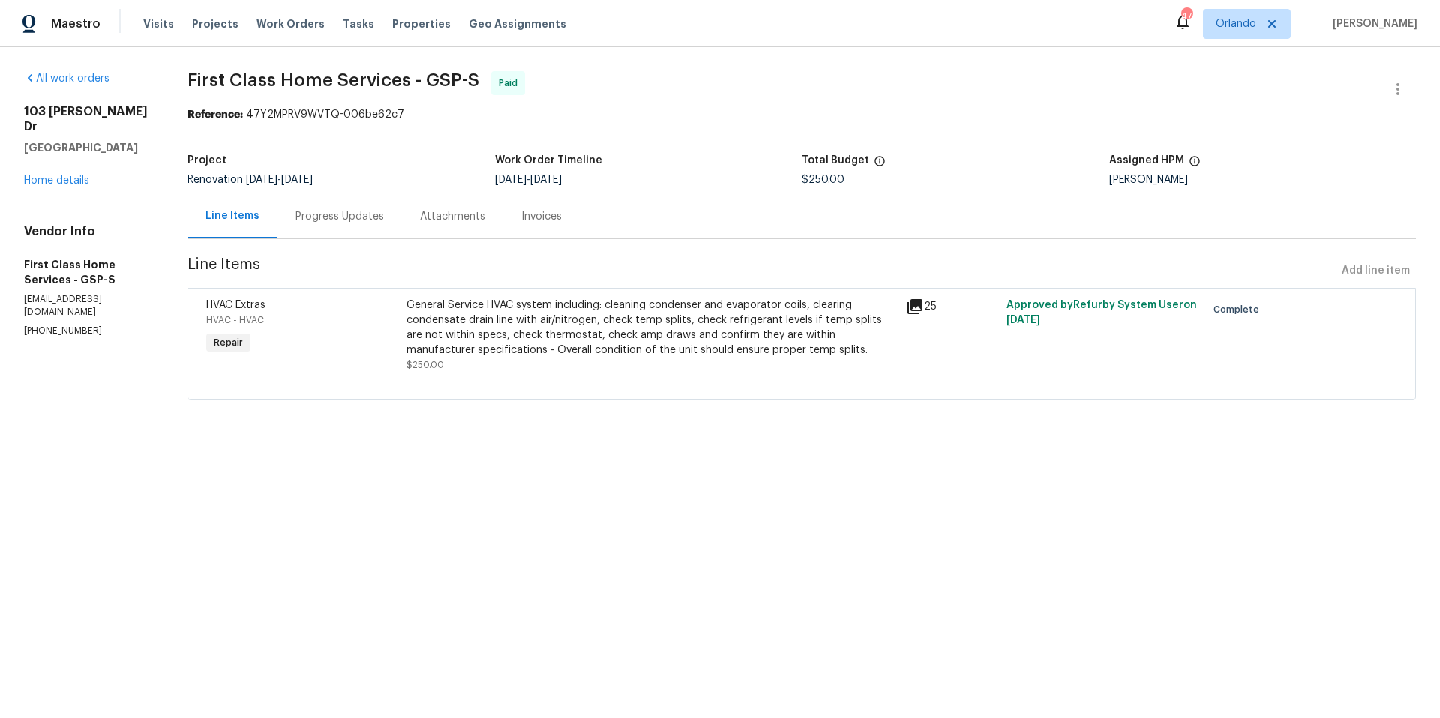
click at [321, 215] on div "Progress Updates" at bounding box center [339, 216] width 88 height 15
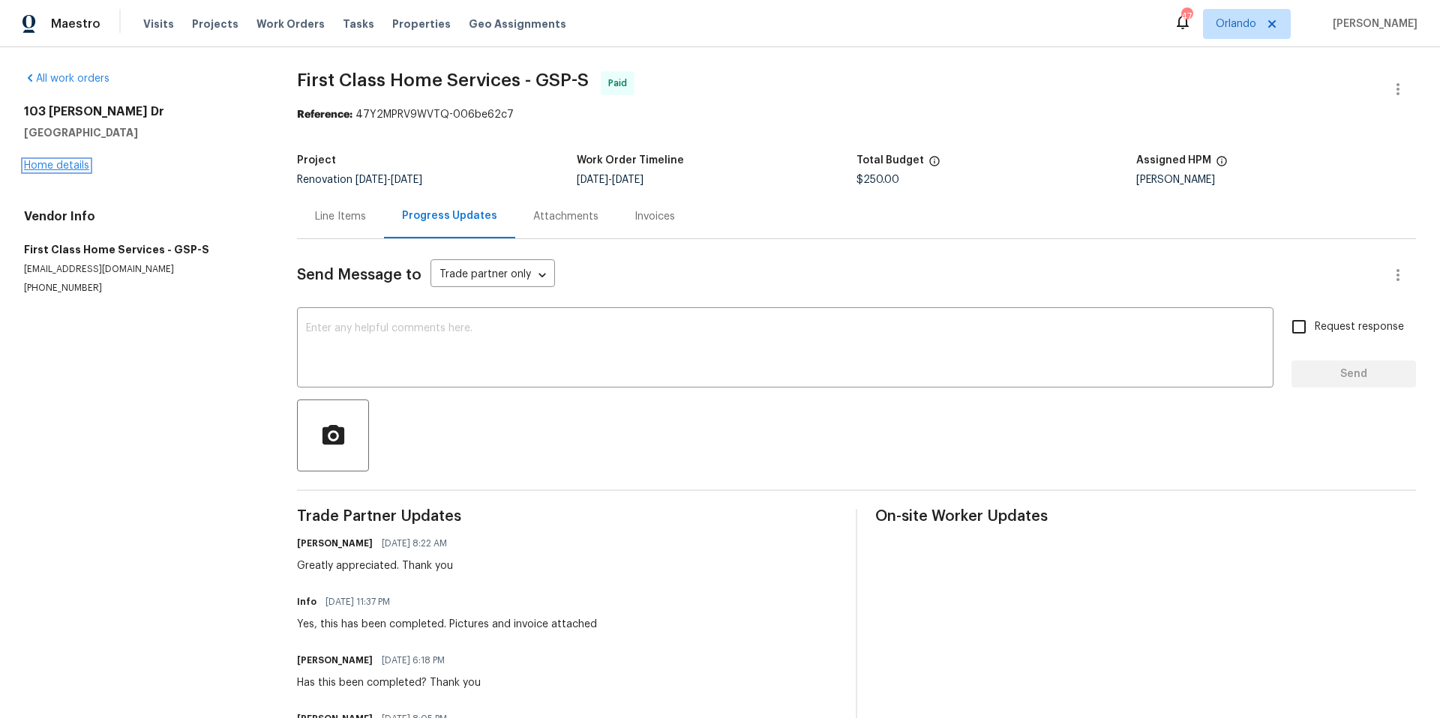
click at [79, 167] on link "Home details" at bounding box center [56, 165] width 65 height 10
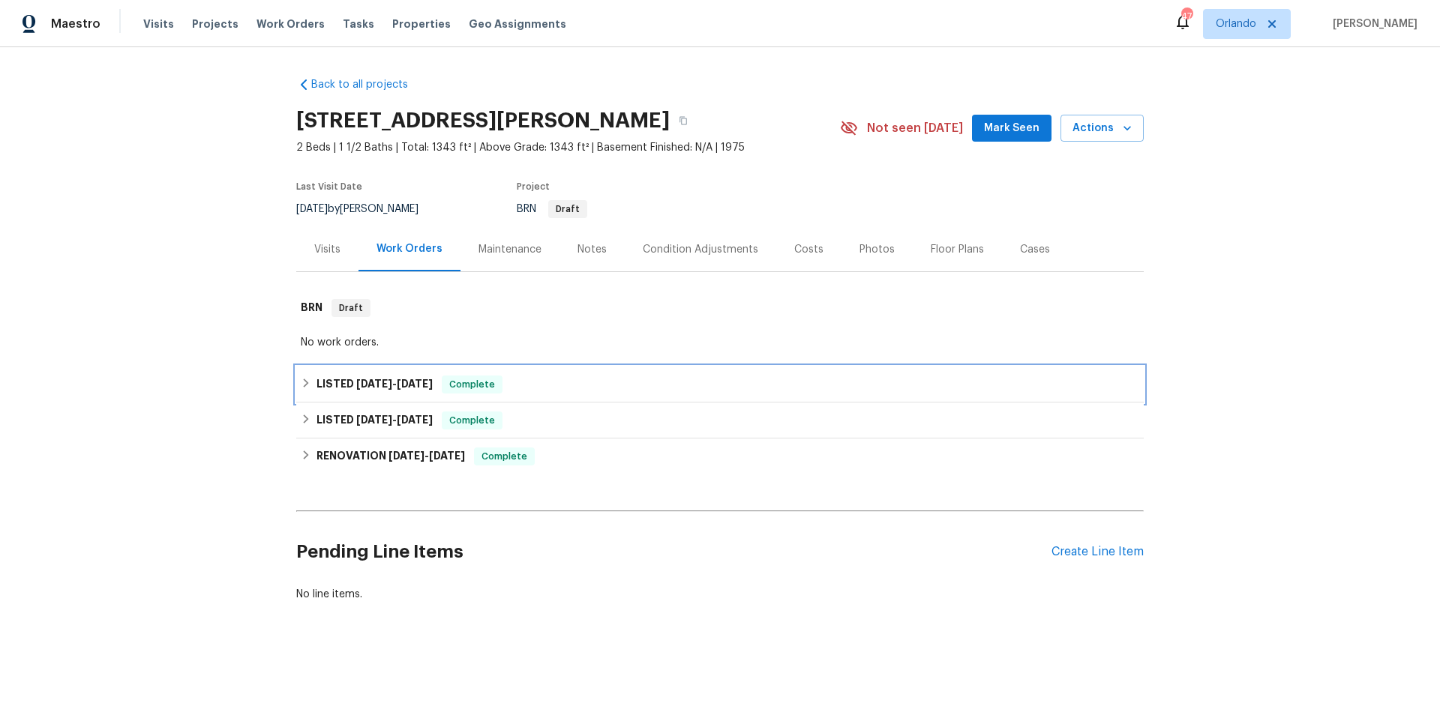
click at [545, 376] on div "LISTED [DATE] - [DATE] Complete" at bounding box center [720, 385] width 838 height 18
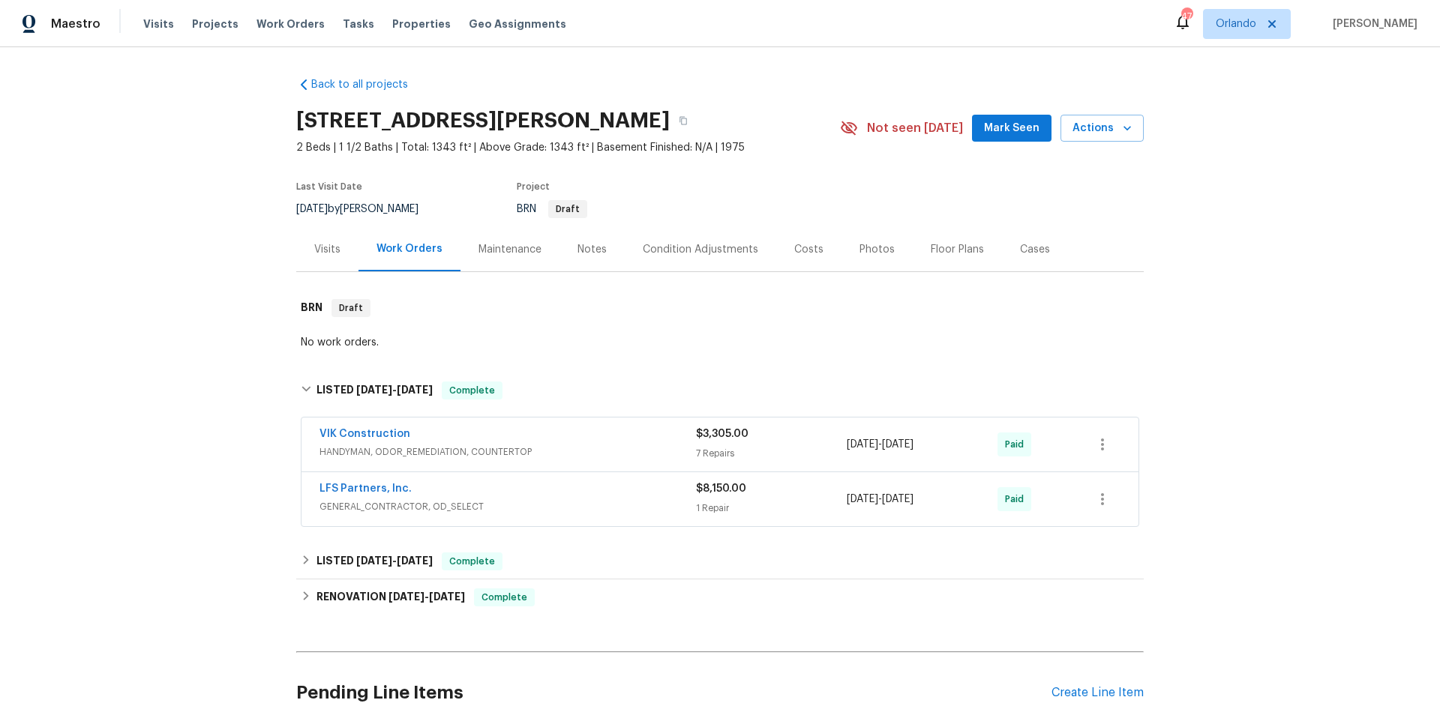
click at [571, 443] on div "VIK Construction" at bounding box center [507, 436] width 376 height 18
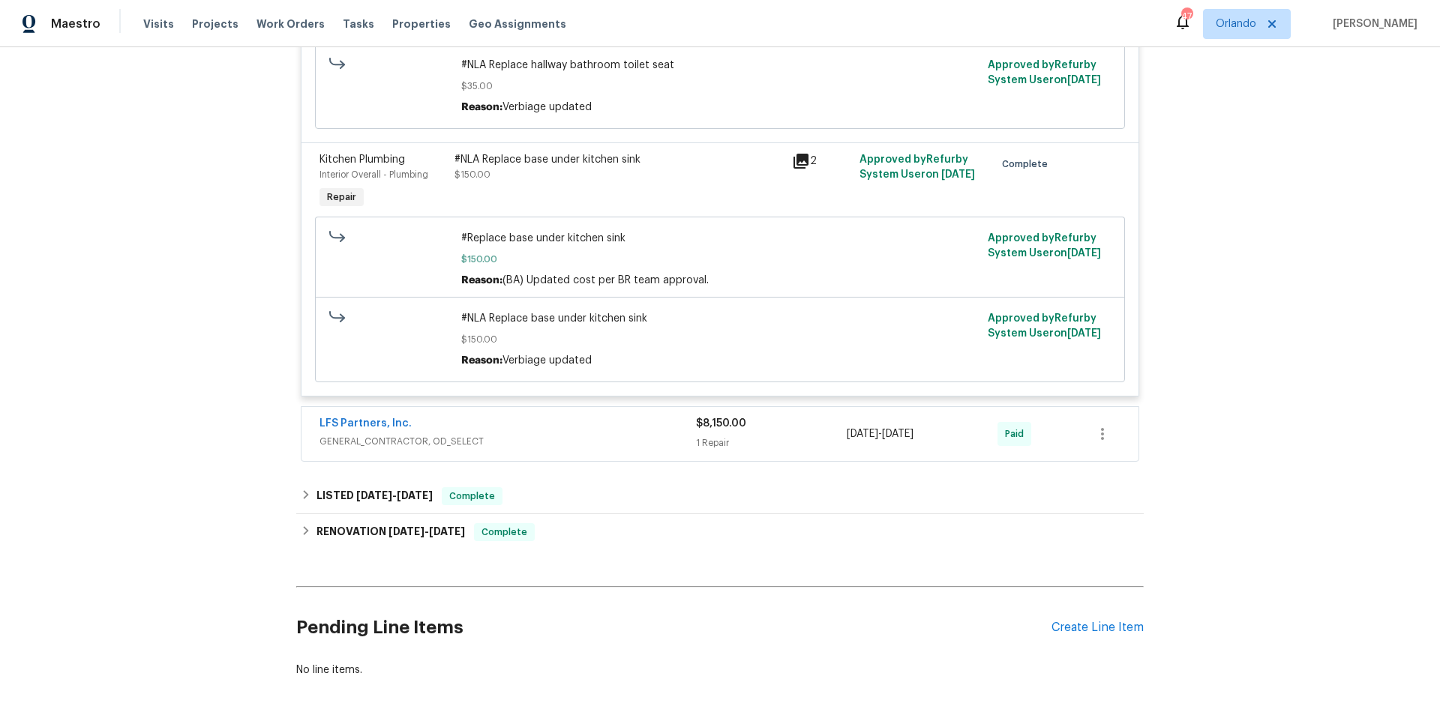
scroll to position [1972, 0]
click at [629, 446] on span "GENERAL_CONTRACTOR, OD_SELECT" at bounding box center [507, 438] width 376 height 15
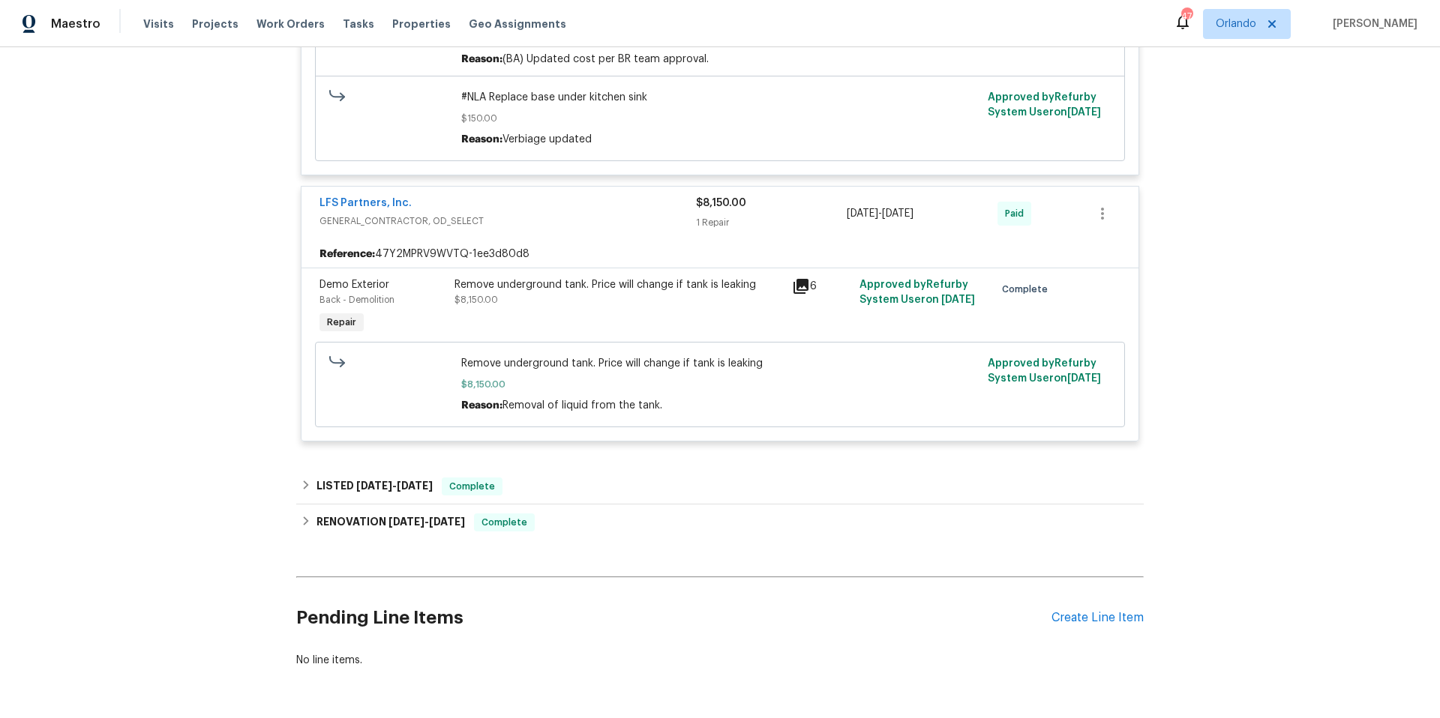
scroll to position [2241, 0]
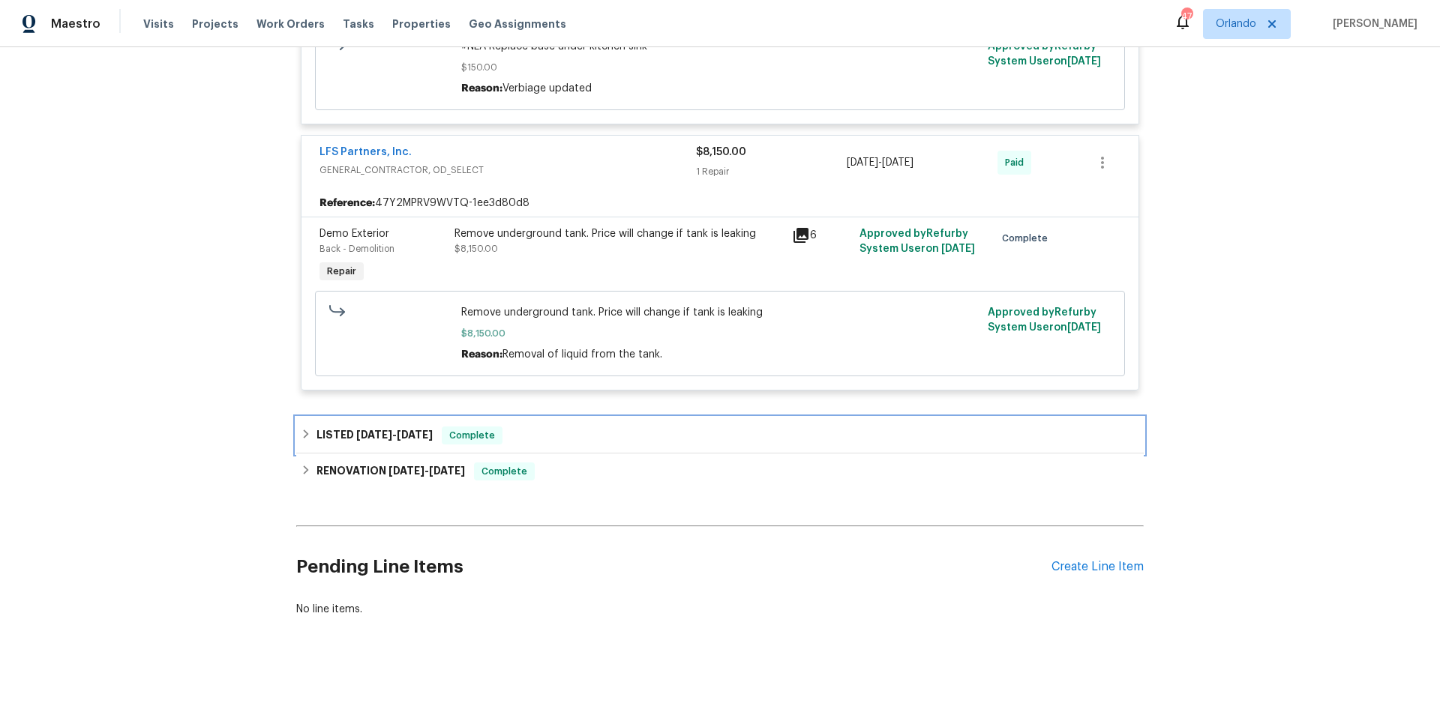
click at [622, 445] on div "LISTED [DATE] - [DATE] Complete" at bounding box center [720, 436] width 838 height 18
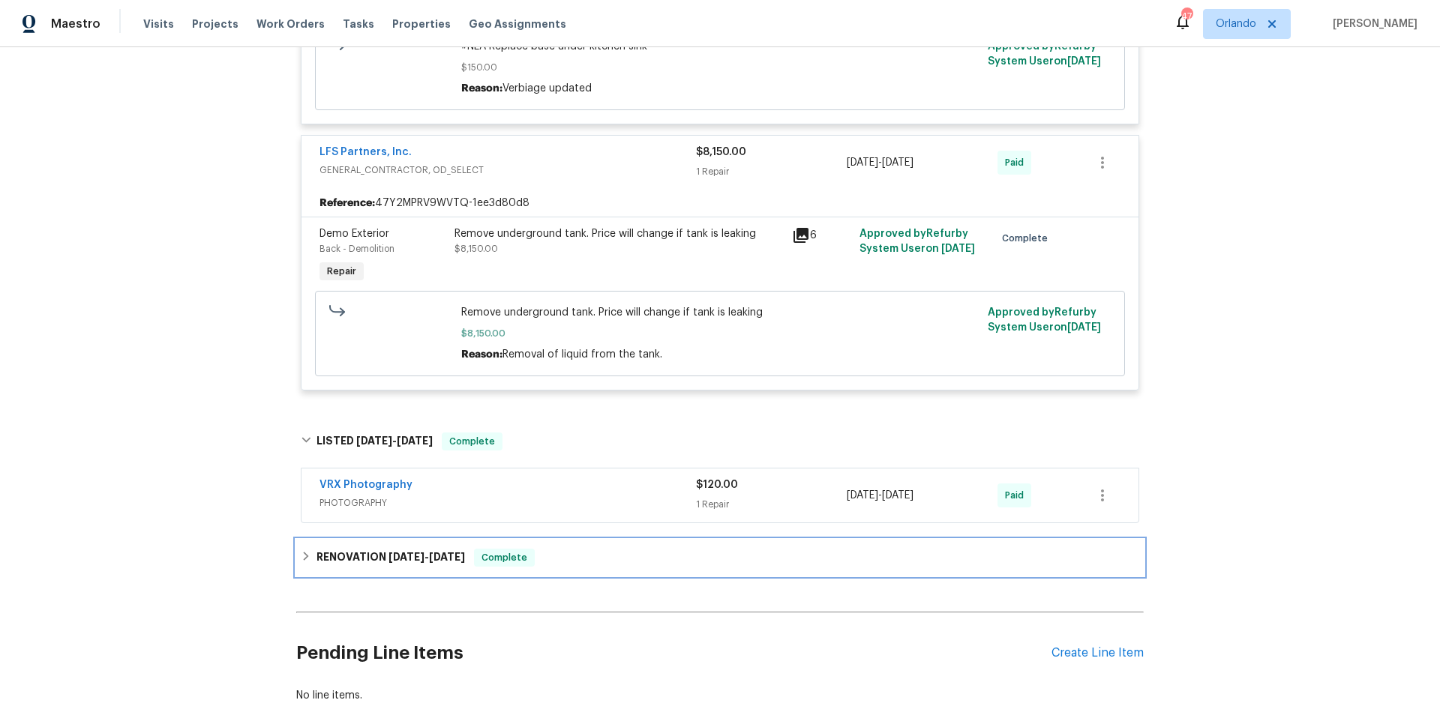
click at [682, 576] on div "RENOVATION [DATE] - [DATE] Complete" at bounding box center [719, 558] width 847 height 36
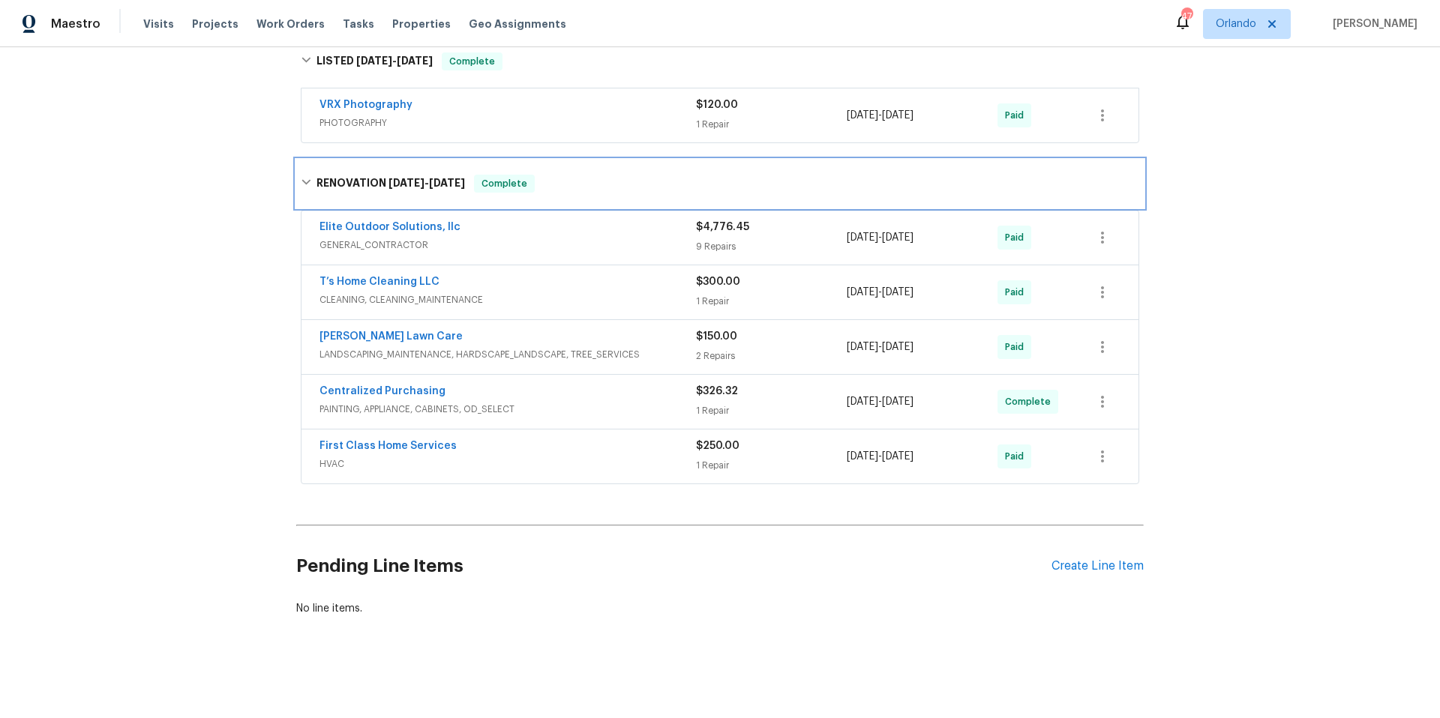
scroll to position [2644, 0]
